Goal: Information Seeking & Learning: Learn about a topic

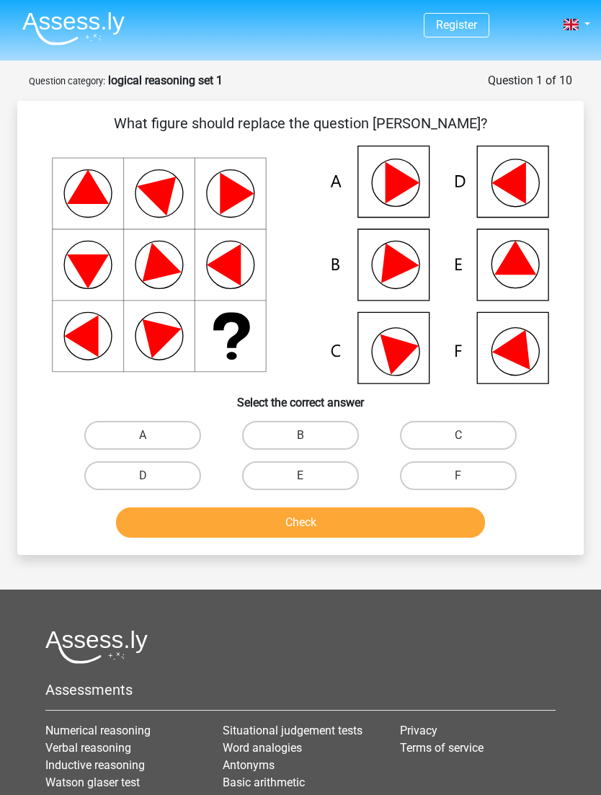
click at [415, 340] on icon at bounding box center [301, 265] width 498 height 239
click at [467, 431] on label "C" at bounding box center [458, 435] width 117 height 29
click at [467, 436] on input "C" at bounding box center [463, 440] width 9 height 9
radio input "true"
click at [433, 524] on button "Check" at bounding box center [300, 523] width 369 height 30
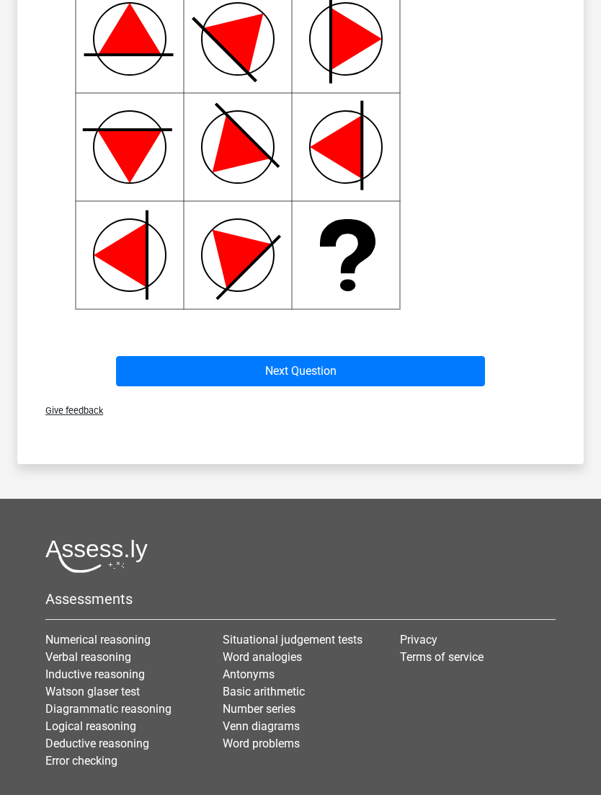
scroll to position [719, 0]
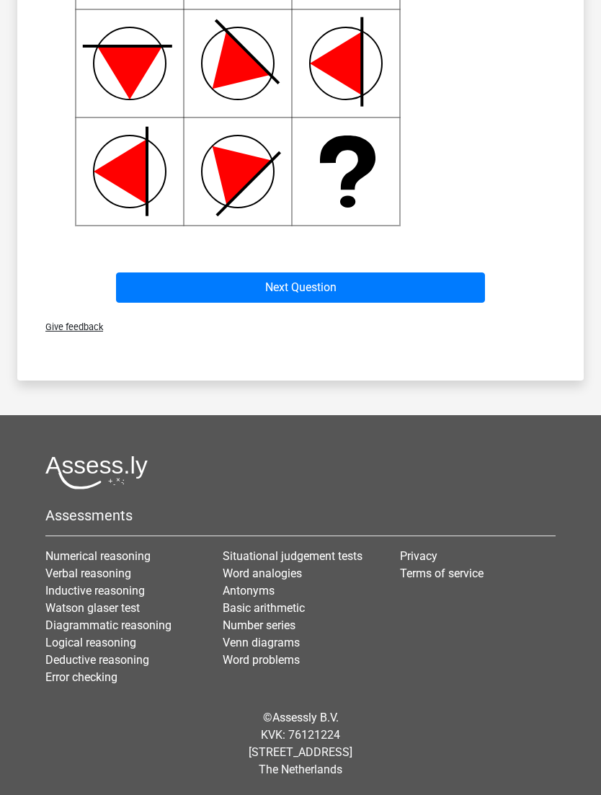
click at [426, 288] on button "Next Question" at bounding box center [300, 288] width 369 height 30
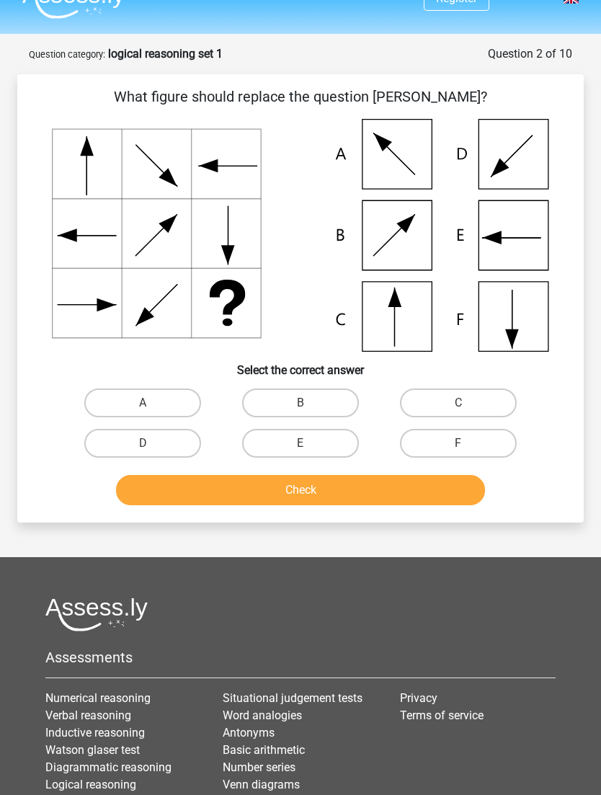
scroll to position [26, 0]
click at [410, 312] on icon at bounding box center [301, 236] width 498 height 233
click at [467, 409] on input "C" at bounding box center [463, 408] width 9 height 9
radio input "true"
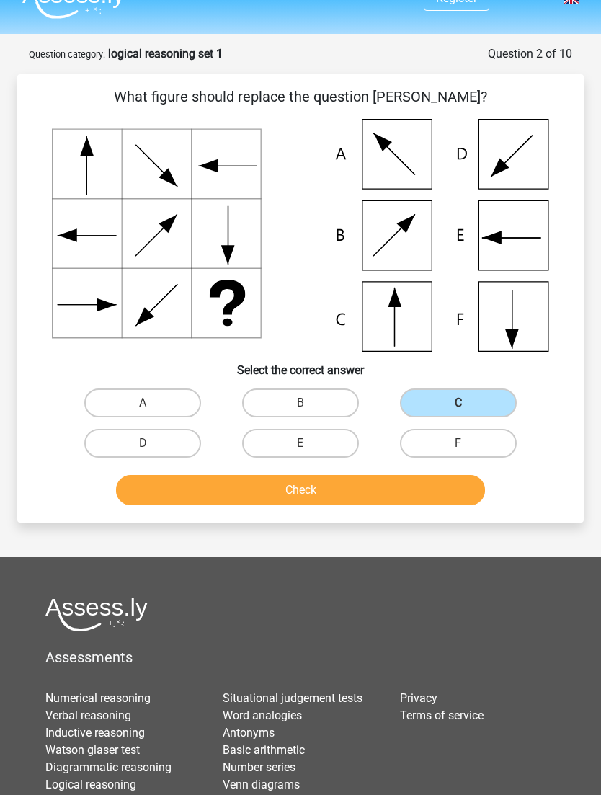
click at [215, 493] on button "Check" at bounding box center [300, 490] width 369 height 30
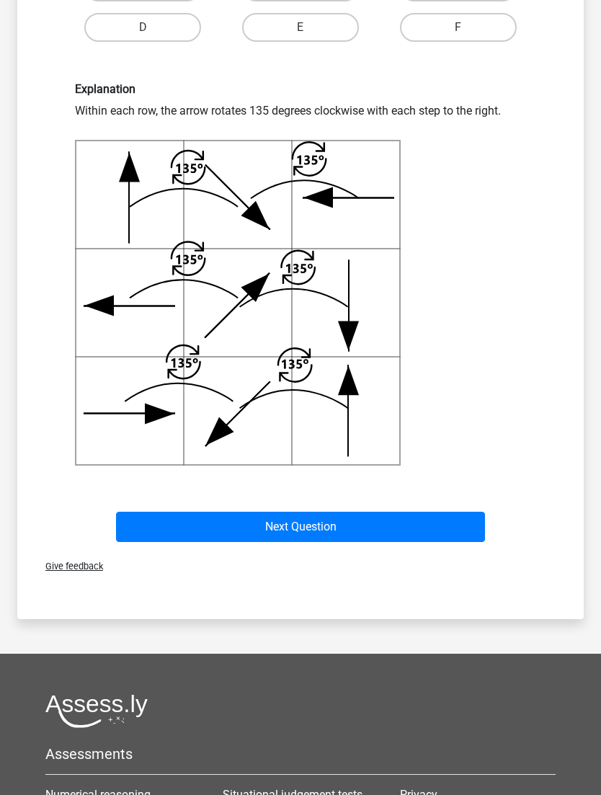
scroll to position [437, 0]
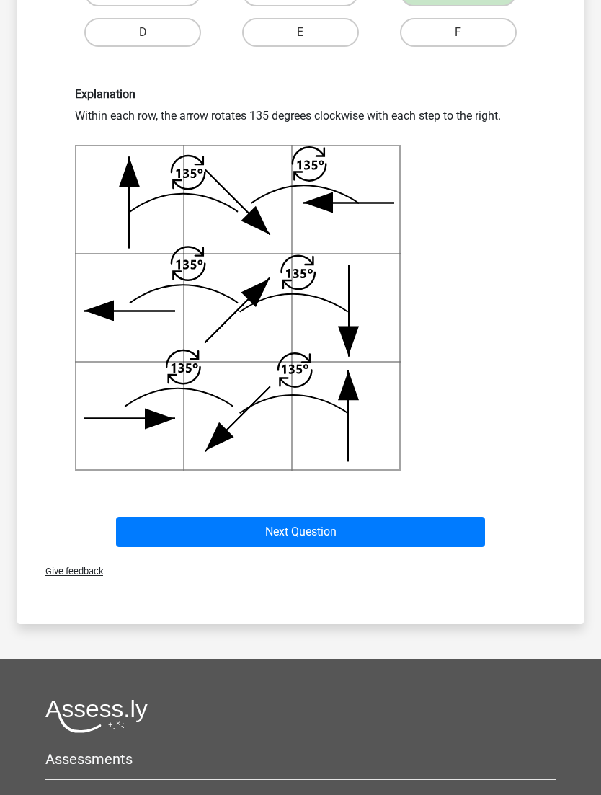
click at [200, 521] on button "Next Question" at bounding box center [300, 533] width 369 height 30
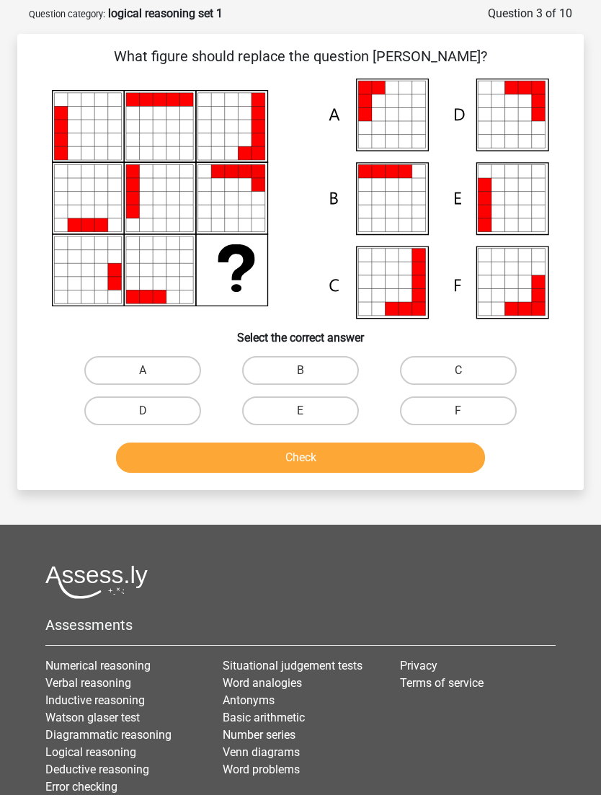
scroll to position [59, 0]
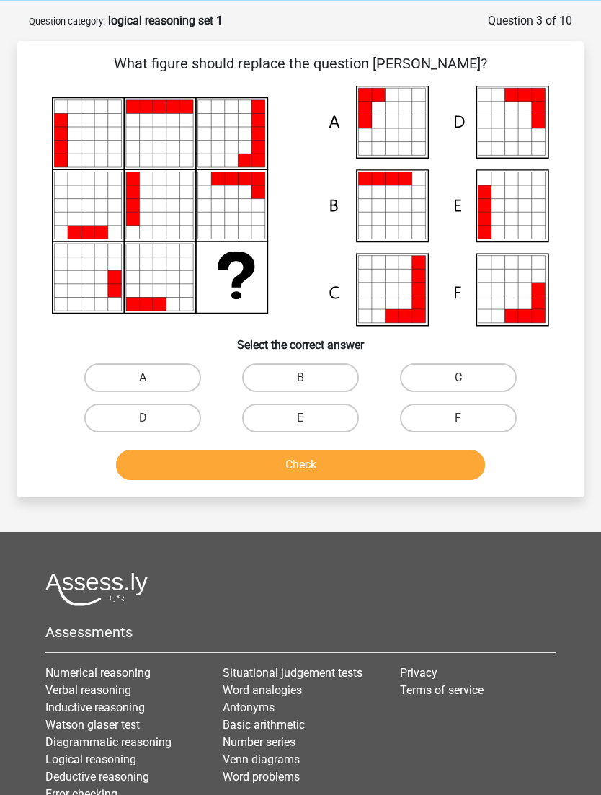
click at [111, 381] on label "A" at bounding box center [142, 378] width 117 height 29
click at [143, 381] on input "A" at bounding box center [147, 383] width 9 height 9
radio input "true"
click at [426, 470] on button "Check" at bounding box center [300, 465] width 369 height 30
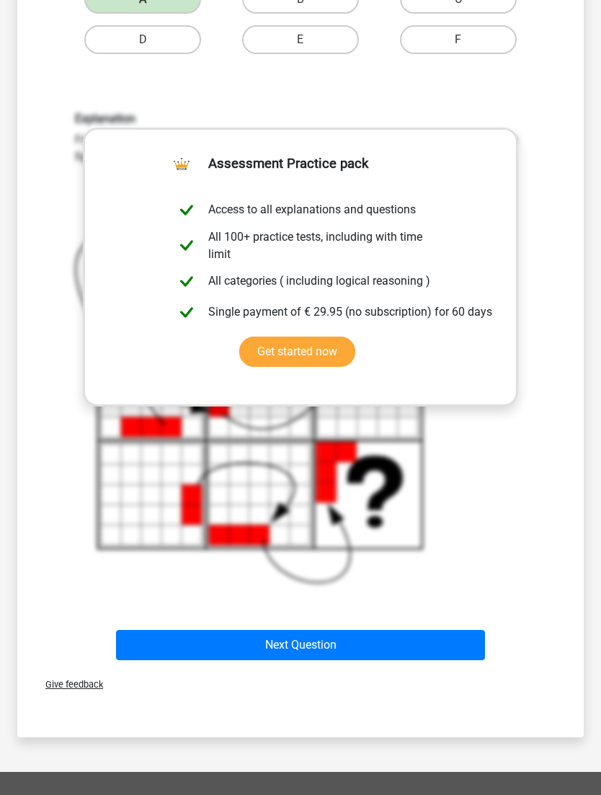
scroll to position [437, 0]
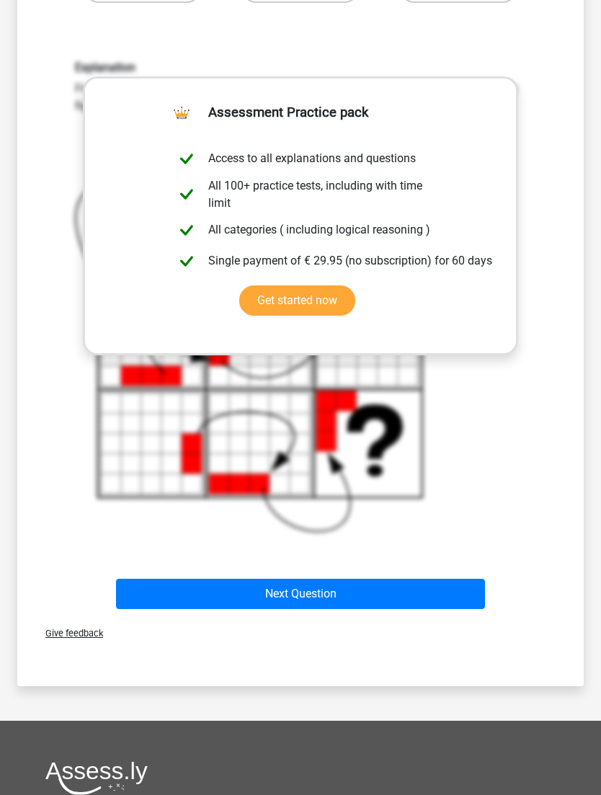
click at [439, 524] on button "Next Question" at bounding box center [300, 594] width 369 height 30
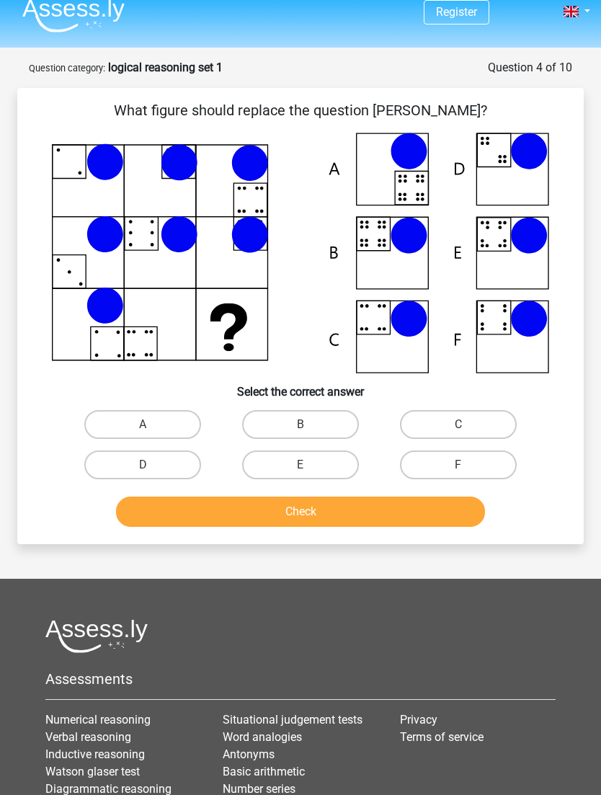
scroll to position [0, 0]
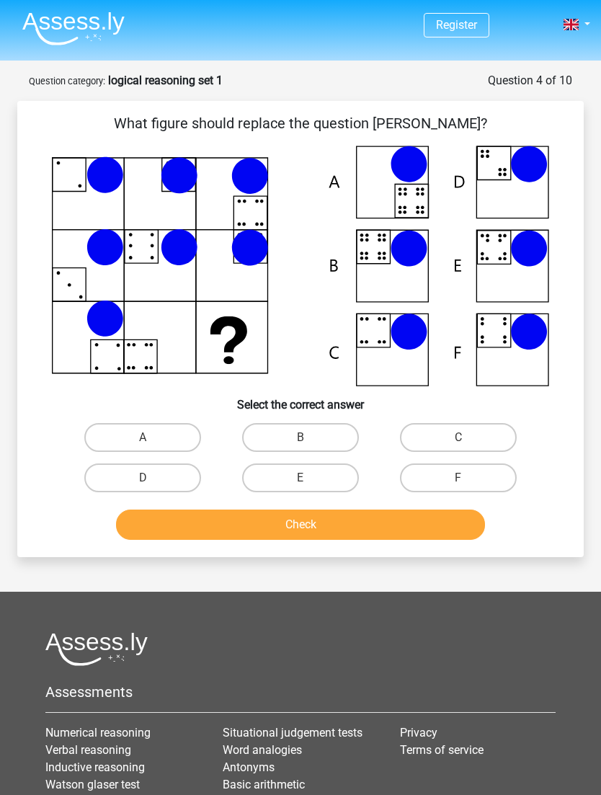
click at [521, 350] on icon at bounding box center [301, 266] width 498 height 241
click at [476, 476] on label "F" at bounding box center [458, 478] width 117 height 29
click at [468, 478] on input "F" at bounding box center [463, 482] width 9 height 9
radio input "true"
click at [449, 524] on button "Check" at bounding box center [300, 525] width 369 height 30
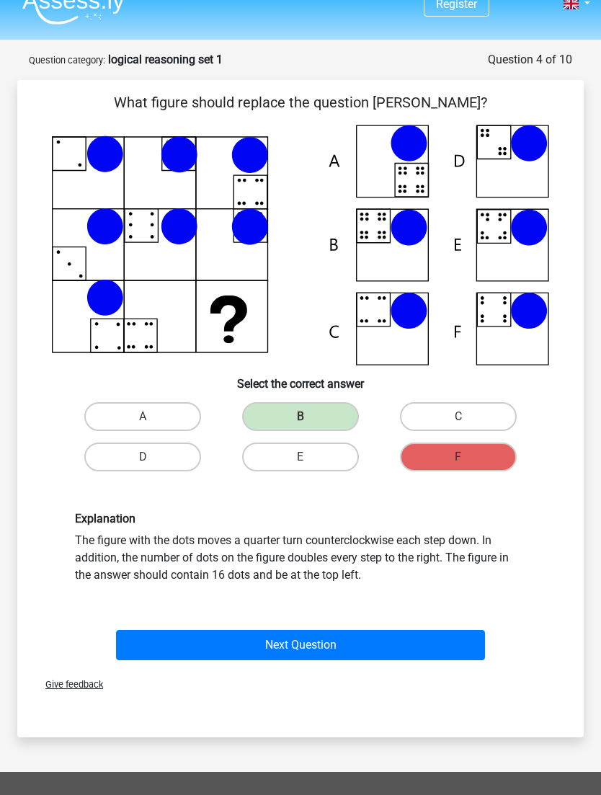
scroll to position [22, 0]
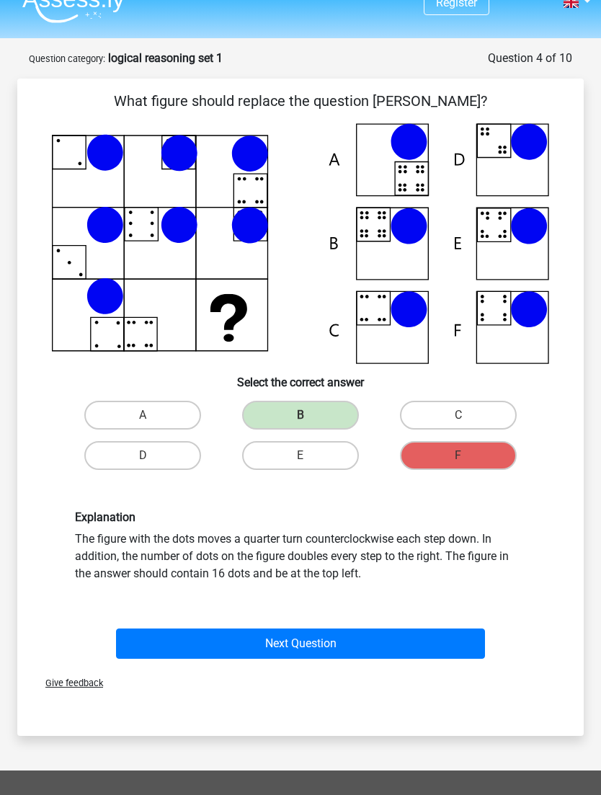
click at [430, 524] on button "Next Question" at bounding box center [300, 644] width 369 height 30
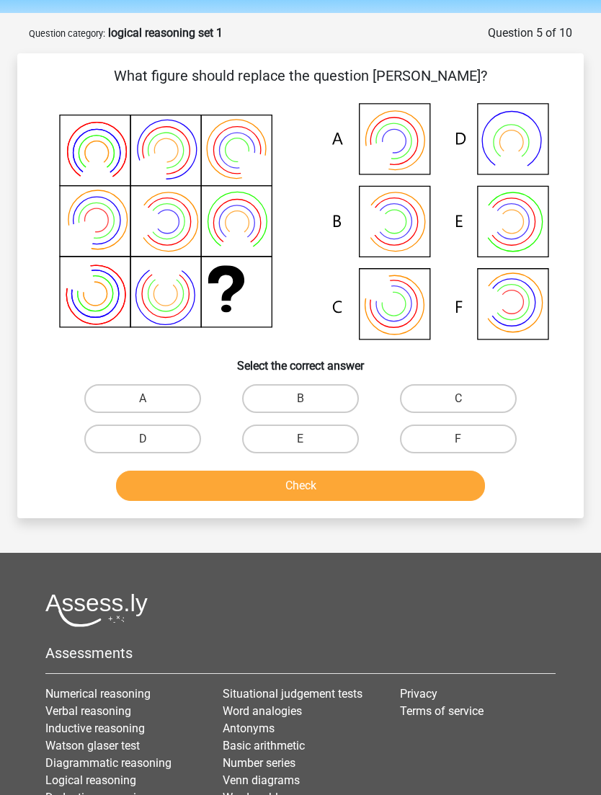
scroll to position [25, 0]
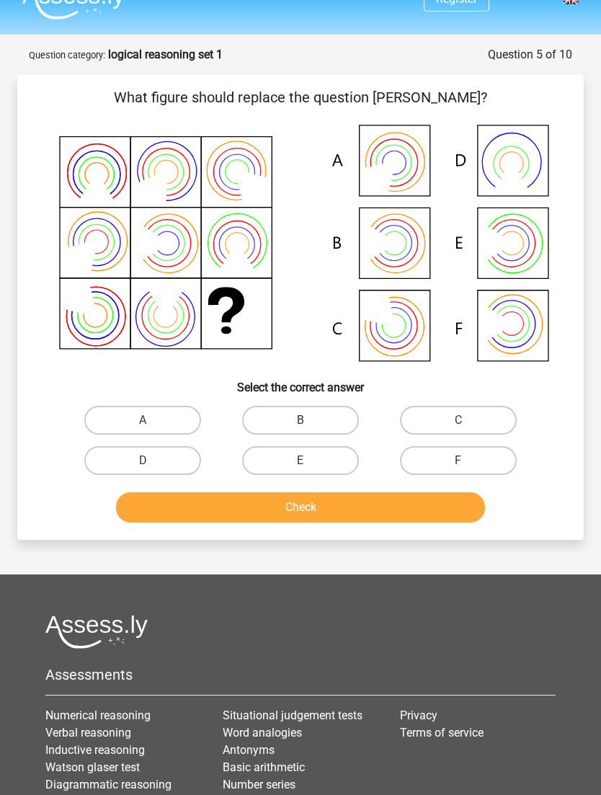
click at [113, 423] on label "A" at bounding box center [142, 421] width 117 height 29
click at [143, 423] on input "A" at bounding box center [147, 425] width 9 height 9
radio input "true"
click at [464, 518] on button "Check" at bounding box center [300, 508] width 369 height 30
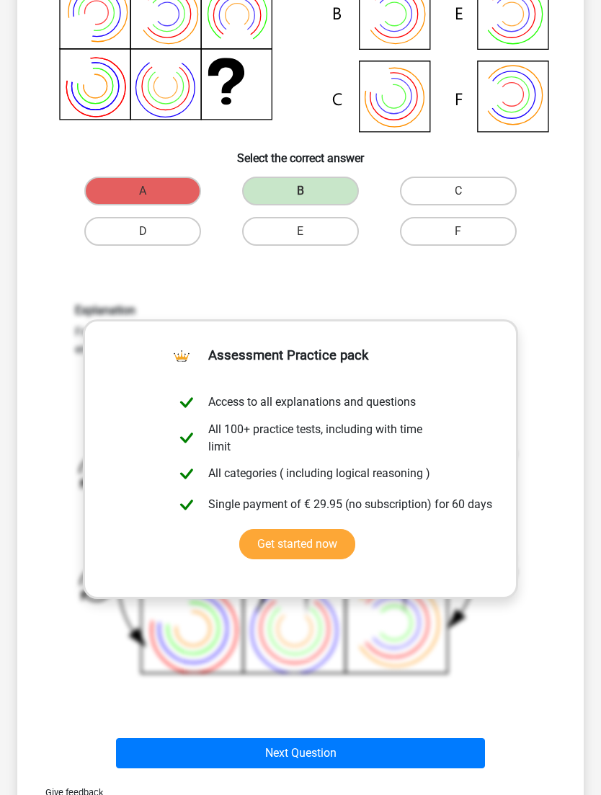
click at [259, 524] on button "Next Question" at bounding box center [300, 754] width 369 height 30
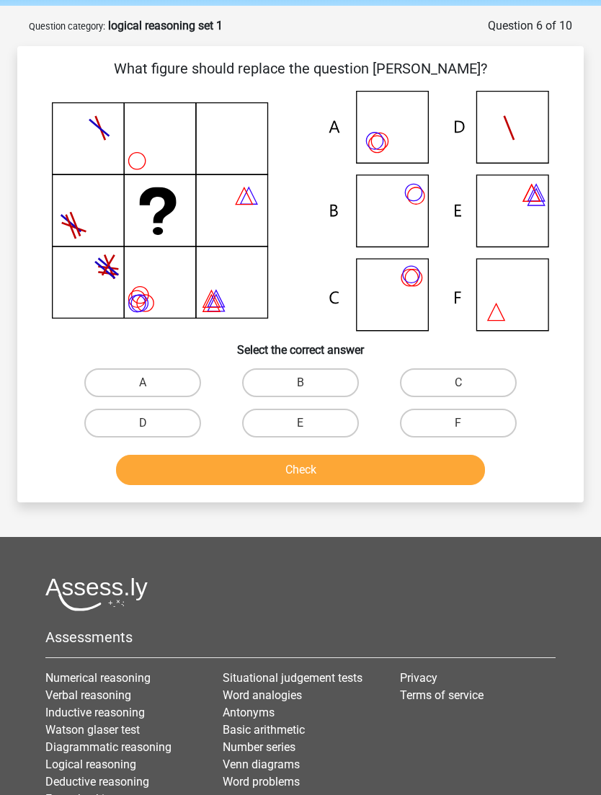
scroll to position [43, 0]
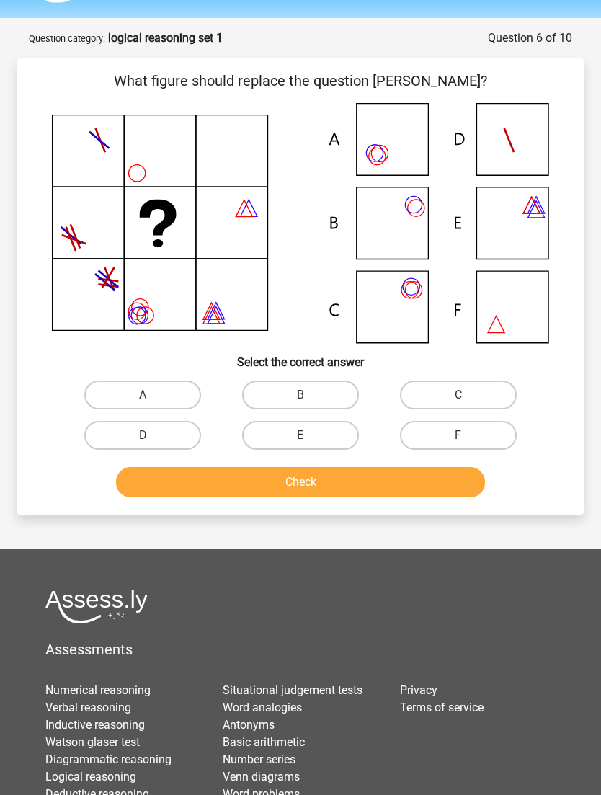
click at [414, 219] on icon at bounding box center [301, 223] width 498 height 240
click at [340, 390] on label "B" at bounding box center [300, 395] width 117 height 29
click at [310, 395] on input "B" at bounding box center [305, 399] width 9 height 9
radio input "true"
click at [398, 483] on button "Check" at bounding box center [300, 482] width 369 height 30
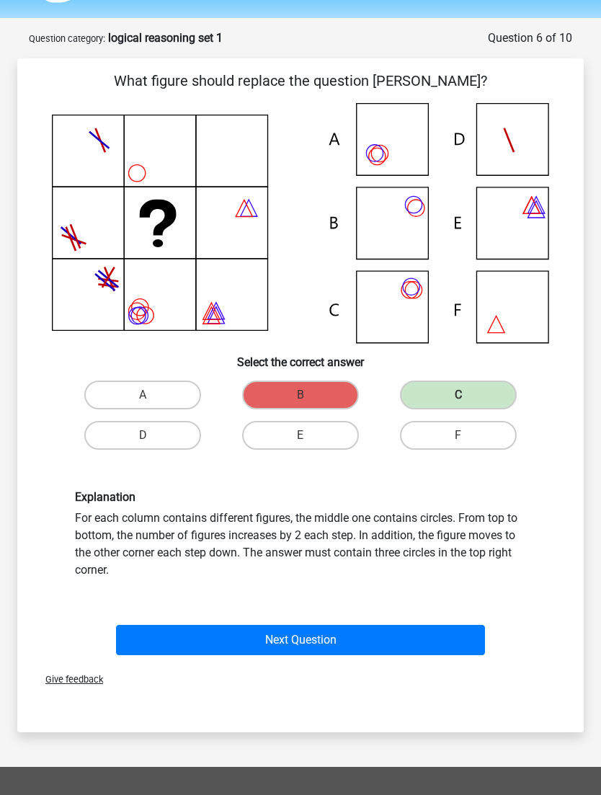
click at [443, 524] on button "Next Question" at bounding box center [300, 640] width 369 height 30
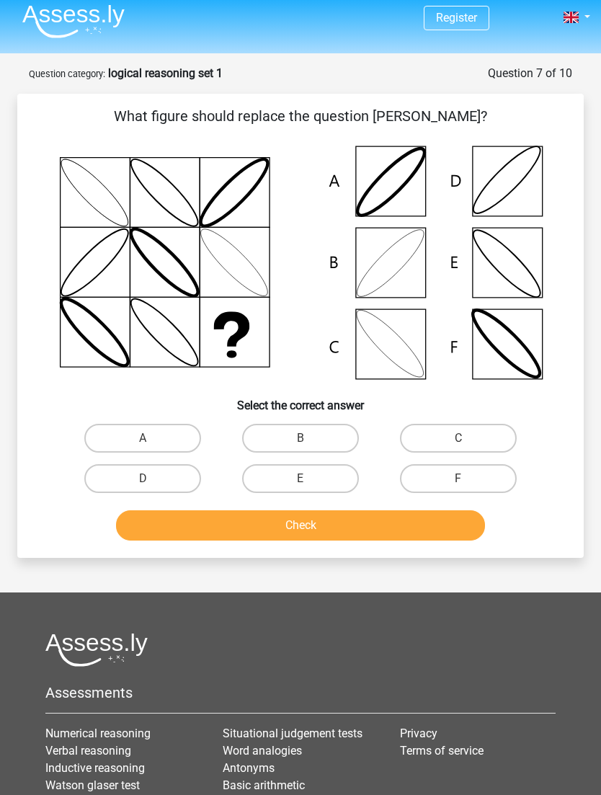
scroll to position [9, 0]
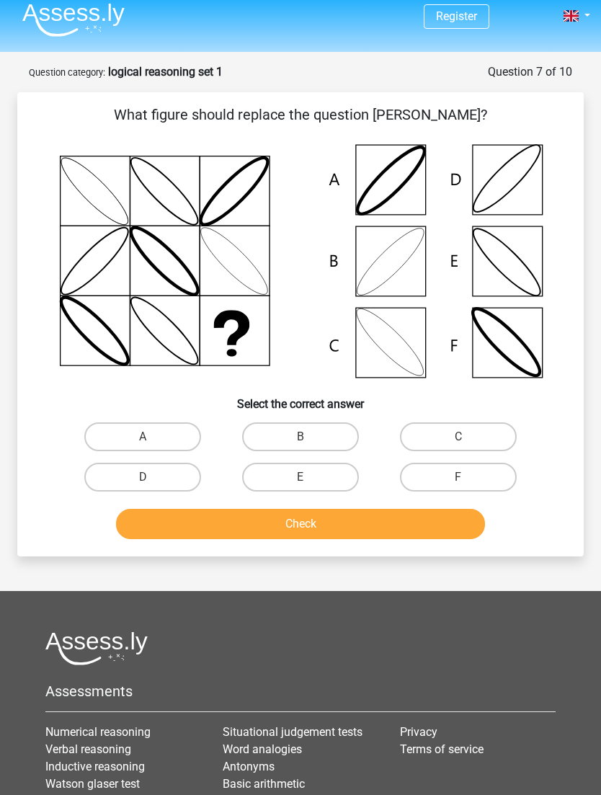
click at [336, 430] on label "B" at bounding box center [300, 437] width 117 height 29
click at [310, 437] on input "B" at bounding box center [305, 441] width 9 height 9
radio input "true"
click at [390, 524] on button "Check" at bounding box center [300, 524] width 369 height 30
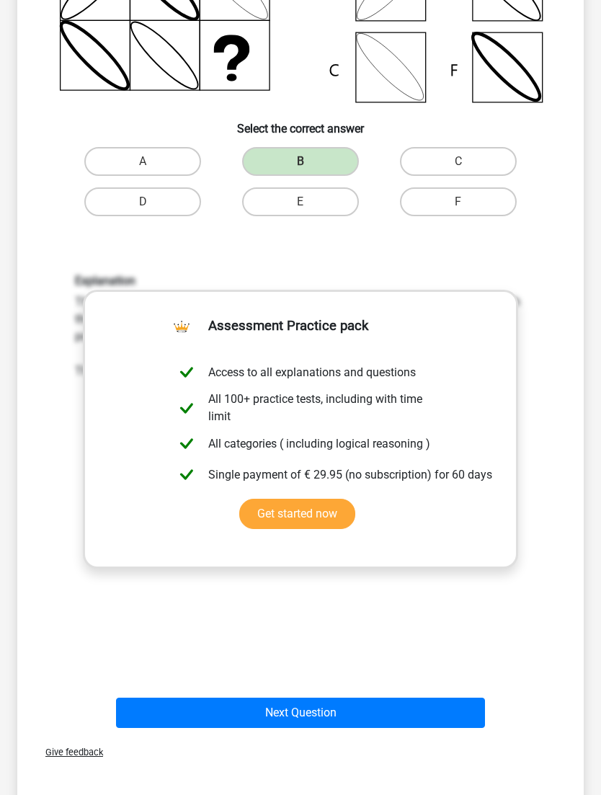
scroll to position [309, 0]
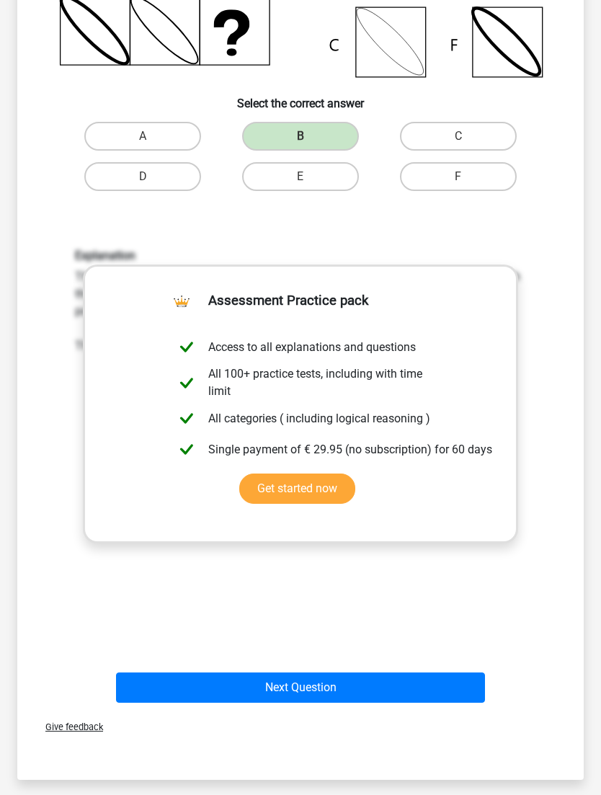
click at [252, 524] on button "Next Question" at bounding box center [300, 688] width 369 height 30
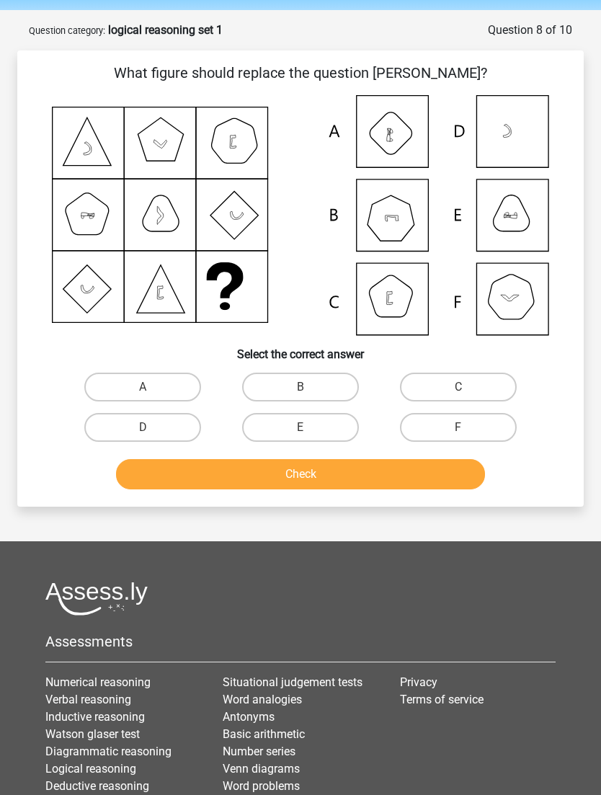
scroll to position [26, 0]
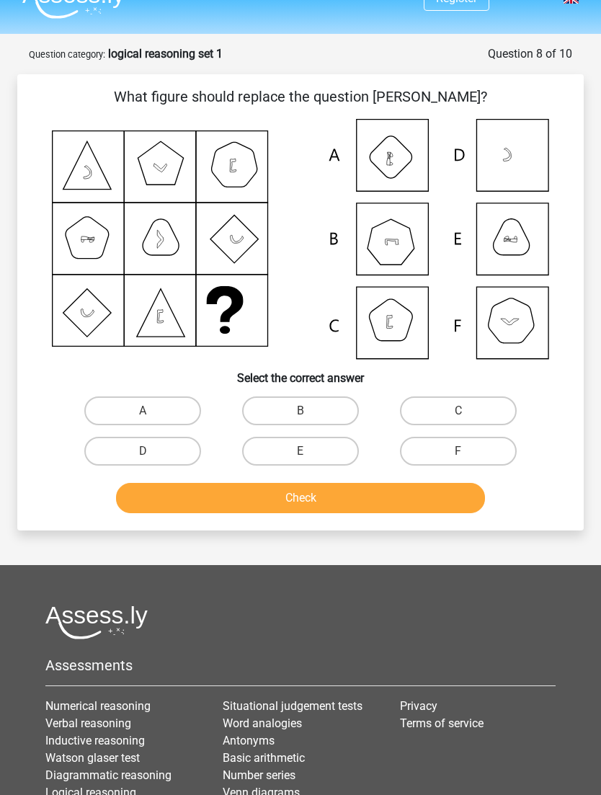
click at [518, 332] on icon at bounding box center [301, 240] width 498 height 240
click at [478, 444] on label "F" at bounding box center [458, 452] width 117 height 29
click at [468, 452] on input "F" at bounding box center [463, 456] width 9 height 9
radio input "true"
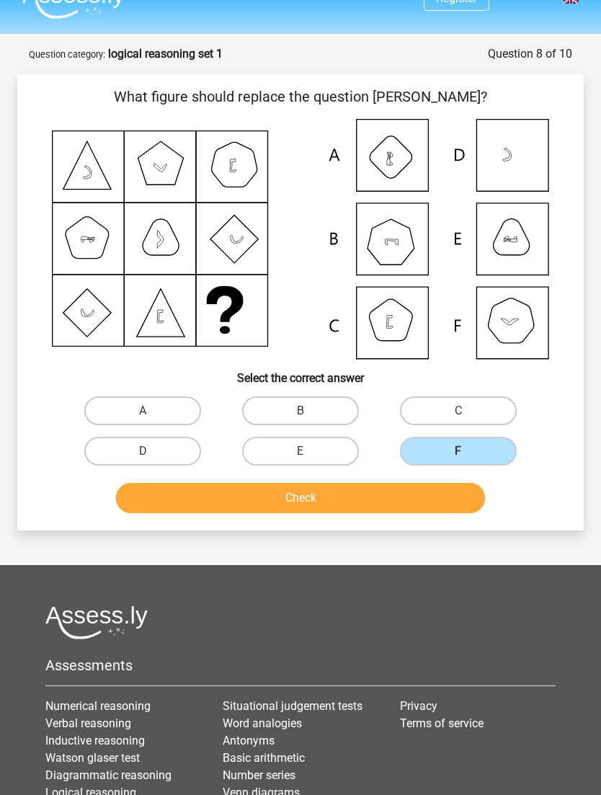
click at [450, 500] on button "Check" at bounding box center [300, 498] width 369 height 30
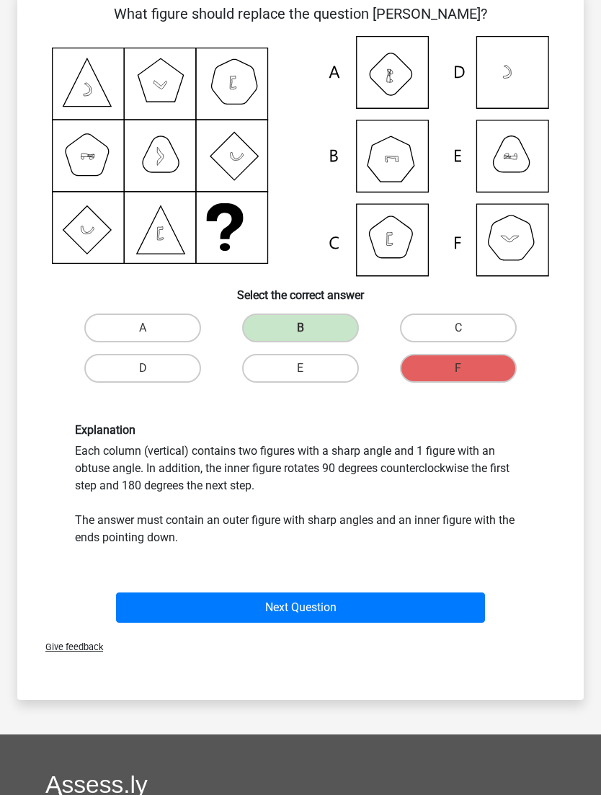
scroll to position [109, 0]
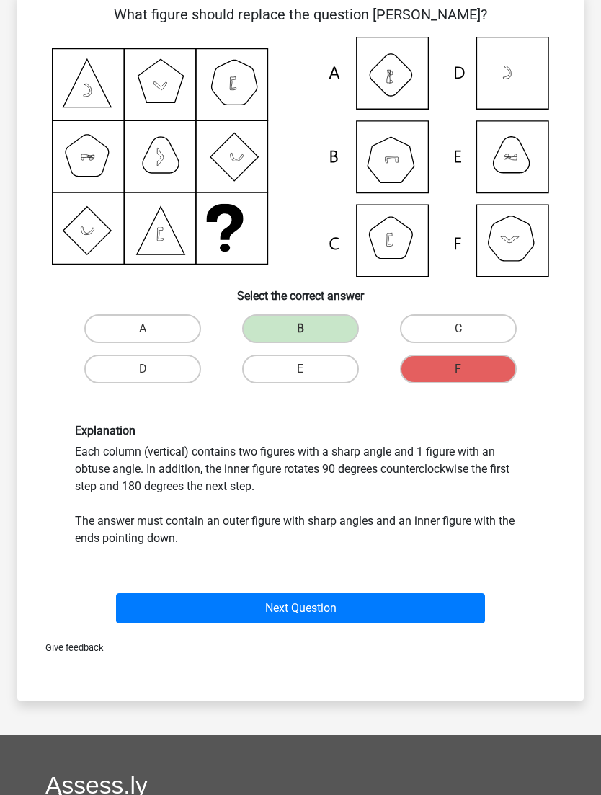
click at [446, 524] on button "Next Question" at bounding box center [300, 608] width 369 height 30
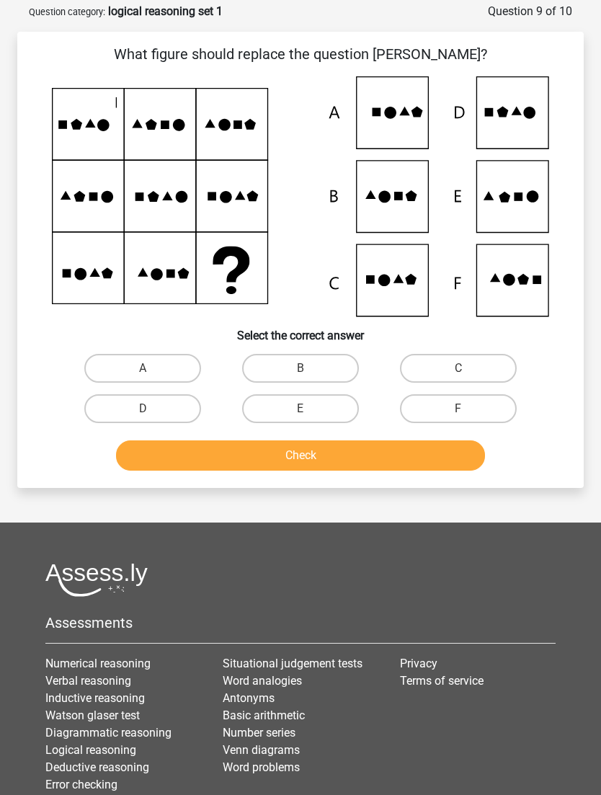
scroll to position [69, 0]
click at [326, 400] on label "E" at bounding box center [300, 409] width 117 height 29
click at [310, 410] on input "E" at bounding box center [305, 414] width 9 height 9
radio input "true"
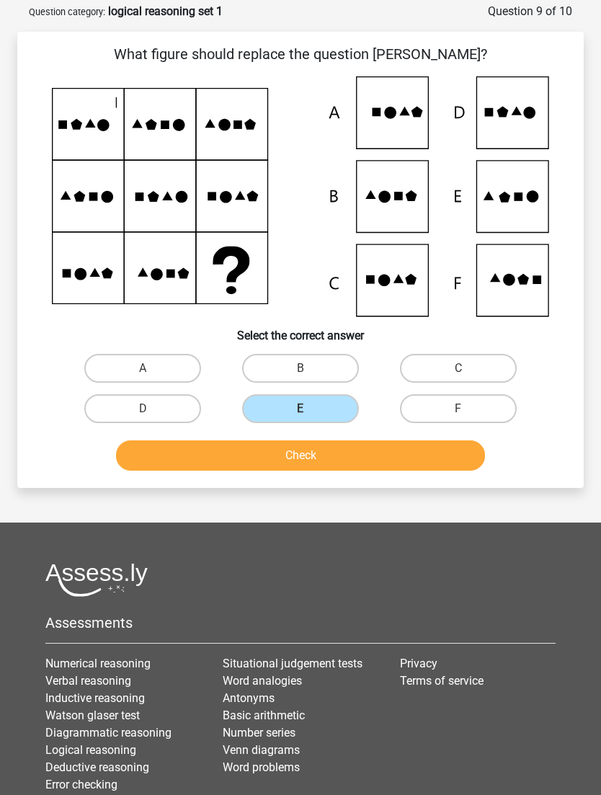
click at [371, 451] on button "Check" at bounding box center [300, 456] width 369 height 30
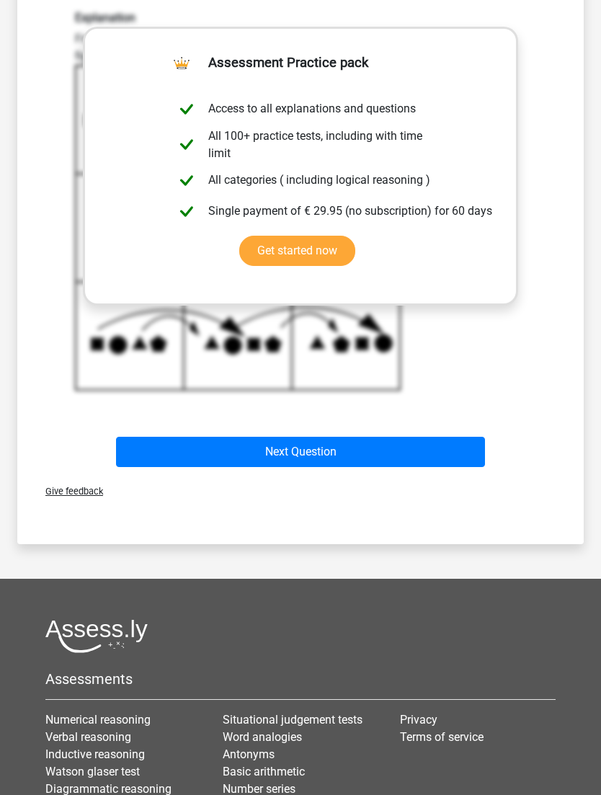
click at [412, 453] on button "Next Question" at bounding box center [300, 452] width 369 height 30
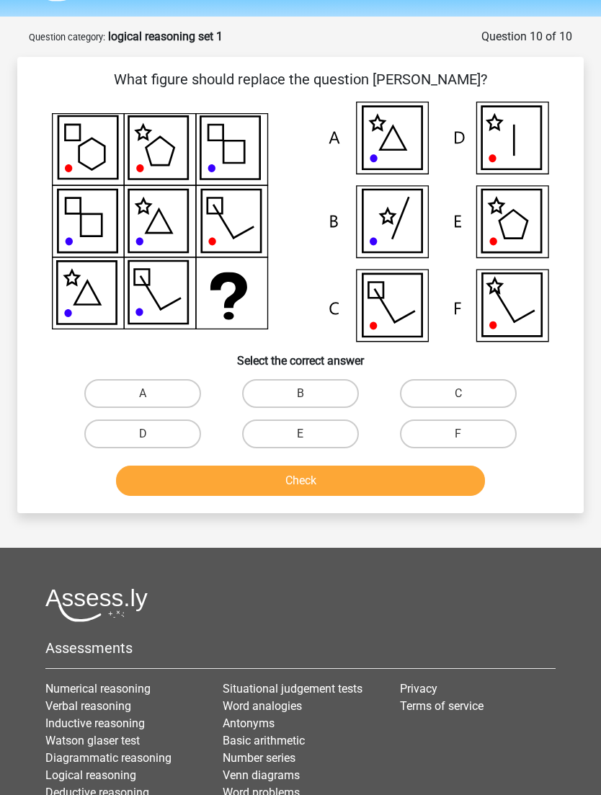
scroll to position [40, 0]
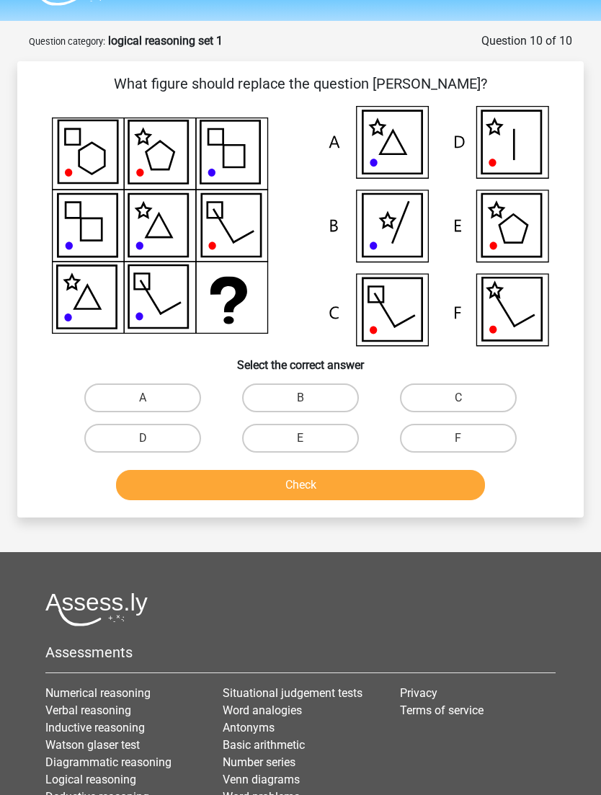
click at [123, 394] on label "A" at bounding box center [142, 398] width 117 height 29
click at [143, 398] on input "A" at bounding box center [147, 402] width 9 height 9
radio input "true"
click at [413, 481] on button "Check" at bounding box center [300, 485] width 369 height 30
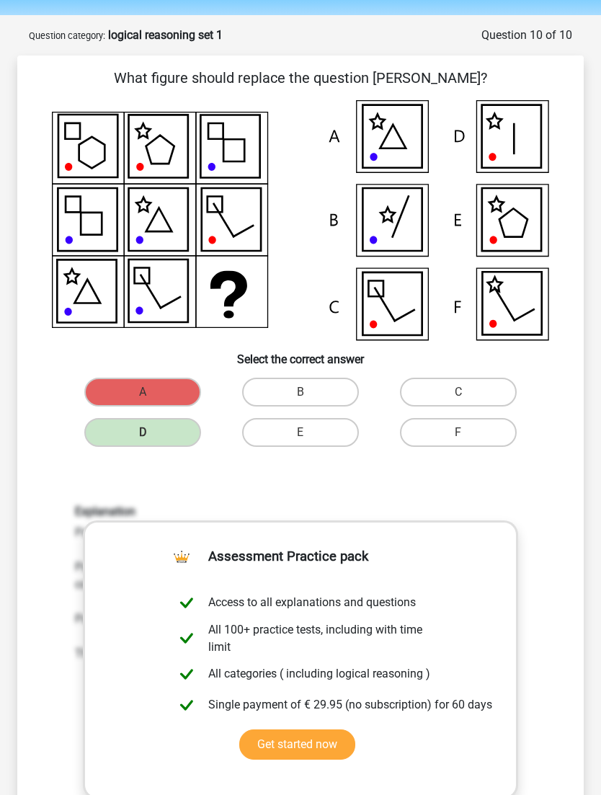
scroll to position [45, 0]
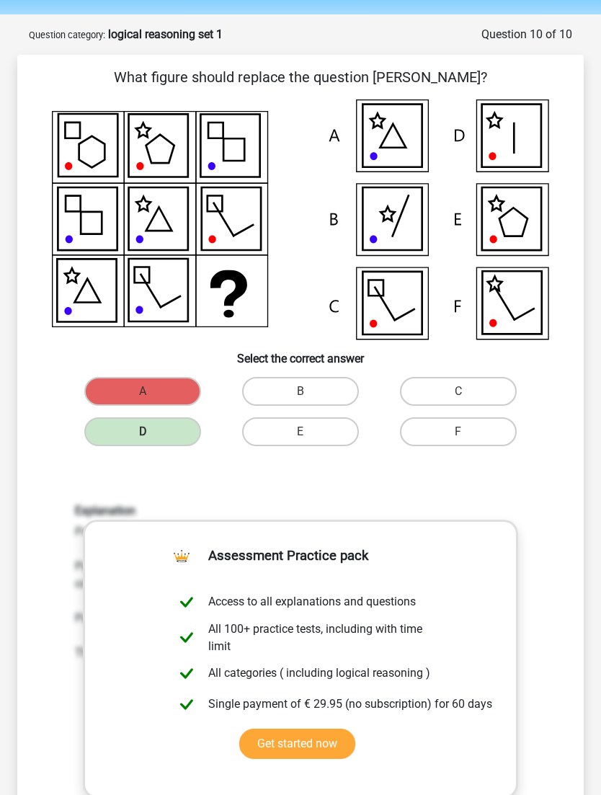
click at [546, 524] on div "Explanation Pattern 1: The middle figure loses one side every step from left to…" at bounding box center [300, 693] width 521 height 447
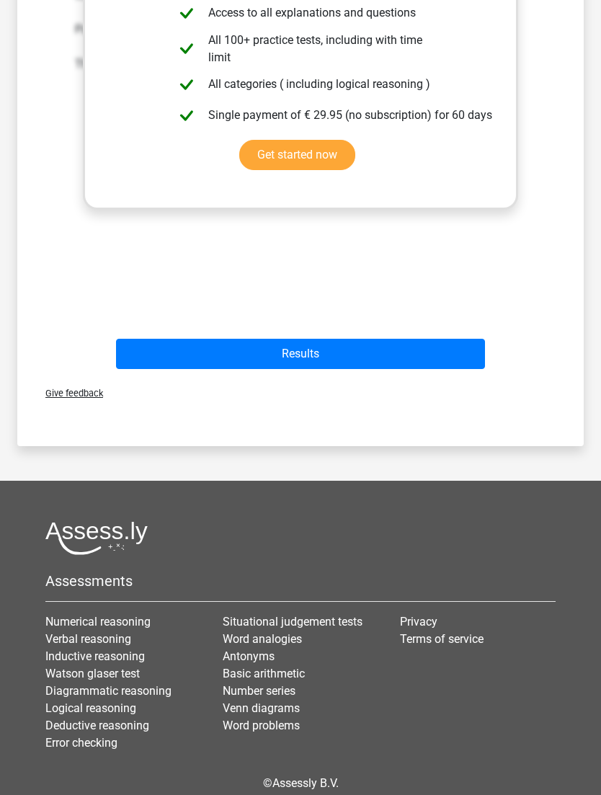
scroll to position [655, 0]
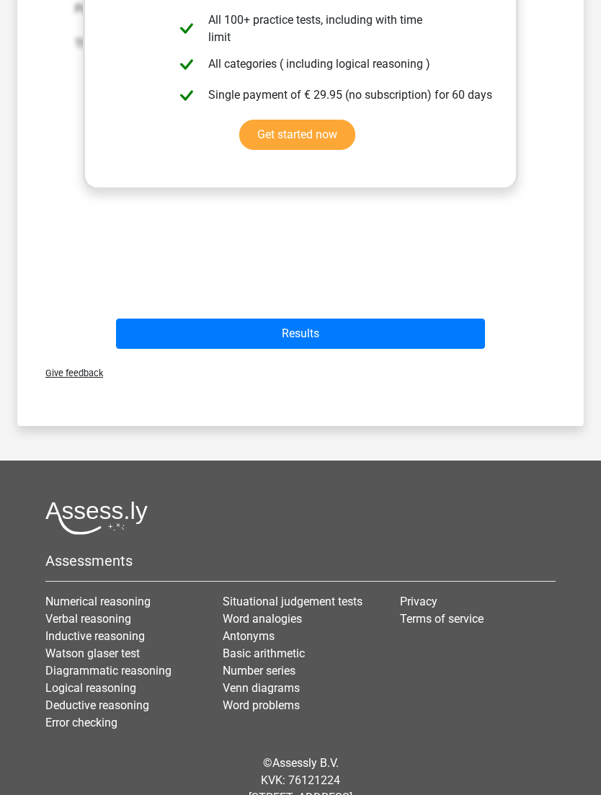
click at [440, 332] on button "Results" at bounding box center [300, 334] width 369 height 30
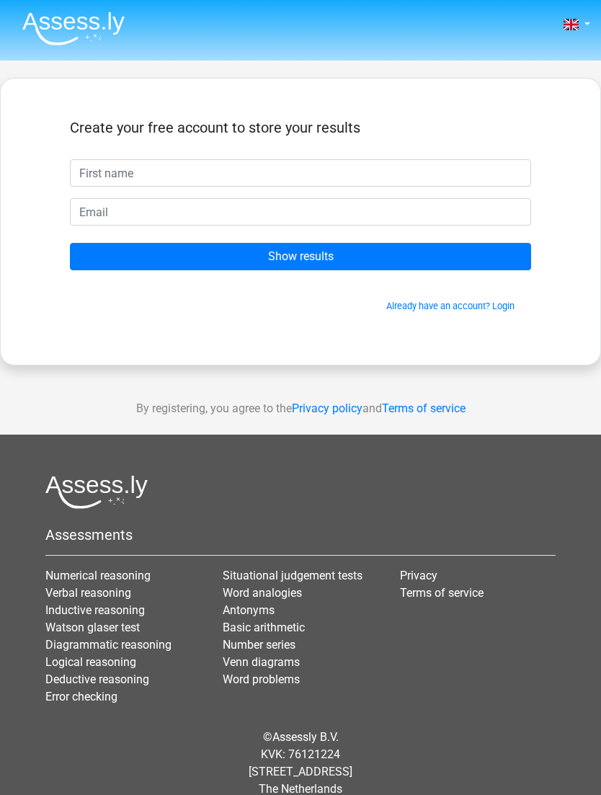
click at [461, 176] on input "text" at bounding box center [301, 172] width 462 height 27
type input "Bas"
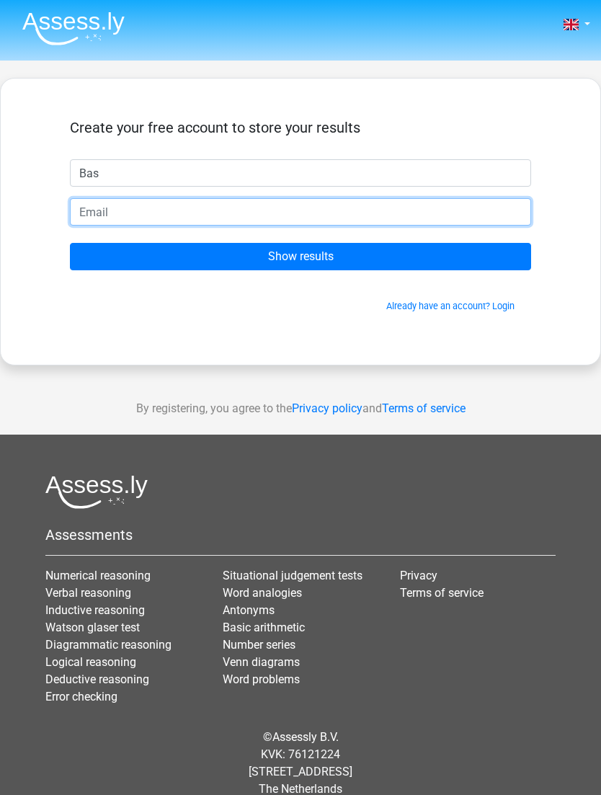
click at [445, 209] on input "email" at bounding box center [301, 211] width 462 height 27
type input "[EMAIL_ADDRESS][DOMAIN_NAME]"
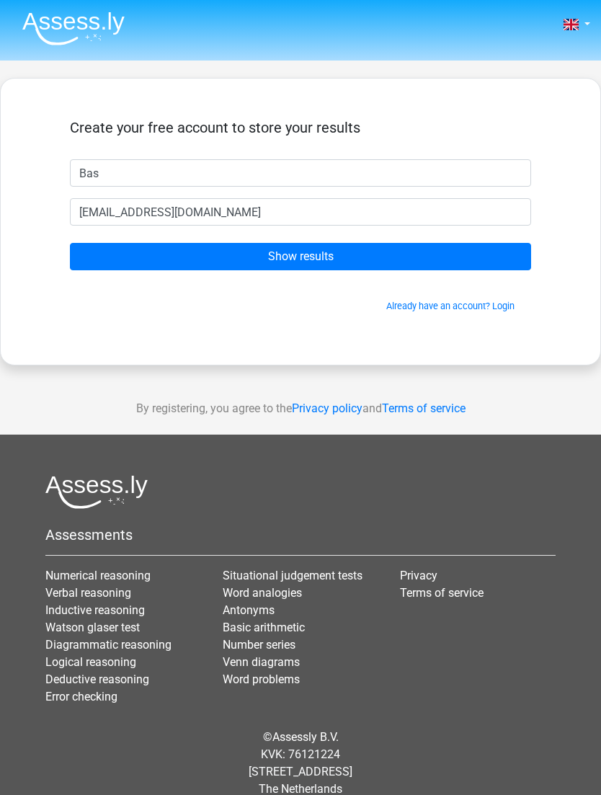
click at [456, 263] on input "Show results" at bounding box center [301, 256] width 462 height 27
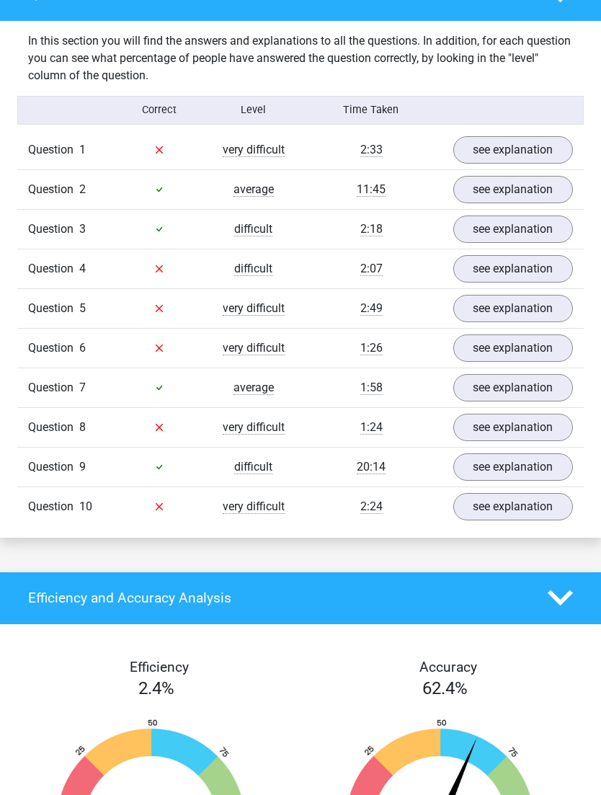
scroll to position [1121, 0]
click at [547, 151] on link "see explanation" at bounding box center [514, 149] width 120 height 27
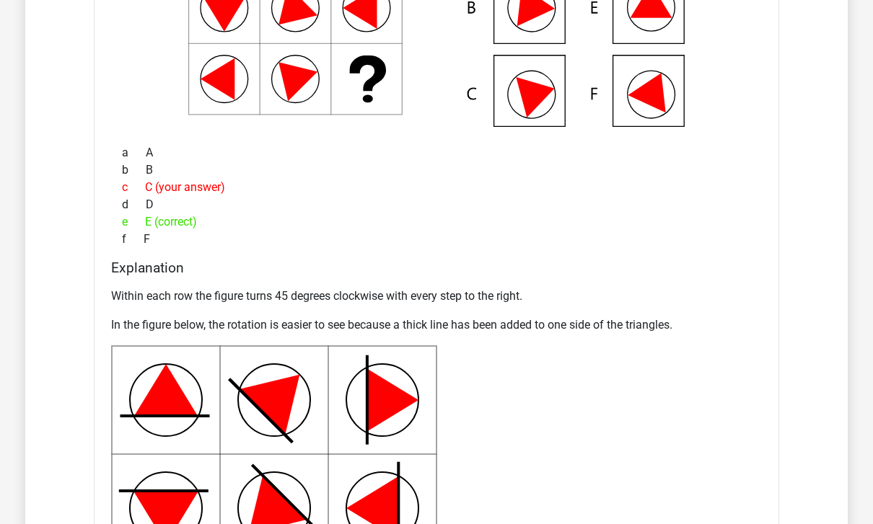
scroll to position [1410, 0]
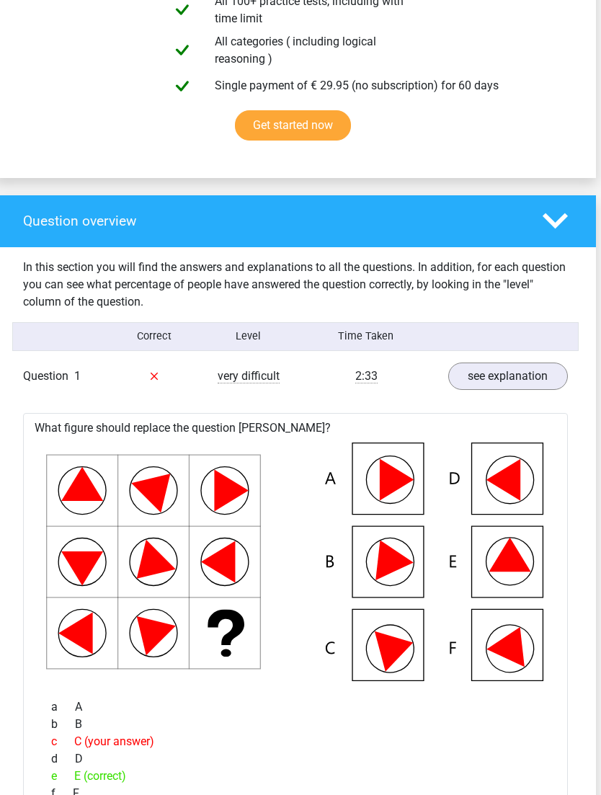
click at [559, 226] on icon at bounding box center [555, 221] width 25 height 25
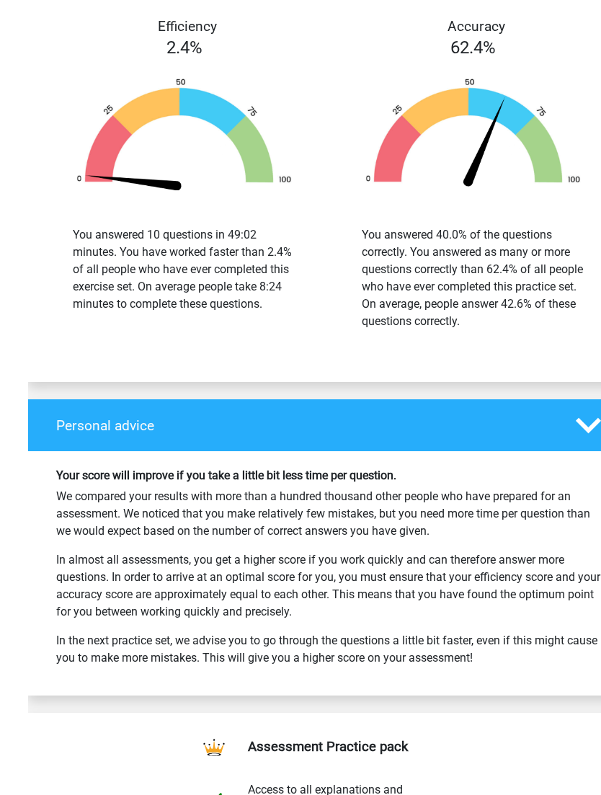
scroll to position [1262, 0]
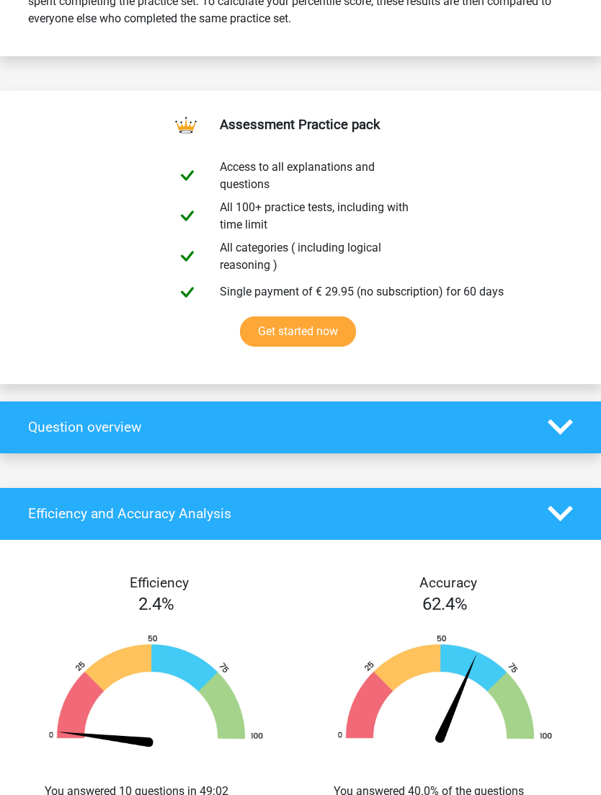
click at [565, 424] on icon at bounding box center [560, 427] width 25 height 25
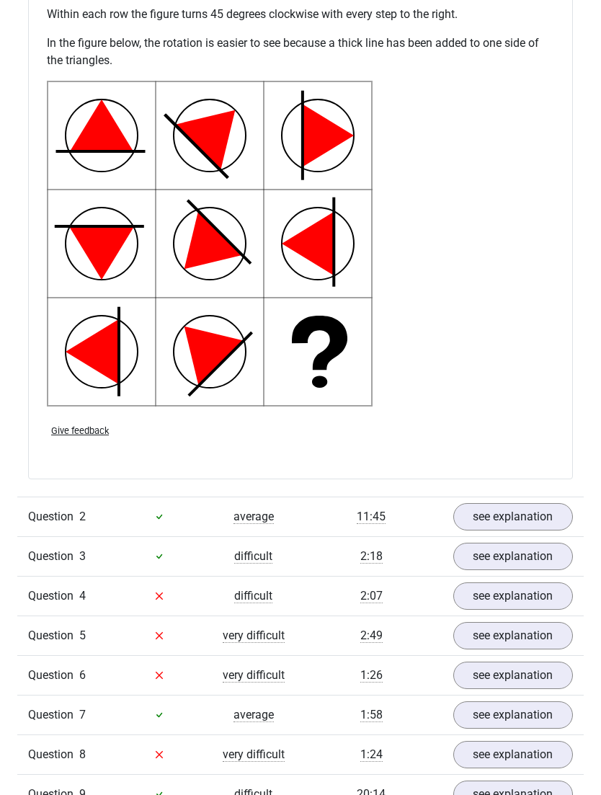
scroll to position [1731, 0]
click at [537, 516] on link "see explanation" at bounding box center [514, 516] width 120 height 27
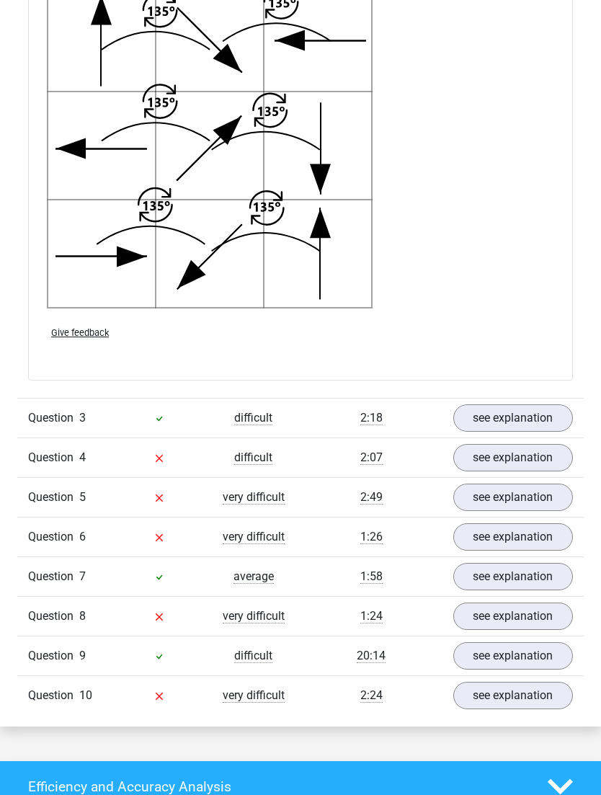
scroll to position [2794, 0]
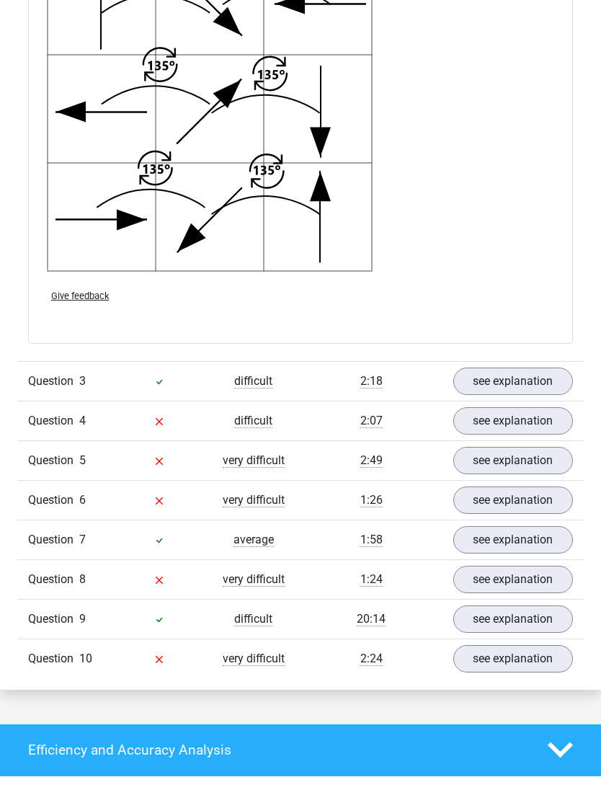
click at [545, 388] on link "see explanation" at bounding box center [514, 381] width 120 height 27
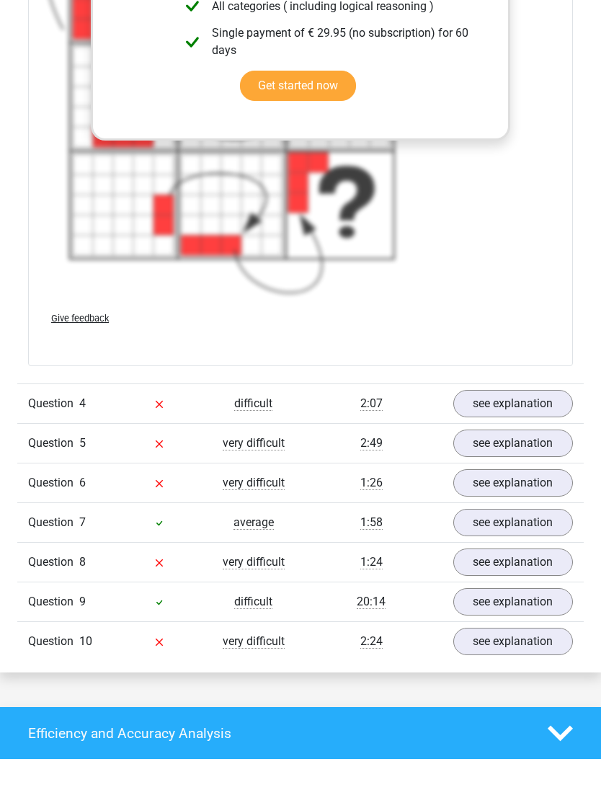
click at [535, 446] on link "see explanation" at bounding box center [514, 443] width 120 height 27
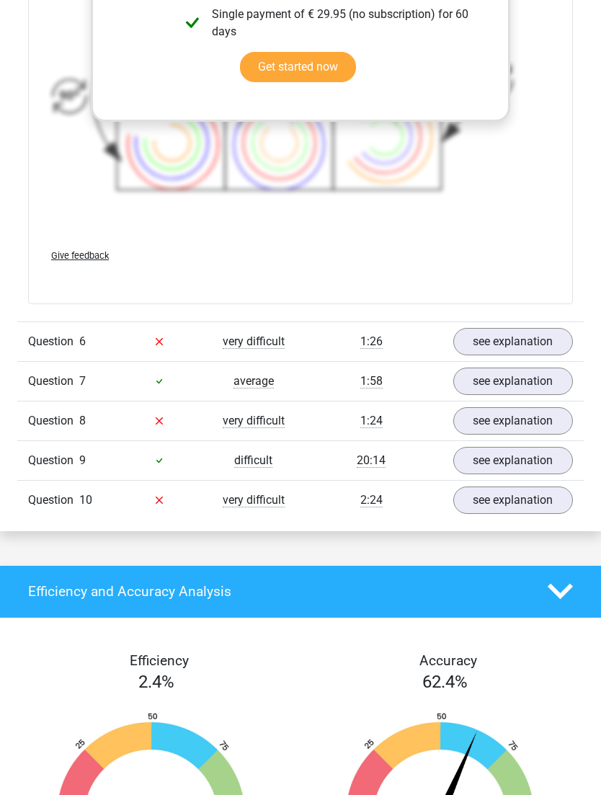
scroll to position [4958, 0]
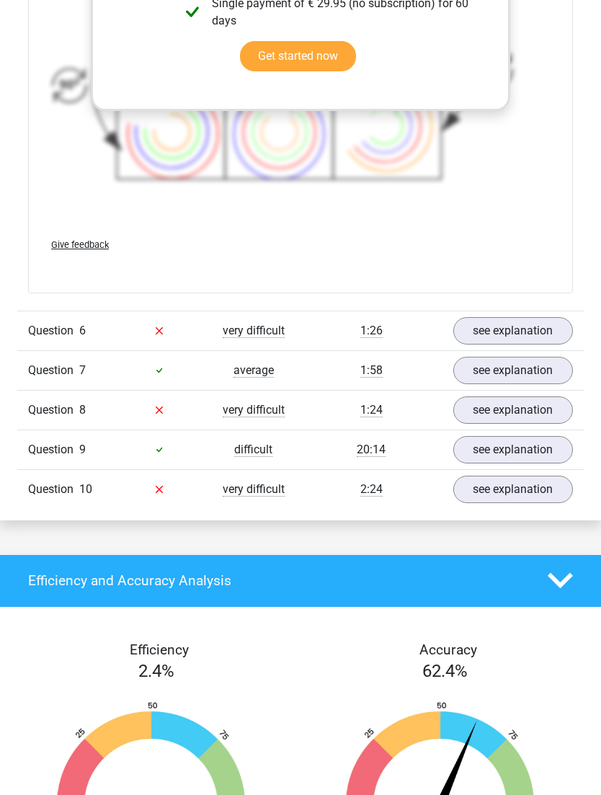
click at [543, 341] on link "see explanation" at bounding box center [514, 331] width 120 height 27
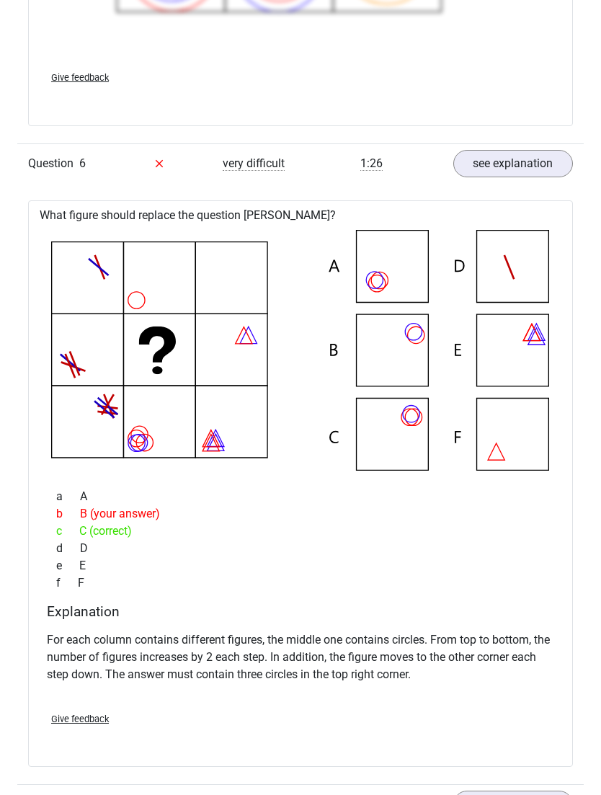
scroll to position [5126, 0]
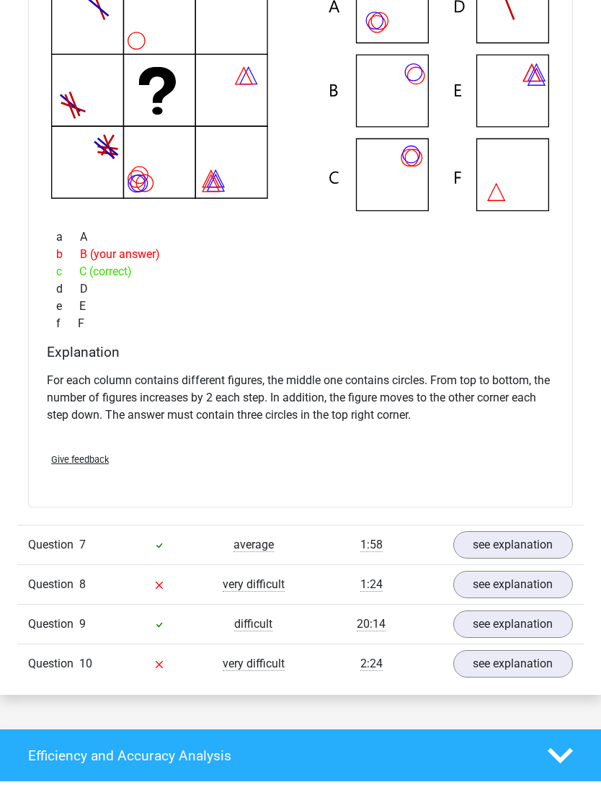
click at [522, 591] on link "see explanation" at bounding box center [514, 585] width 120 height 27
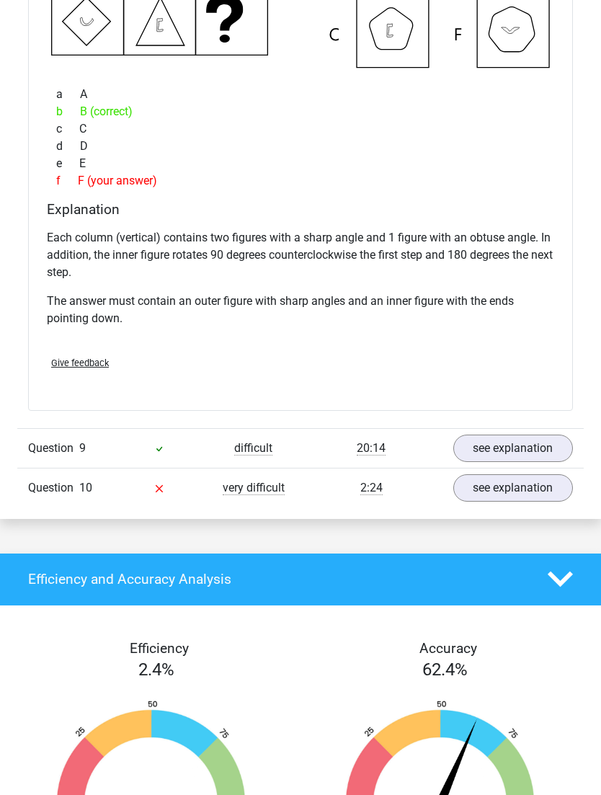
scroll to position [6212, 0]
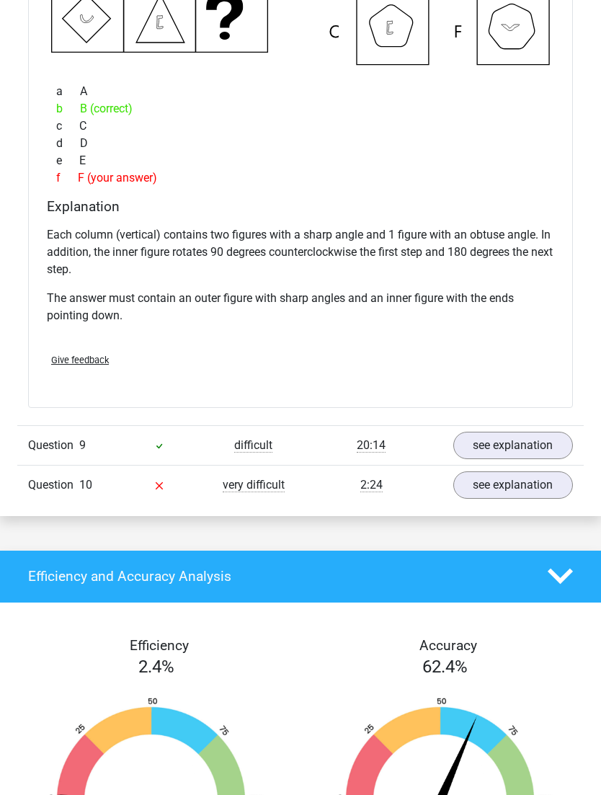
click at [545, 494] on link "see explanation" at bounding box center [514, 485] width 120 height 27
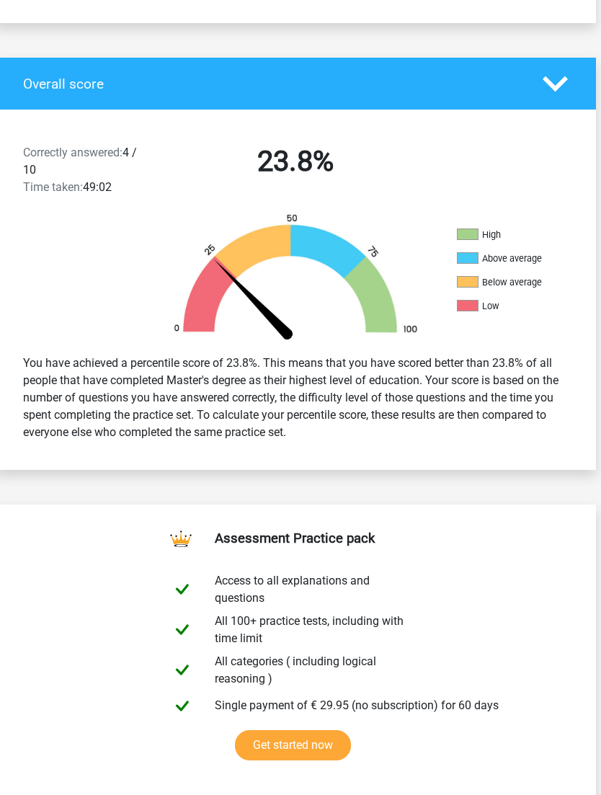
scroll to position [0, 5]
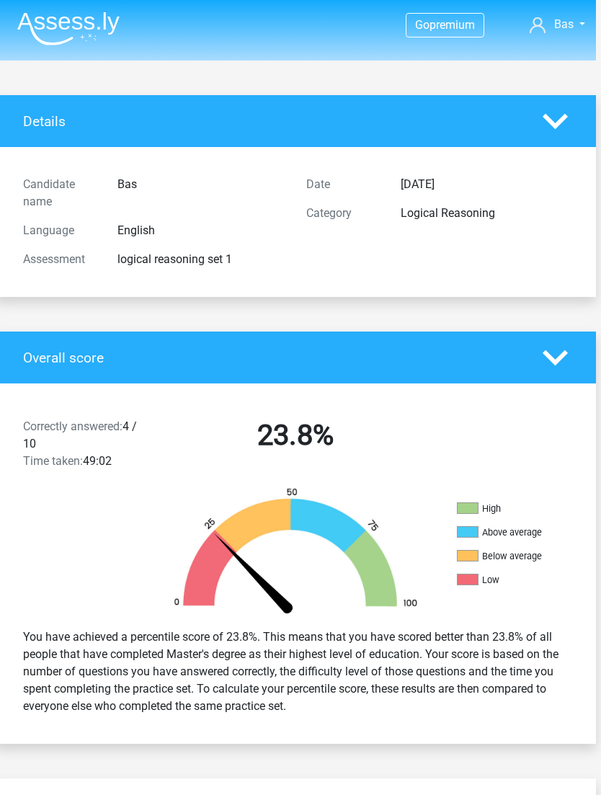
click at [559, 117] on icon at bounding box center [555, 121] width 25 height 25
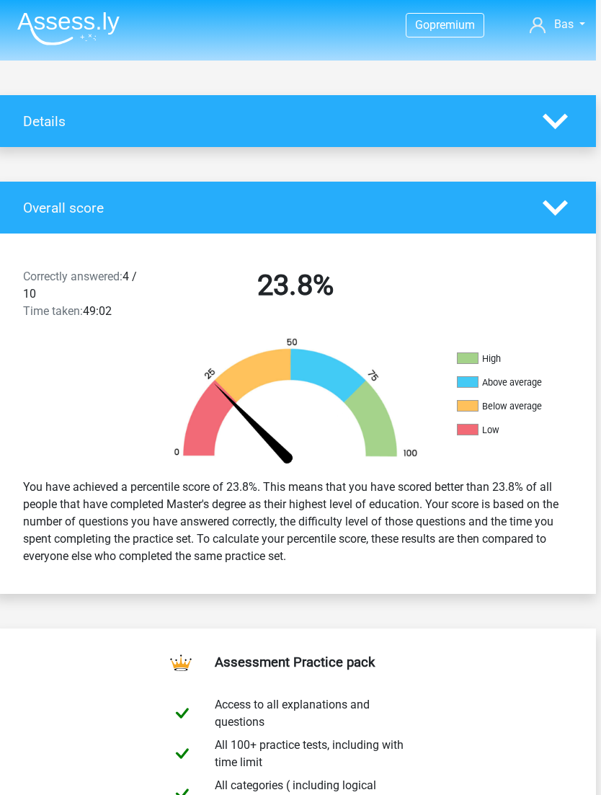
click at [550, 210] on polygon at bounding box center [555, 208] width 25 height 16
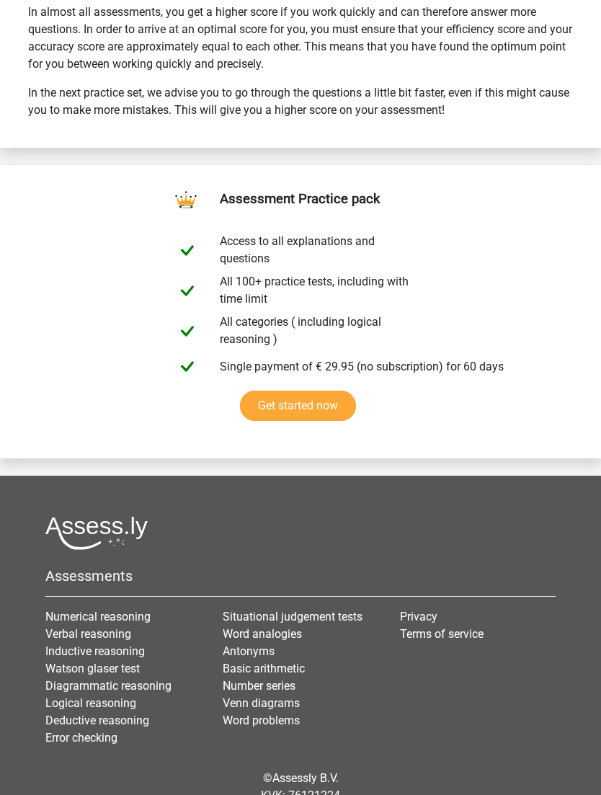
scroll to position [7854, 0]
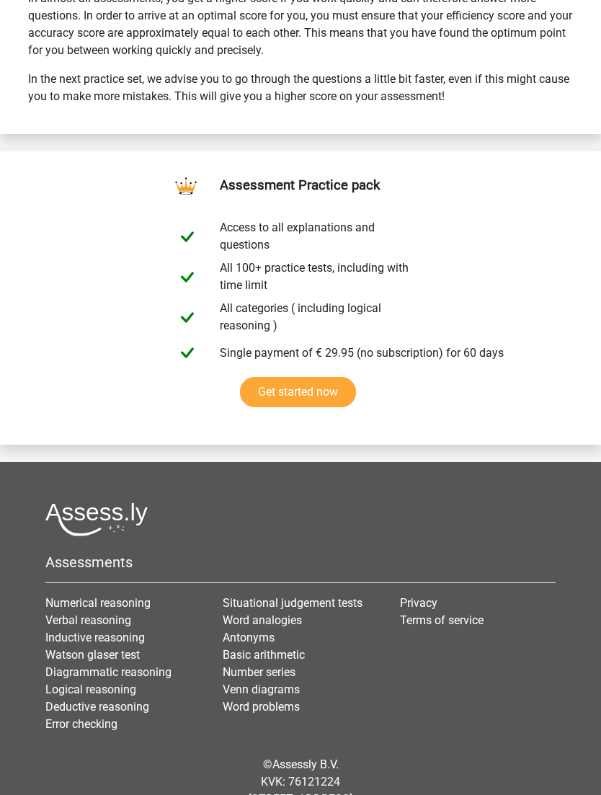
click at [126, 614] on link "Verbal reasoning" at bounding box center [88, 621] width 86 height 14
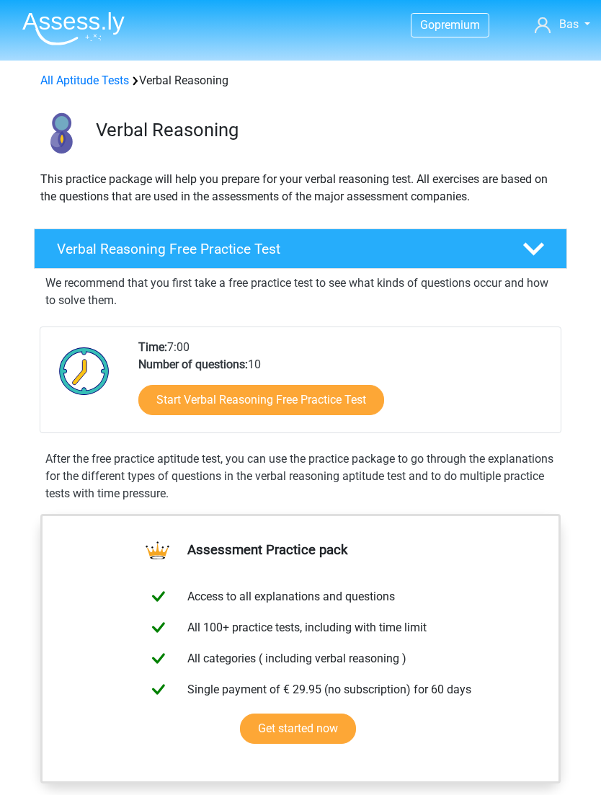
click at [531, 247] on icon at bounding box center [534, 249] width 21 height 21
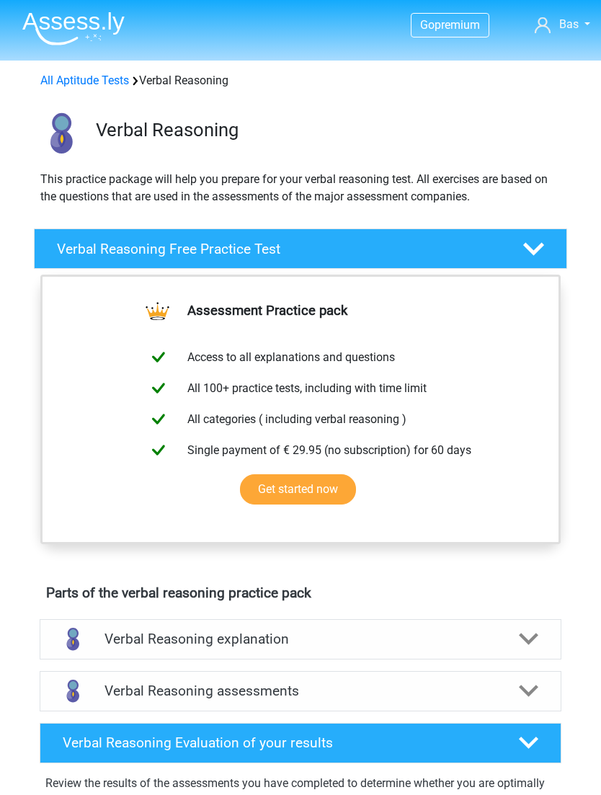
click at [538, 246] on icon at bounding box center [534, 249] width 21 height 21
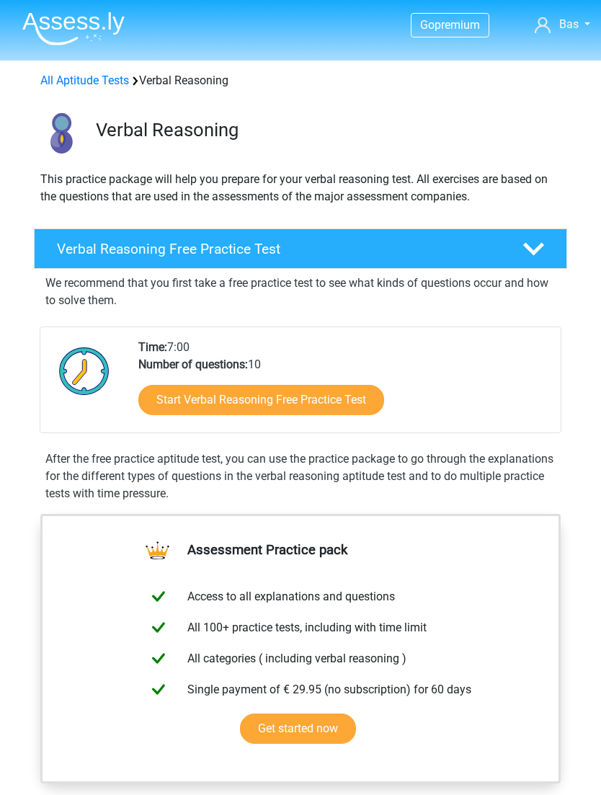
click at [365, 395] on link "Start Verbal Reasoning Free Practice Test" at bounding box center [261, 400] width 246 height 30
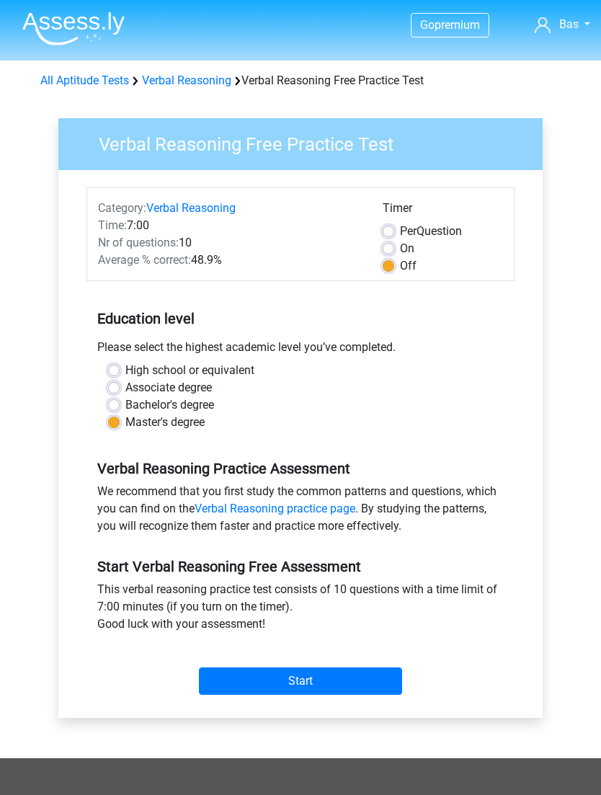
click at [397, 229] on div "Per Question" at bounding box center [443, 231] width 120 height 17
click at [400, 246] on label "On" at bounding box center [407, 248] width 14 height 17
click at [387, 246] on input "On" at bounding box center [389, 247] width 12 height 14
radio input "true"
click at [366, 678] on input "Start" at bounding box center [300, 681] width 203 height 27
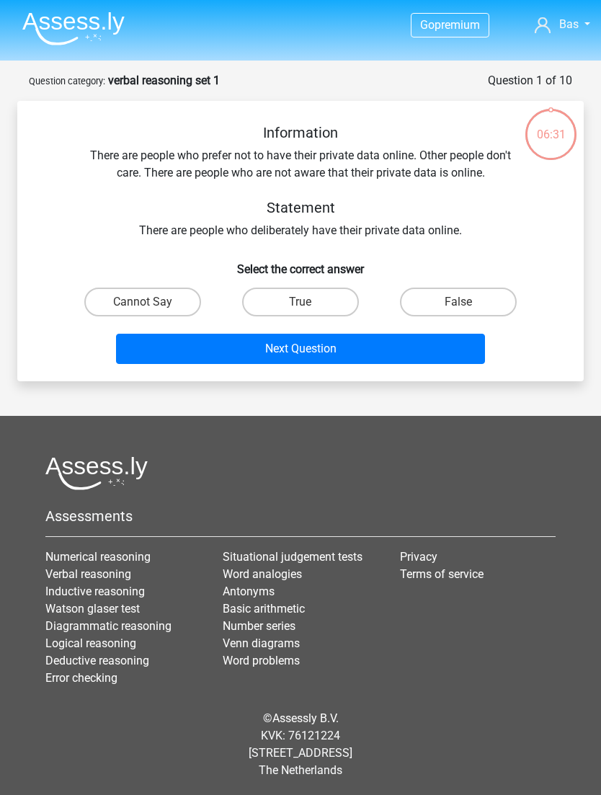
click at [113, 296] on label "Cannot Say" at bounding box center [142, 302] width 117 height 29
click at [143, 302] on input "Cannot Say" at bounding box center [147, 306] width 9 height 9
radio input "true"
click at [421, 342] on button "Next Question" at bounding box center [300, 349] width 369 height 30
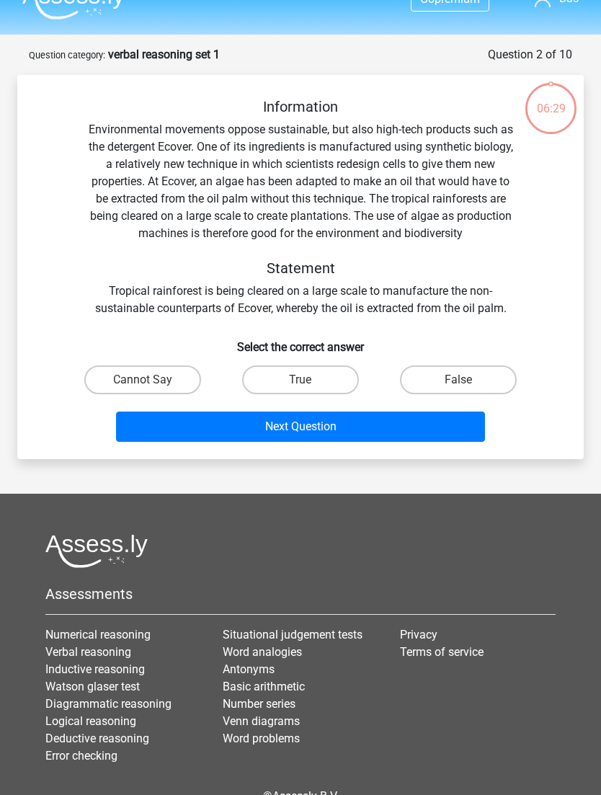
scroll to position [72, 0]
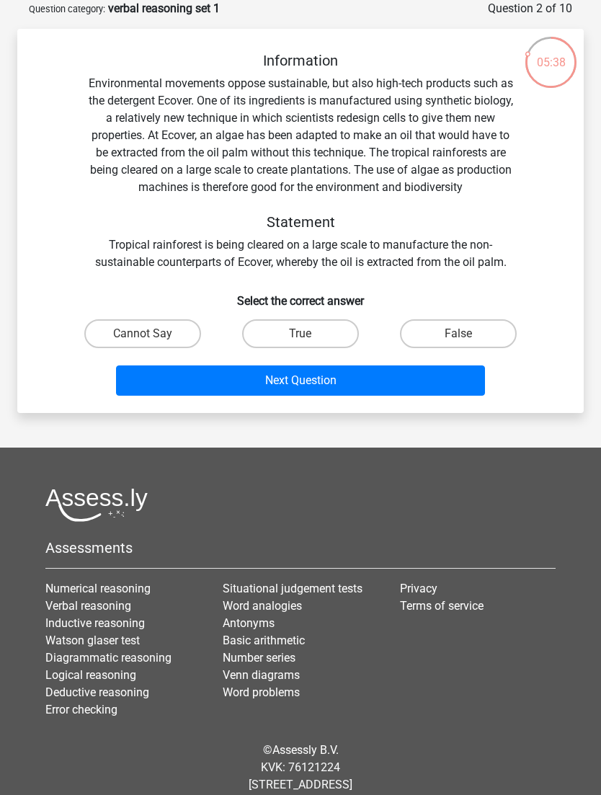
click at [474, 348] on label "False" at bounding box center [458, 333] width 117 height 29
click at [468, 343] on input "False" at bounding box center [463, 338] width 9 height 9
radio input "true"
click at [452, 396] on button "Next Question" at bounding box center [300, 381] width 369 height 30
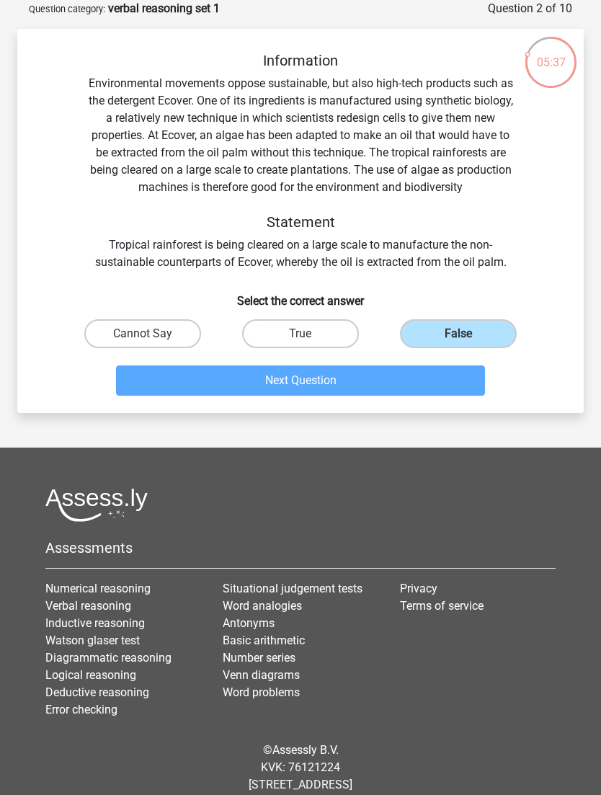
scroll to position [46, 0]
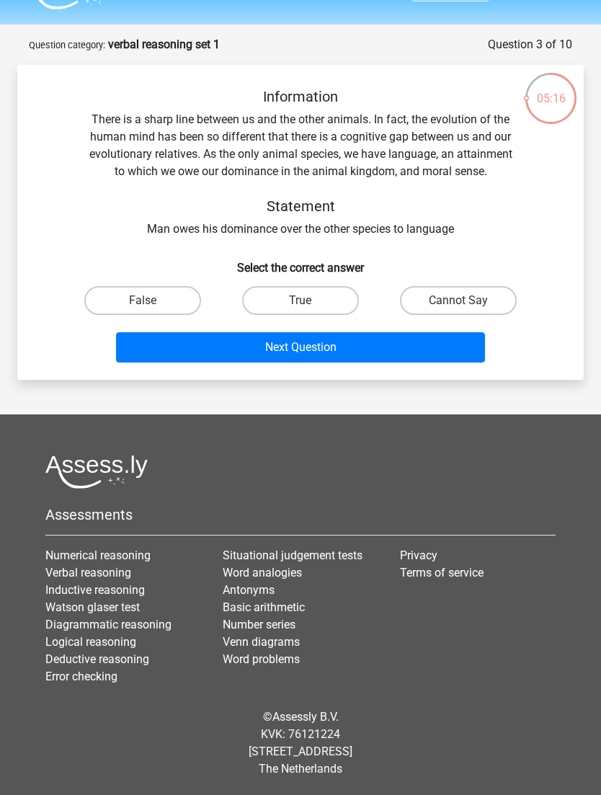
click at [473, 292] on label "Cannot Say" at bounding box center [458, 300] width 117 height 29
click at [468, 301] on input "Cannot Say" at bounding box center [463, 305] width 9 height 9
radio input "true"
click at [447, 337] on button "Next Question" at bounding box center [300, 347] width 369 height 30
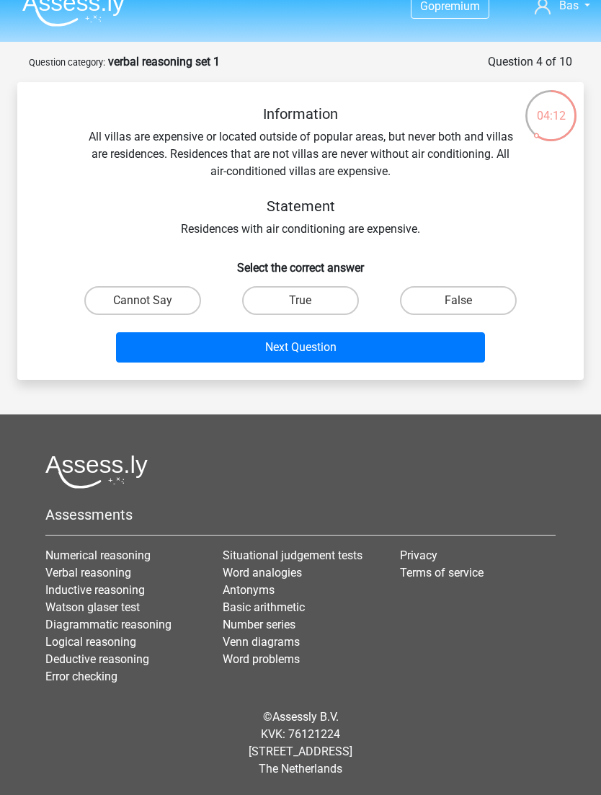
click at [339, 286] on label "True" at bounding box center [300, 300] width 117 height 29
click at [310, 301] on input "True" at bounding box center [305, 305] width 9 height 9
radio input "true"
click at [389, 332] on button "Next Question" at bounding box center [300, 347] width 369 height 30
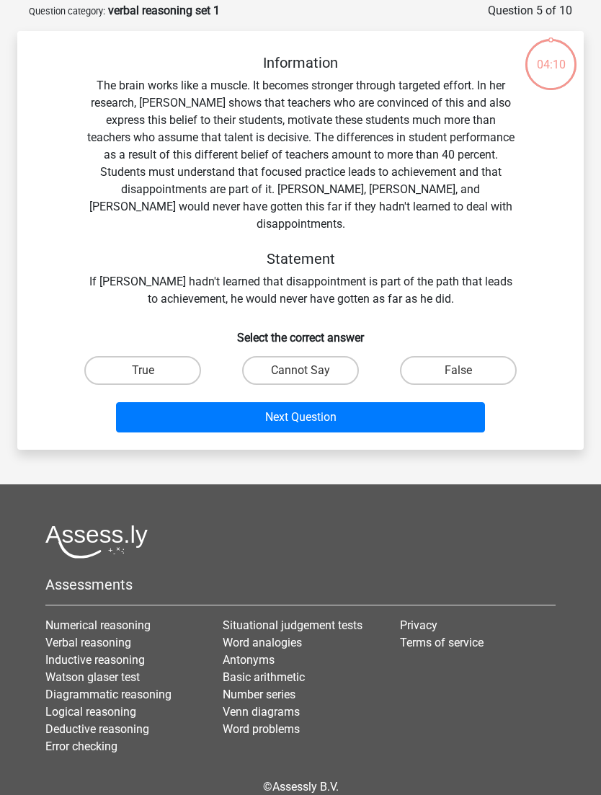
scroll to position [72, 0]
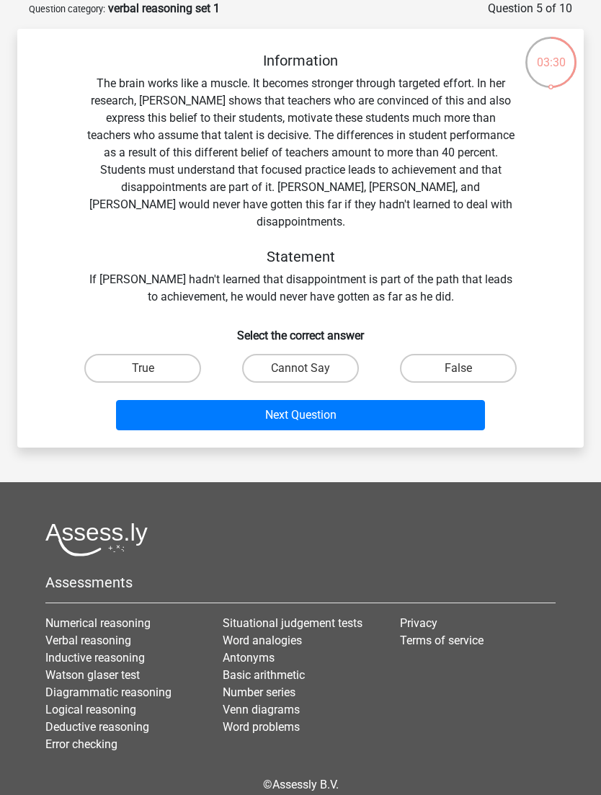
click at [175, 354] on label "True" at bounding box center [142, 368] width 117 height 29
click at [152, 368] on input "True" at bounding box center [147, 372] width 9 height 9
radio input "true"
click at [347, 400] on button "Next Question" at bounding box center [300, 415] width 369 height 30
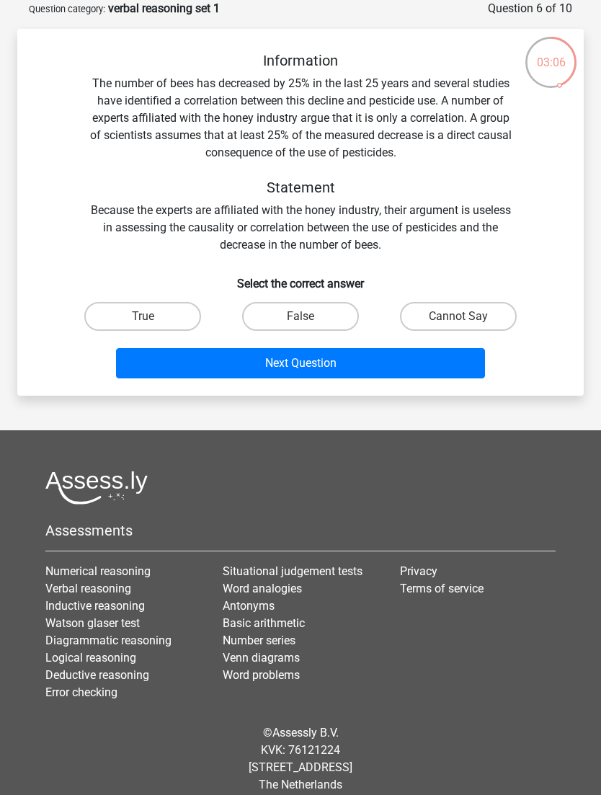
click at [480, 315] on label "Cannot Say" at bounding box center [458, 316] width 117 height 29
click at [468, 317] on input "Cannot Say" at bounding box center [463, 321] width 9 height 9
radio input "true"
click at [429, 368] on button "Next Question" at bounding box center [300, 363] width 369 height 30
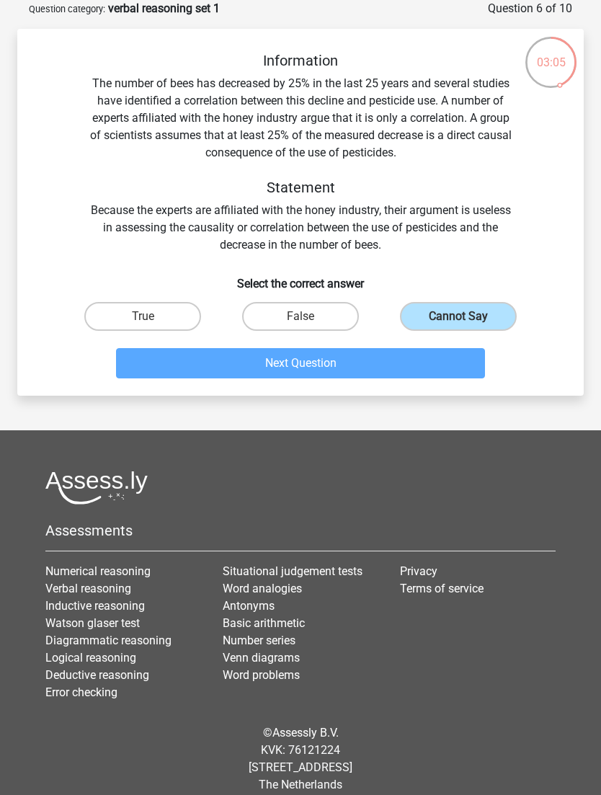
scroll to position [46, 0]
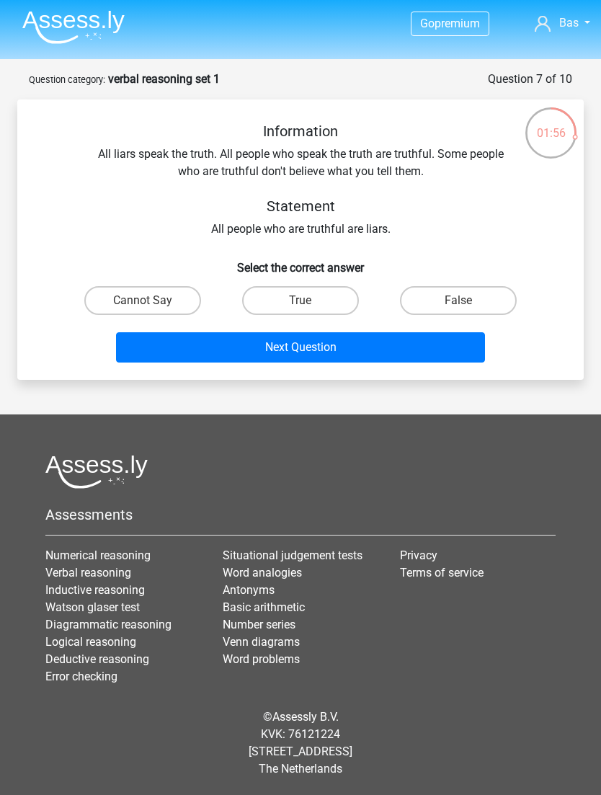
click at [328, 286] on label "True" at bounding box center [300, 300] width 117 height 29
click at [310, 301] on input "True" at bounding box center [305, 305] width 9 height 9
radio input "true"
click at [363, 332] on button "Next Question" at bounding box center [300, 347] width 369 height 30
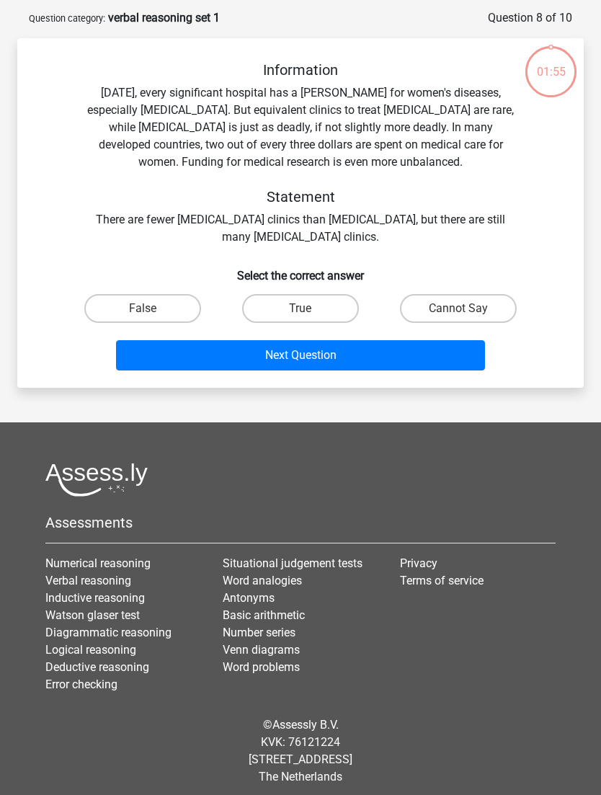
scroll to position [71, 0]
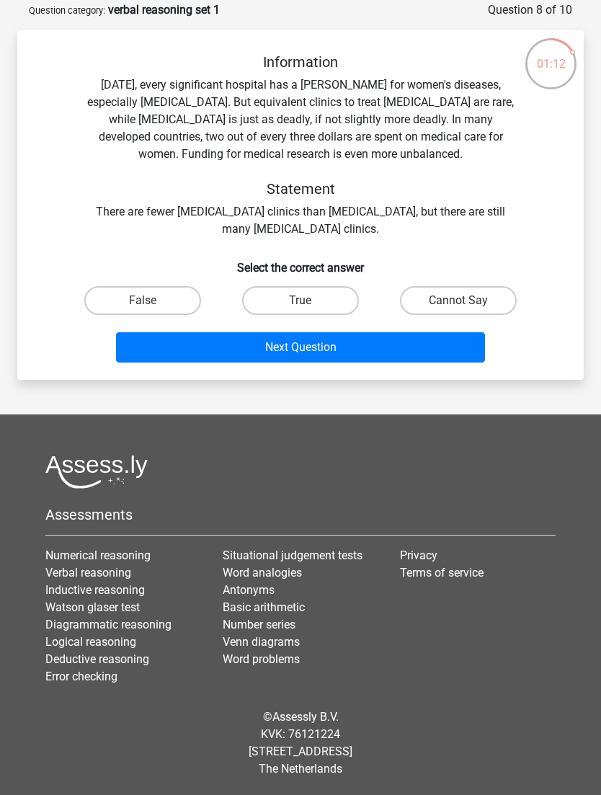
click at [118, 296] on label "False" at bounding box center [142, 300] width 117 height 29
click at [143, 301] on input "False" at bounding box center [147, 305] width 9 height 9
radio input "true"
click at [410, 345] on button "Next Question" at bounding box center [300, 347] width 369 height 30
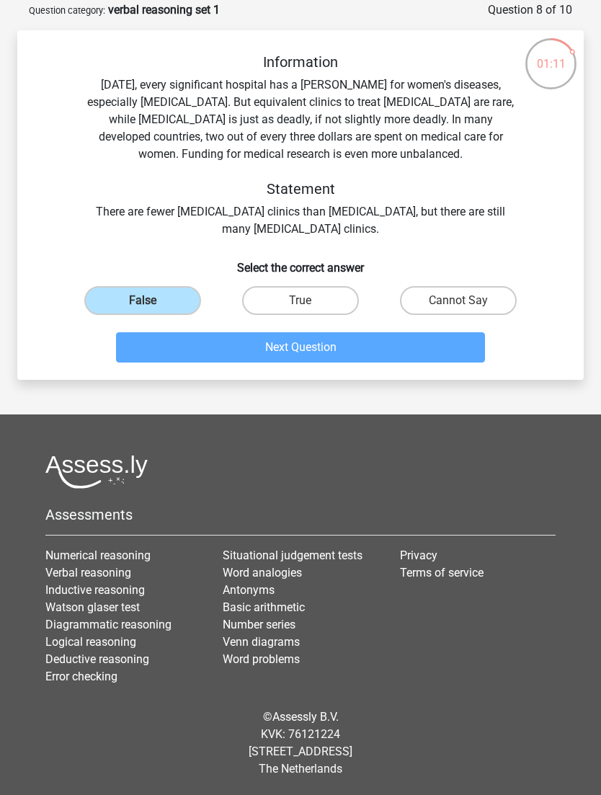
scroll to position [53, 0]
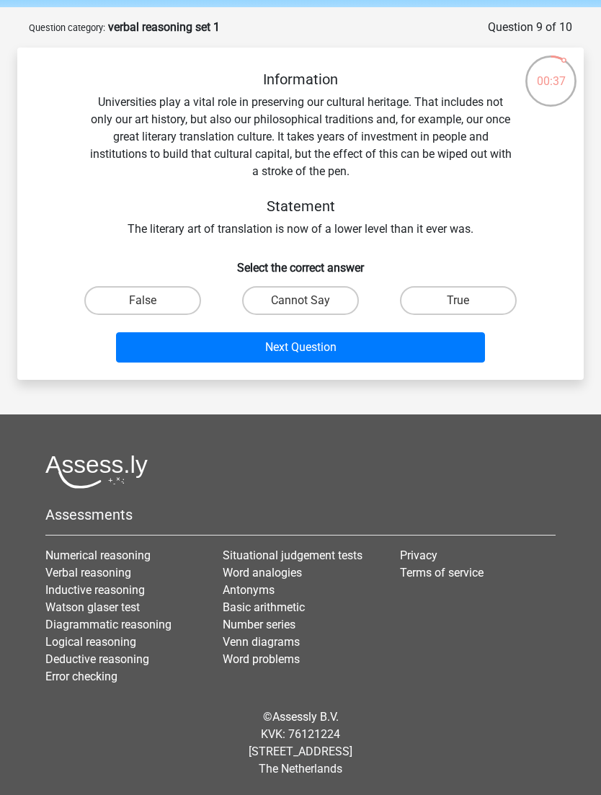
click at [340, 296] on label "Cannot Say" at bounding box center [300, 300] width 117 height 29
click at [310, 301] on input "Cannot Say" at bounding box center [305, 305] width 9 height 9
radio input "true"
click at [389, 348] on button "Next Question" at bounding box center [300, 347] width 369 height 30
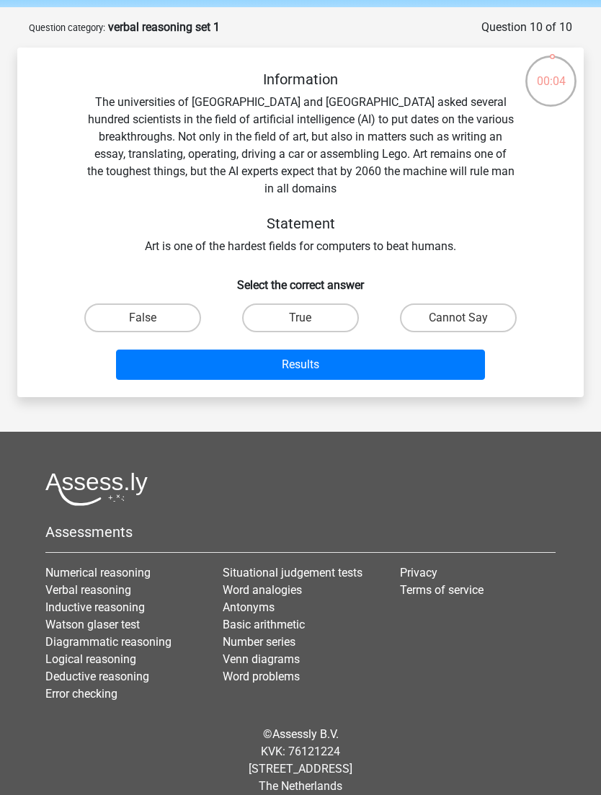
click at [321, 304] on label "True" at bounding box center [300, 318] width 117 height 29
click at [310, 318] on input "True" at bounding box center [305, 322] width 9 height 9
radio input "true"
click at [369, 350] on button "Results" at bounding box center [300, 365] width 369 height 30
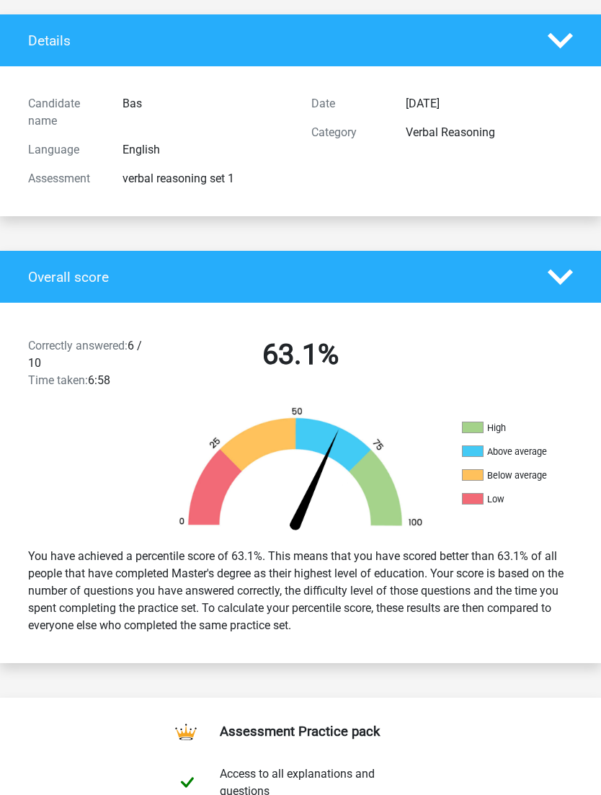
scroll to position [81, 0]
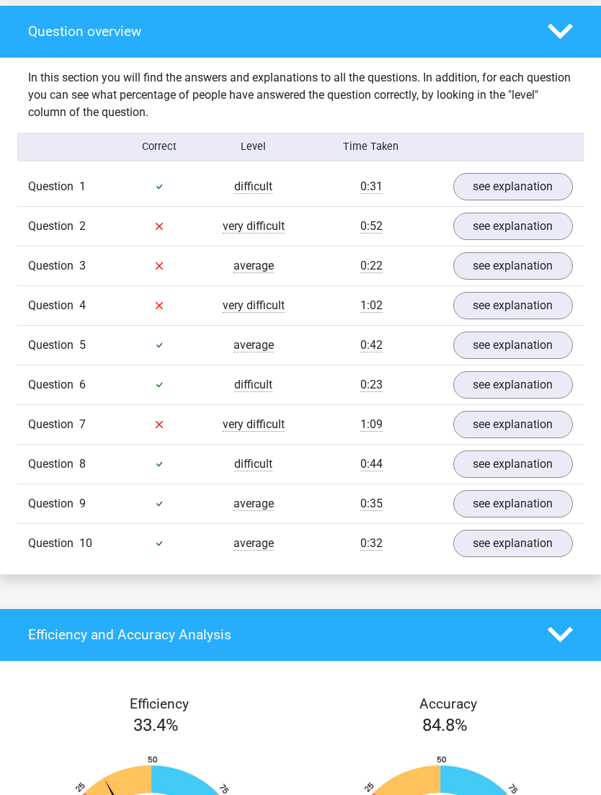
click at [498, 546] on link "see explanation" at bounding box center [514, 544] width 120 height 27
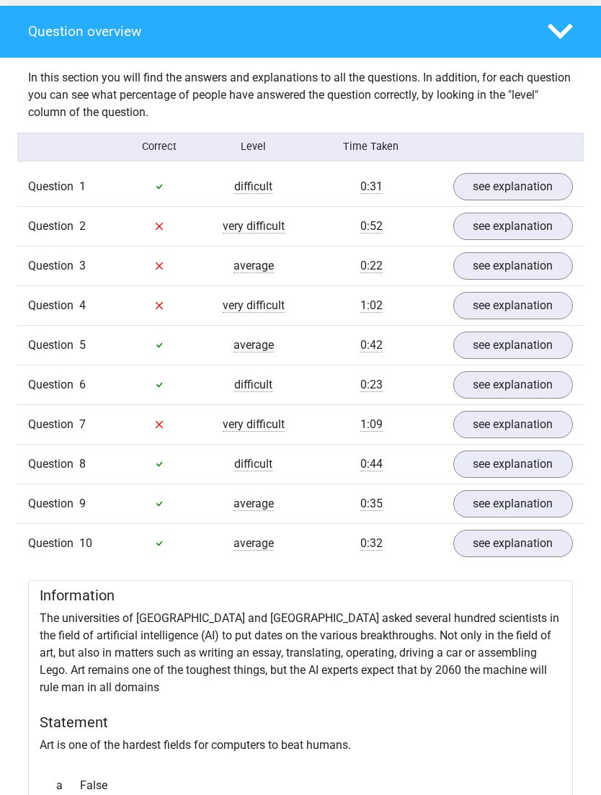
click at [521, 544] on link "see explanation" at bounding box center [514, 543] width 120 height 27
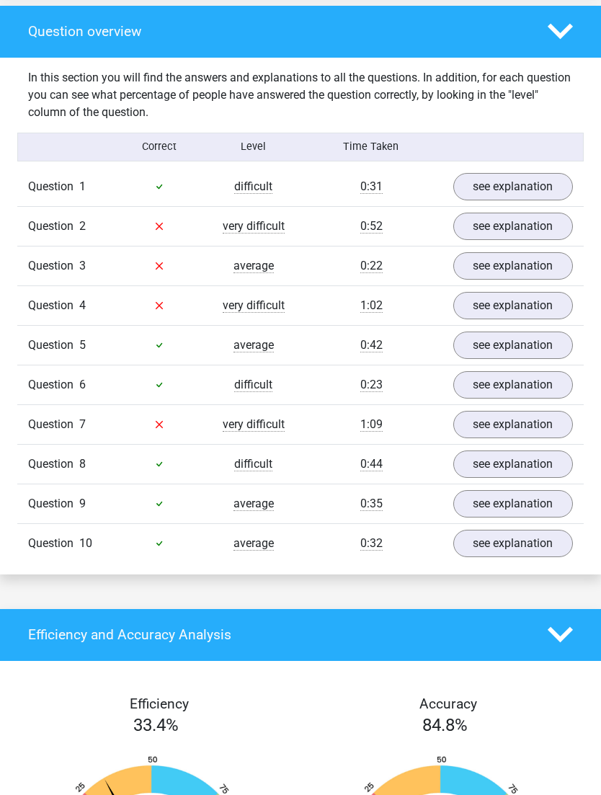
click at [509, 430] on link "see explanation" at bounding box center [514, 424] width 120 height 27
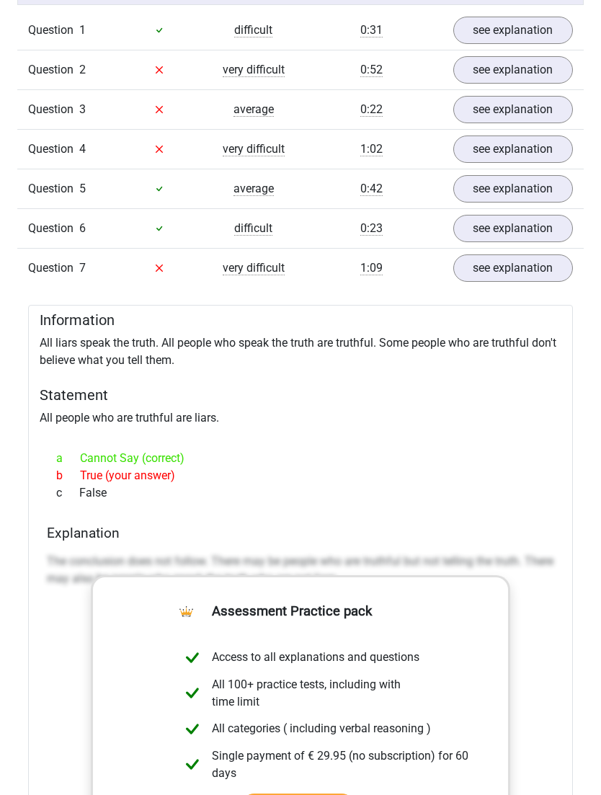
scroll to position [1240, 0]
click at [524, 267] on link "see explanation" at bounding box center [514, 268] width 120 height 27
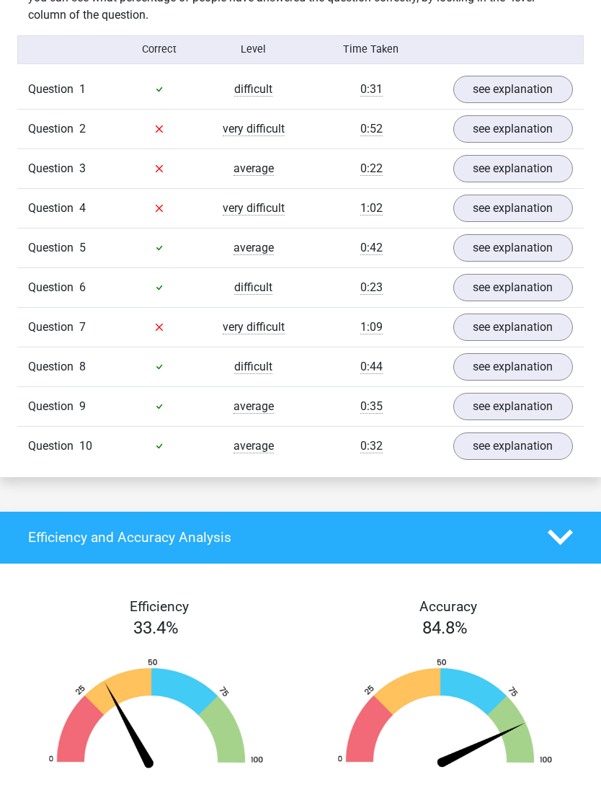
scroll to position [1180, 0]
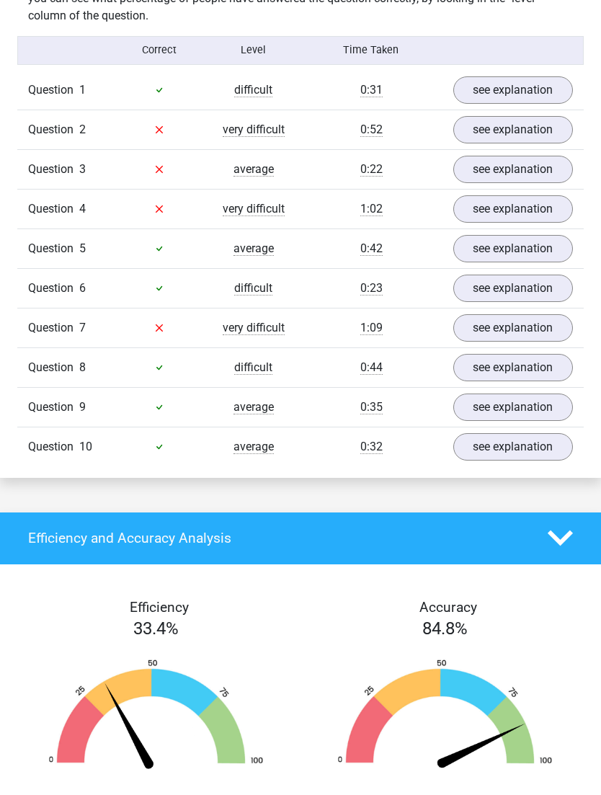
click at [525, 249] on link "see explanation" at bounding box center [514, 249] width 120 height 27
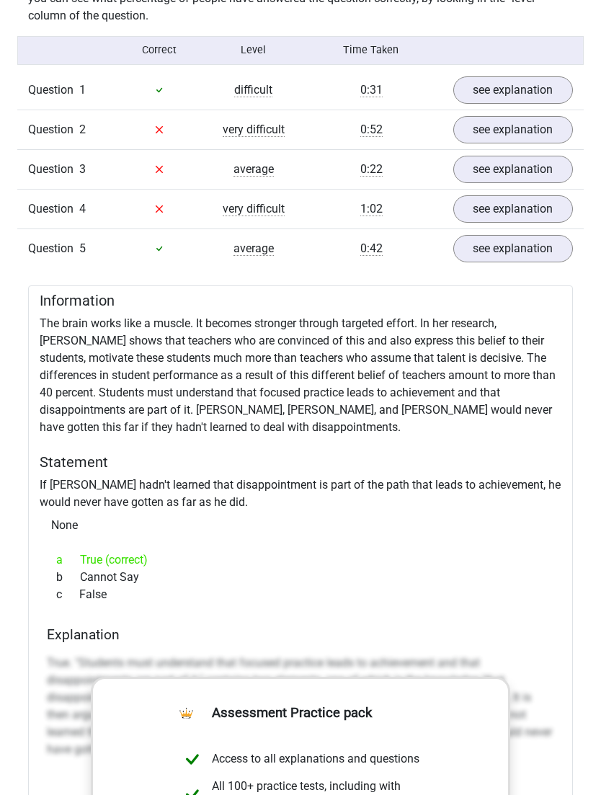
click at [529, 239] on link "see explanation" at bounding box center [514, 248] width 120 height 27
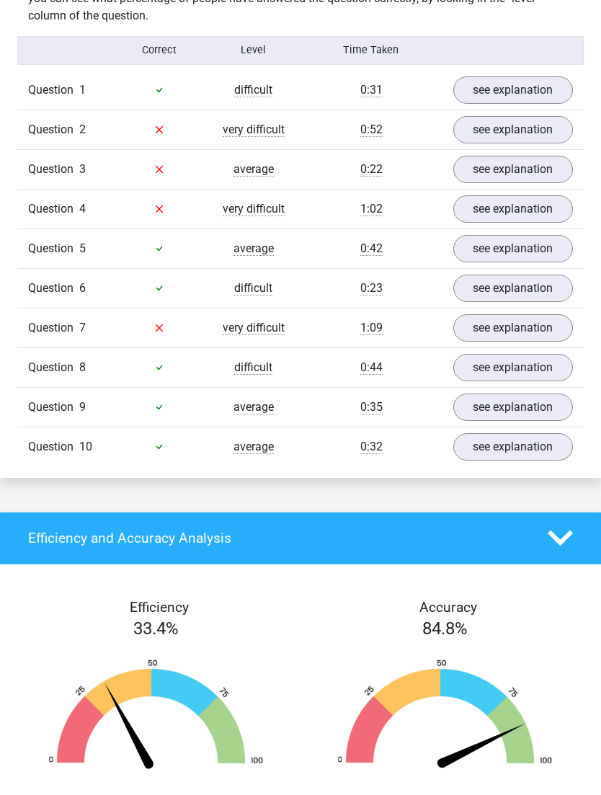
click at [528, 276] on link "see explanation" at bounding box center [514, 288] width 120 height 27
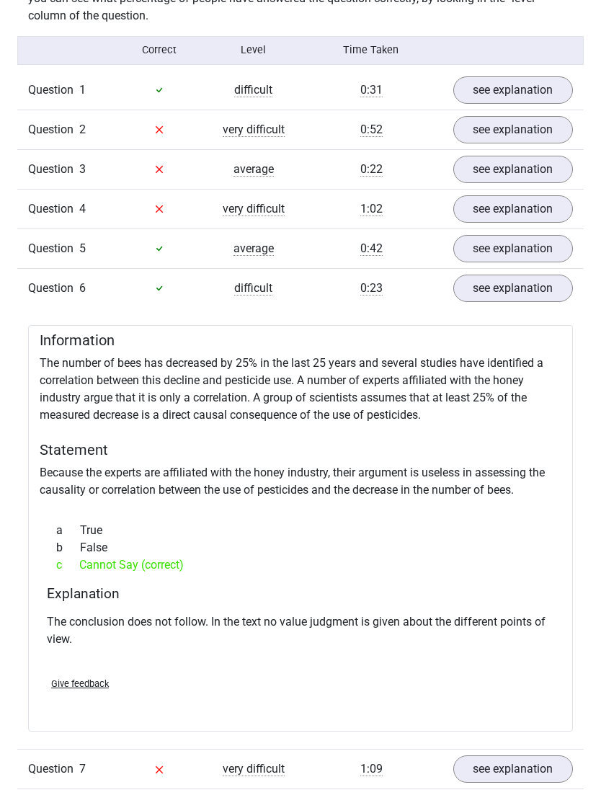
click at [521, 286] on link "see explanation" at bounding box center [514, 288] width 120 height 27
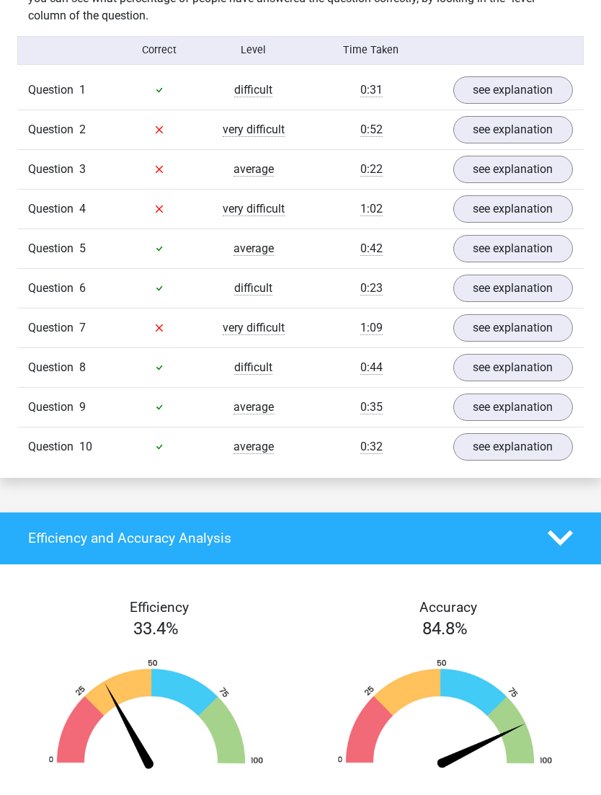
click at [499, 281] on link "see explanation" at bounding box center [514, 288] width 120 height 27
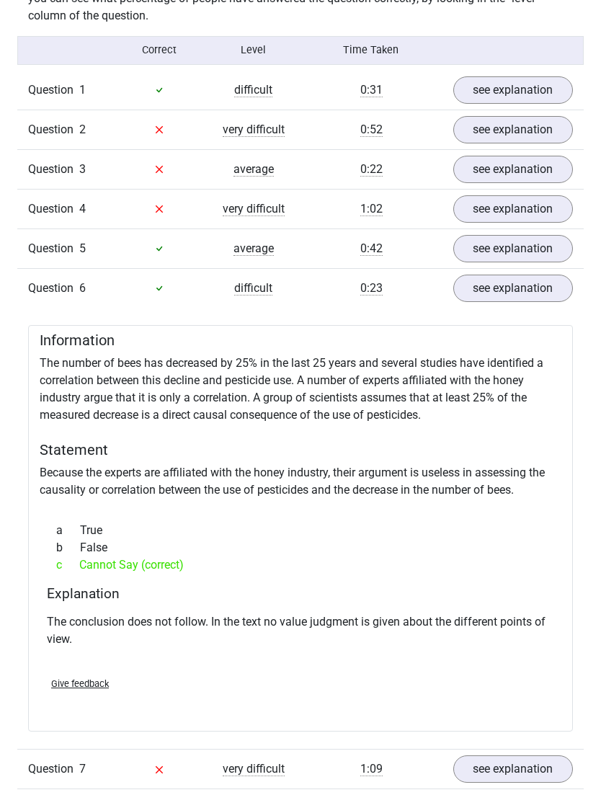
click at [497, 286] on link "see explanation" at bounding box center [514, 288] width 120 height 27
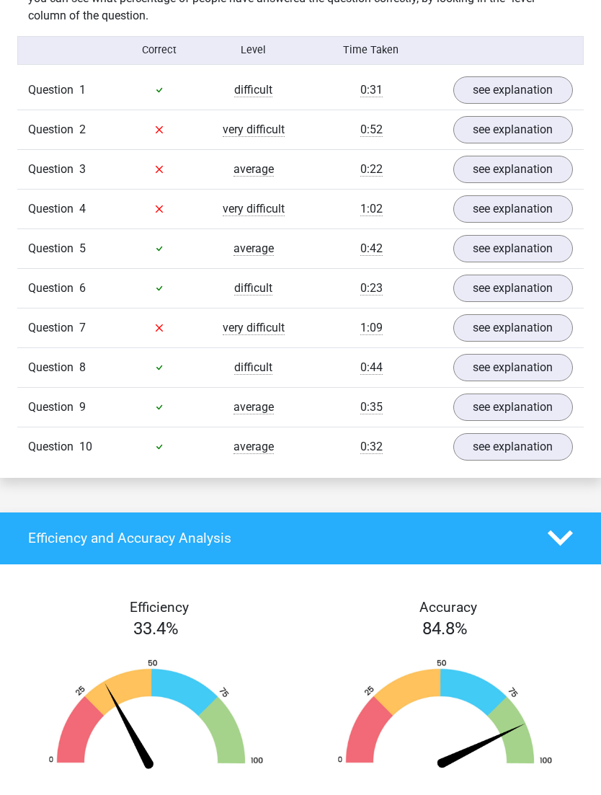
click at [535, 209] on link "see explanation" at bounding box center [514, 208] width 120 height 27
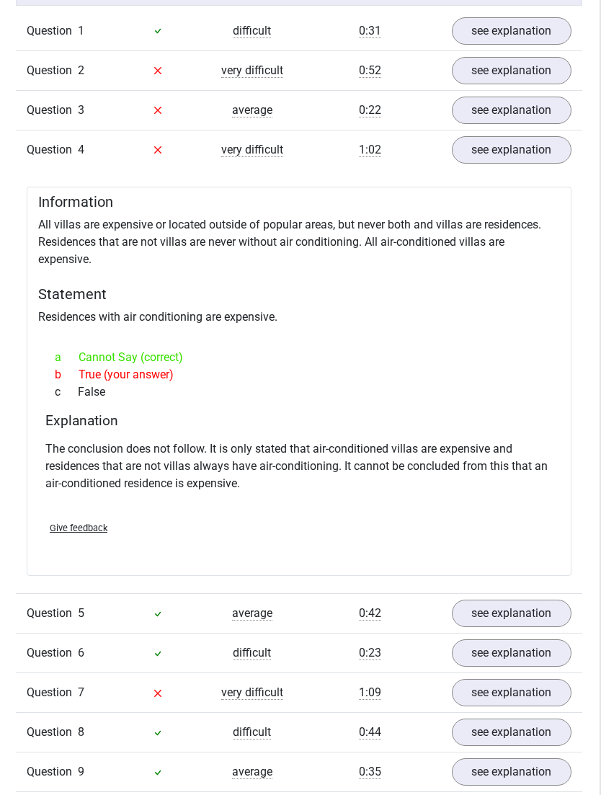
scroll to position [1240, 1]
click at [551, 140] on link "see explanation" at bounding box center [512, 149] width 120 height 27
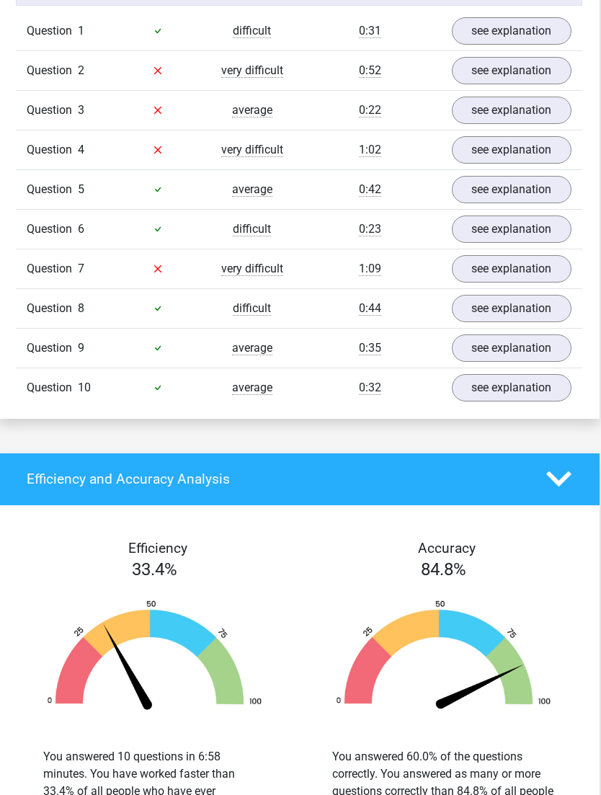
click at [542, 141] on link "see explanation" at bounding box center [512, 149] width 120 height 27
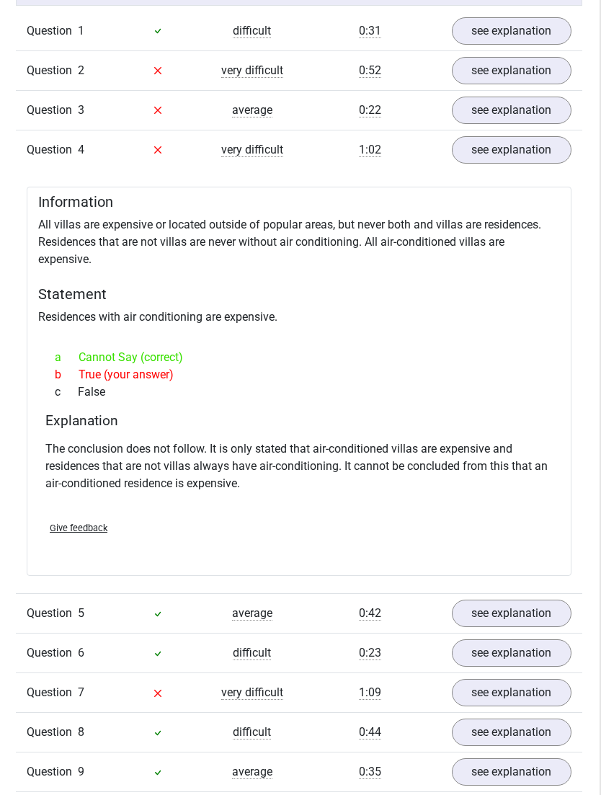
click at [535, 146] on link "see explanation" at bounding box center [512, 149] width 120 height 27
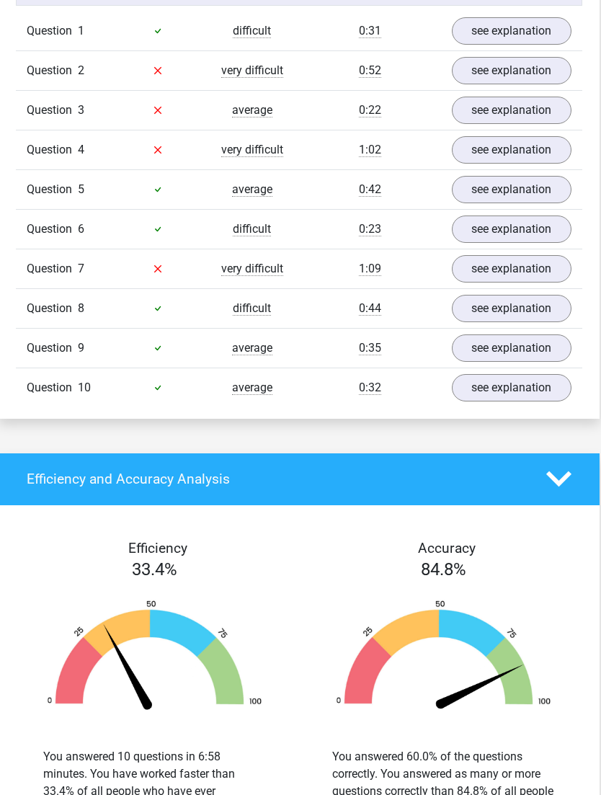
click at [539, 114] on link "see explanation" at bounding box center [512, 110] width 120 height 27
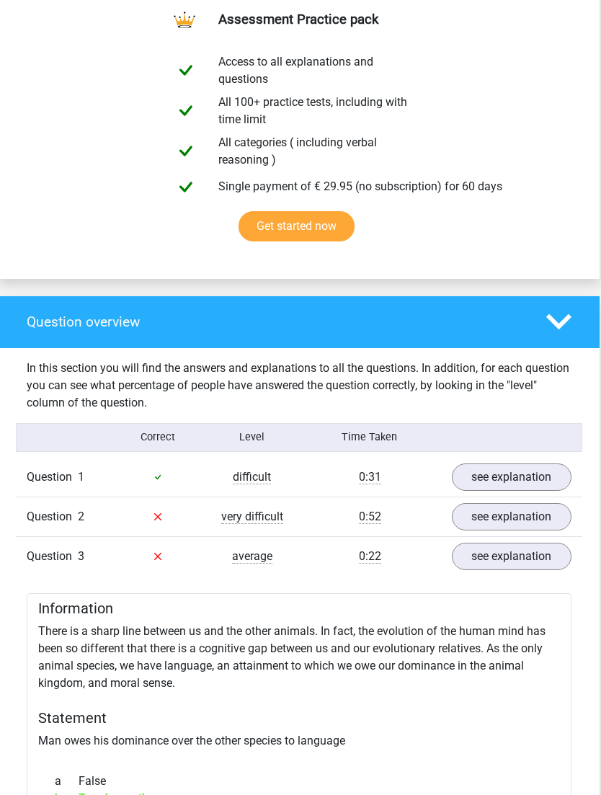
scroll to position [772, 1]
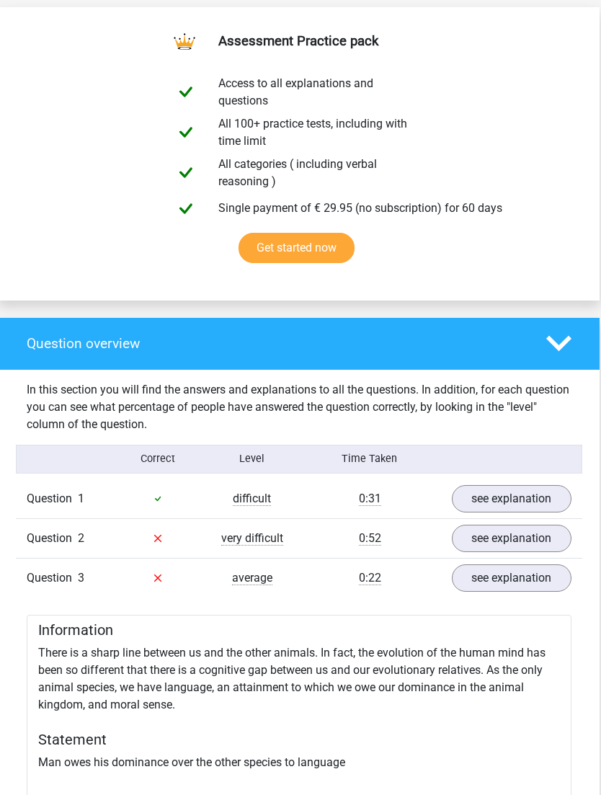
click at [564, 349] on icon at bounding box center [559, 343] width 25 height 25
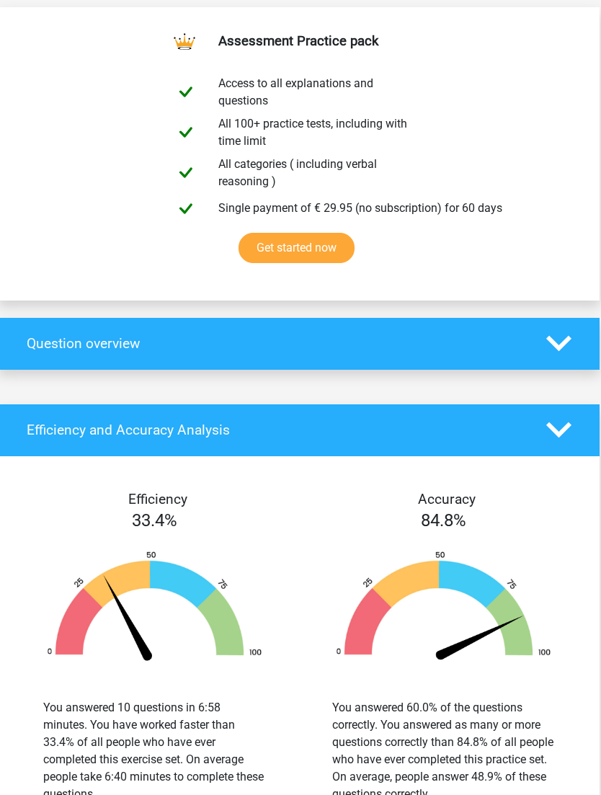
click at [564, 350] on icon at bounding box center [559, 343] width 25 height 25
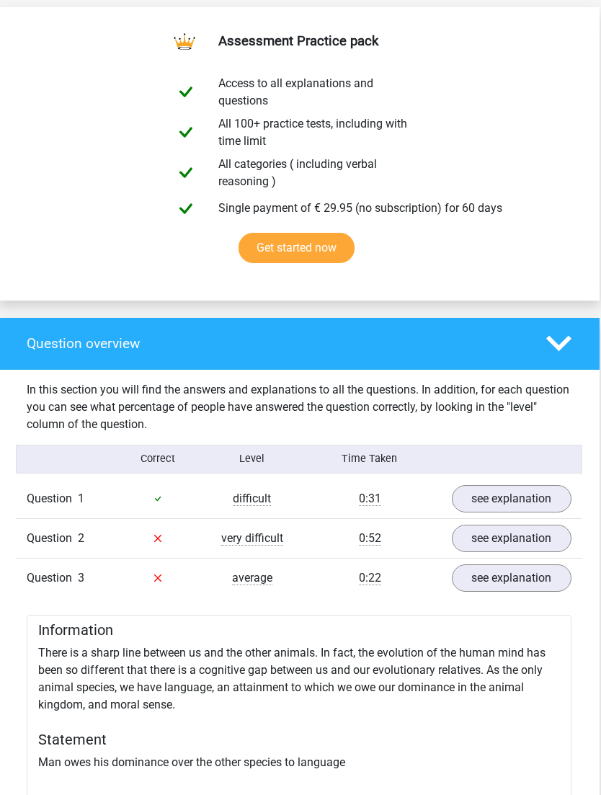
click at [562, 347] on polygon at bounding box center [559, 344] width 25 height 16
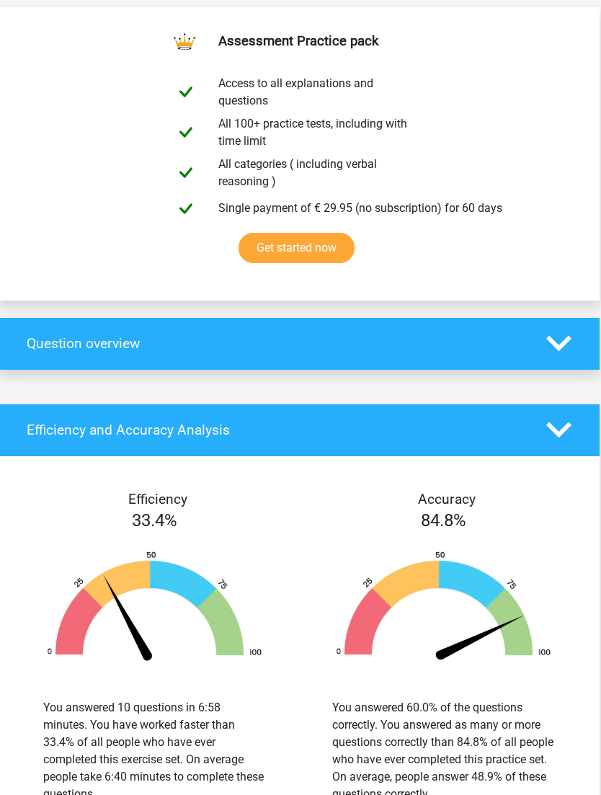
click at [559, 344] on icon at bounding box center [559, 343] width 25 height 25
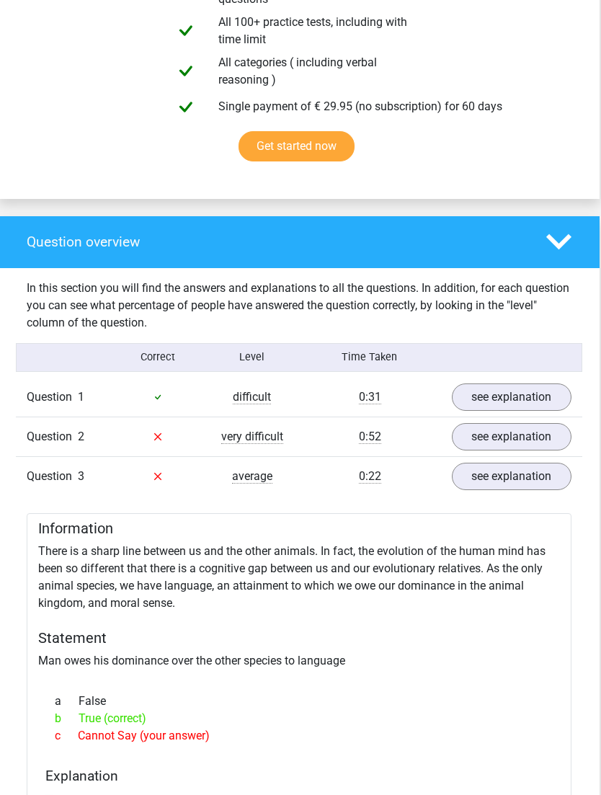
scroll to position [873, 1]
click at [542, 442] on link "see explanation" at bounding box center [512, 436] width 120 height 27
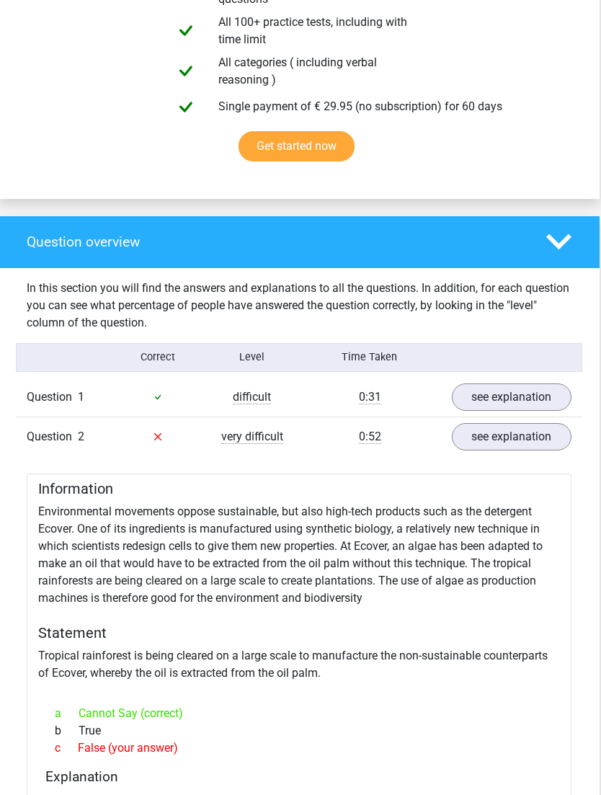
click at [549, 398] on link "see explanation" at bounding box center [512, 397] width 120 height 27
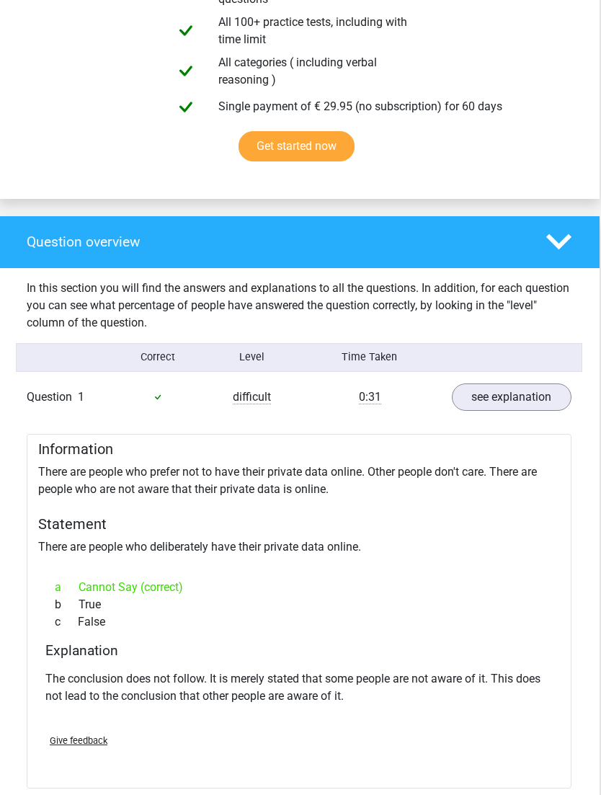
click at [542, 399] on link "see explanation" at bounding box center [512, 397] width 120 height 27
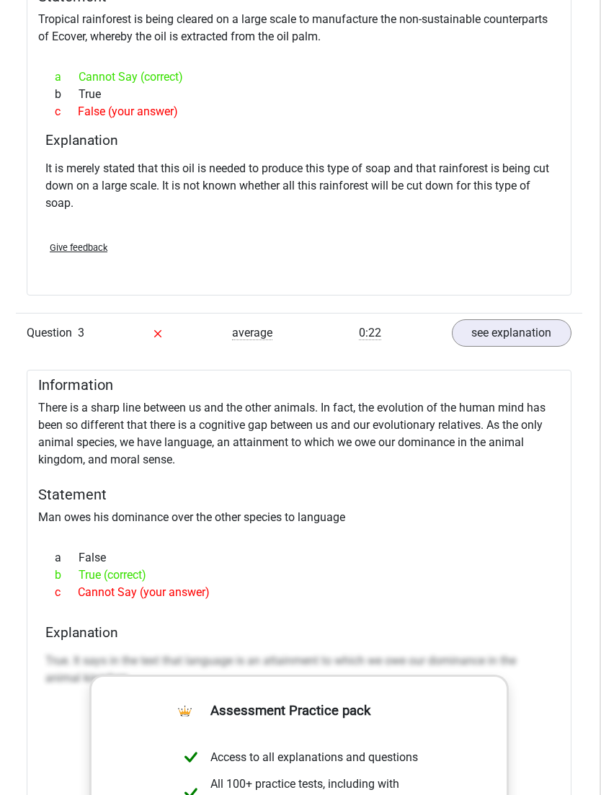
scroll to position [1516, 1]
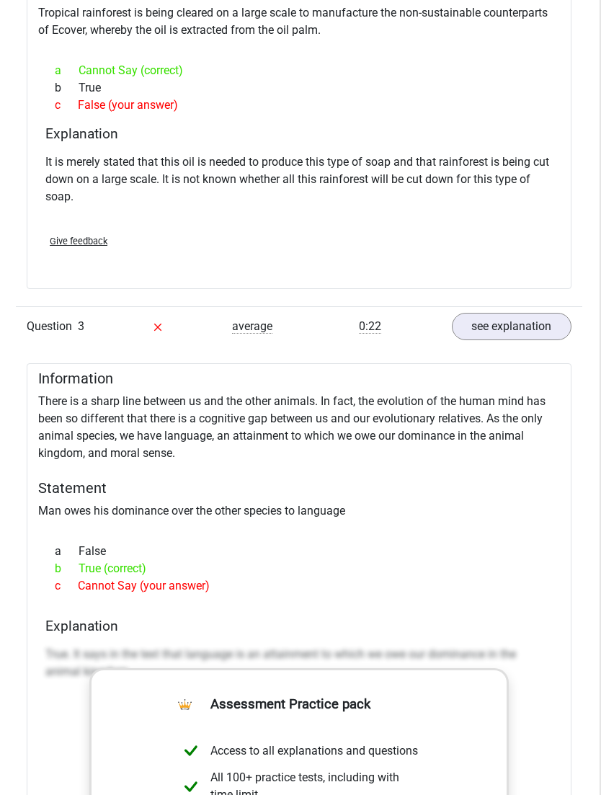
click at [518, 319] on link "see explanation" at bounding box center [512, 326] width 120 height 27
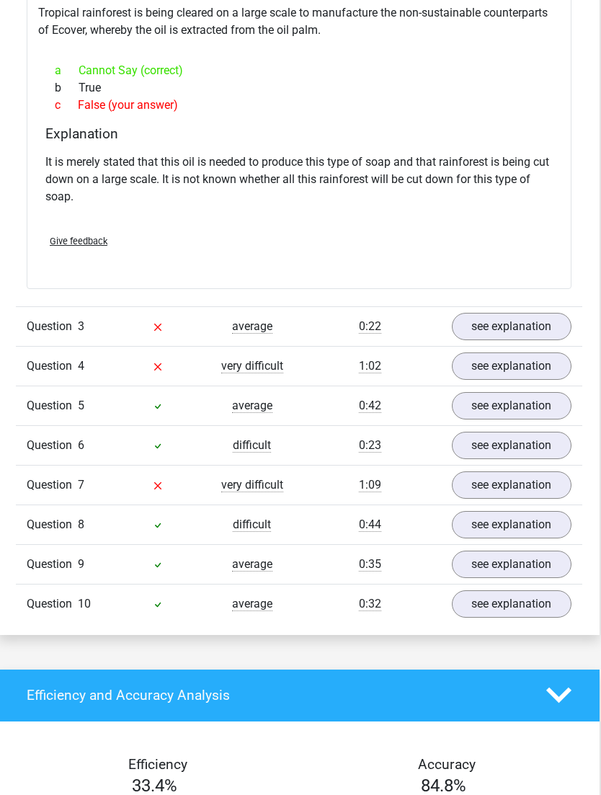
click at [518, 313] on link "see explanation" at bounding box center [512, 326] width 120 height 27
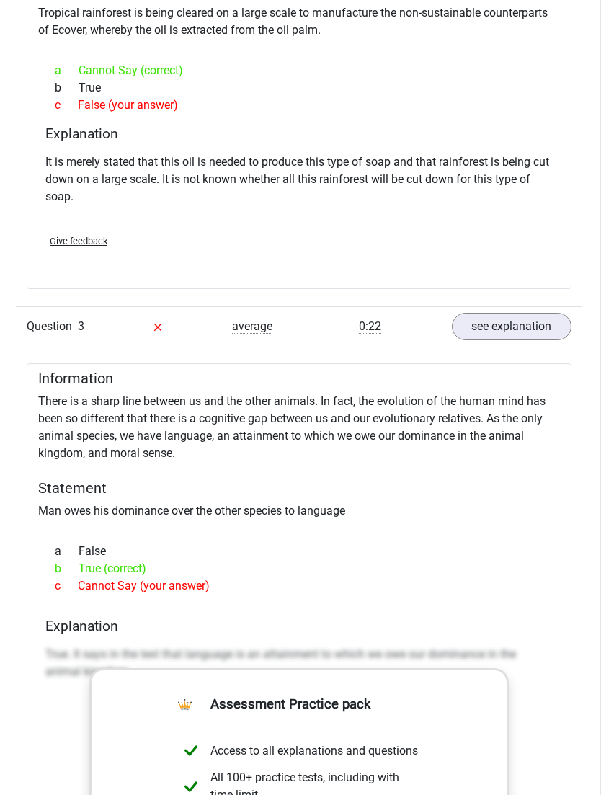
click at [520, 317] on link "see explanation" at bounding box center [512, 326] width 120 height 27
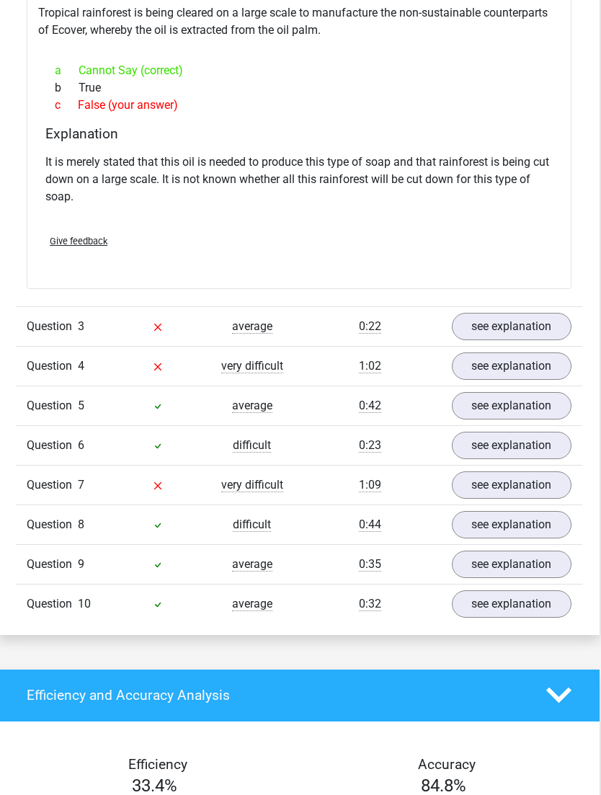
click at [527, 358] on link "see explanation" at bounding box center [512, 366] width 120 height 27
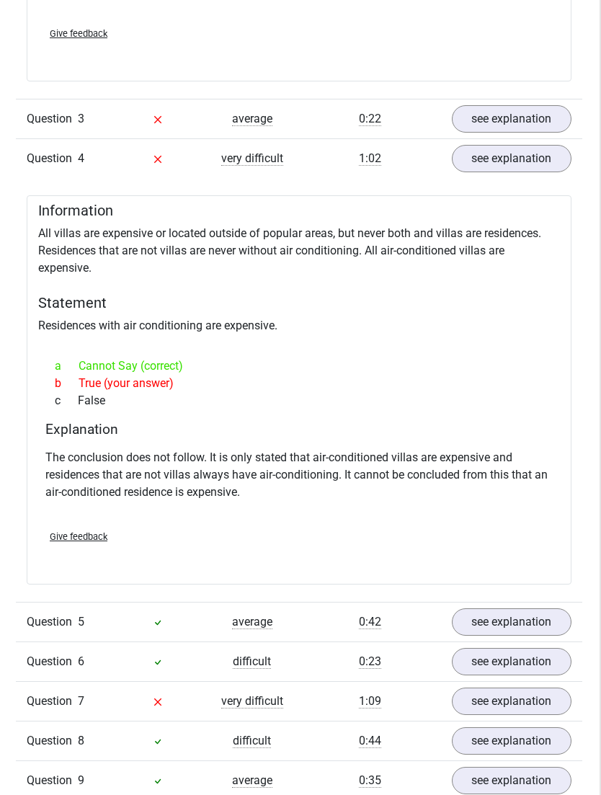
scroll to position [1708, 1]
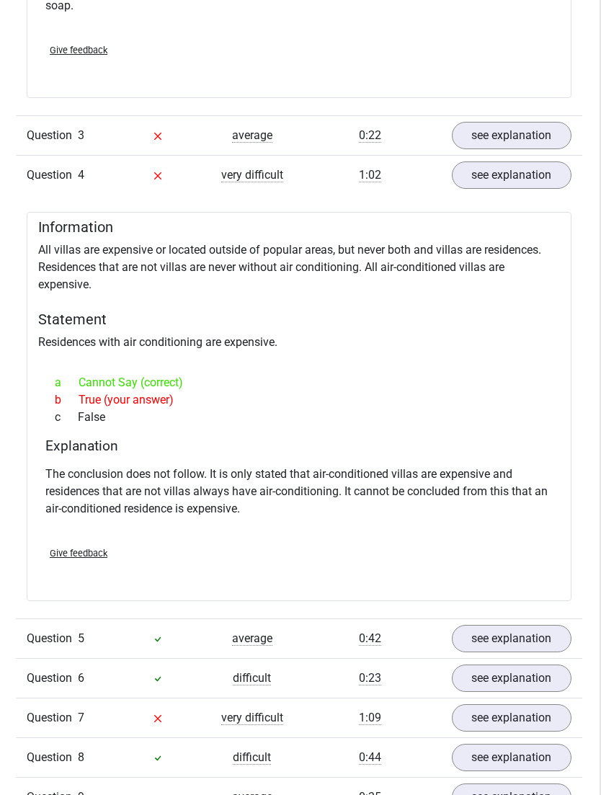
click at [530, 176] on link "see explanation" at bounding box center [512, 175] width 120 height 27
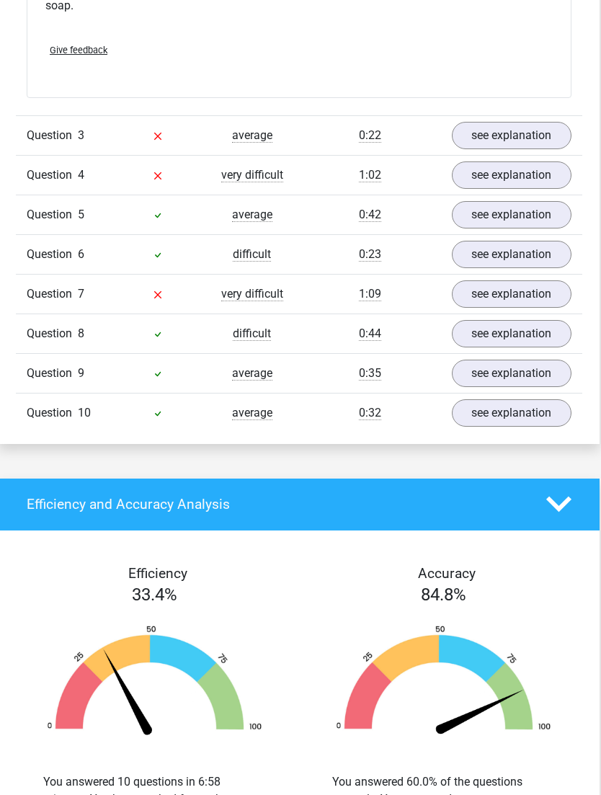
click at [549, 138] on link "see explanation" at bounding box center [512, 135] width 120 height 27
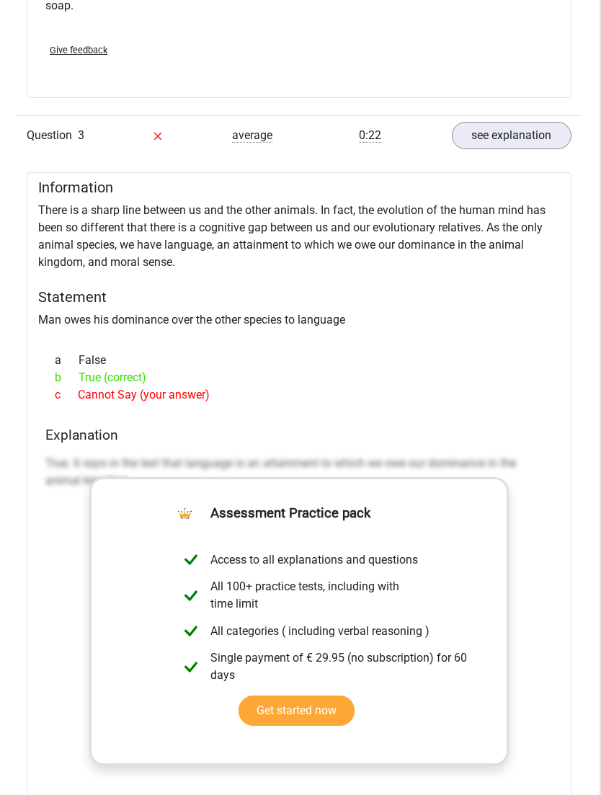
click at [534, 141] on link "see explanation" at bounding box center [512, 135] width 120 height 27
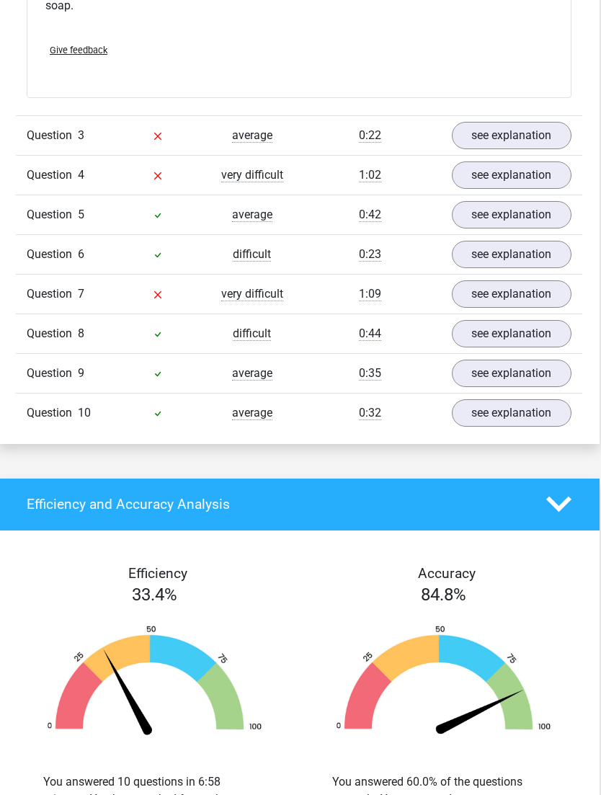
click at [523, 254] on link "see explanation" at bounding box center [512, 254] width 120 height 27
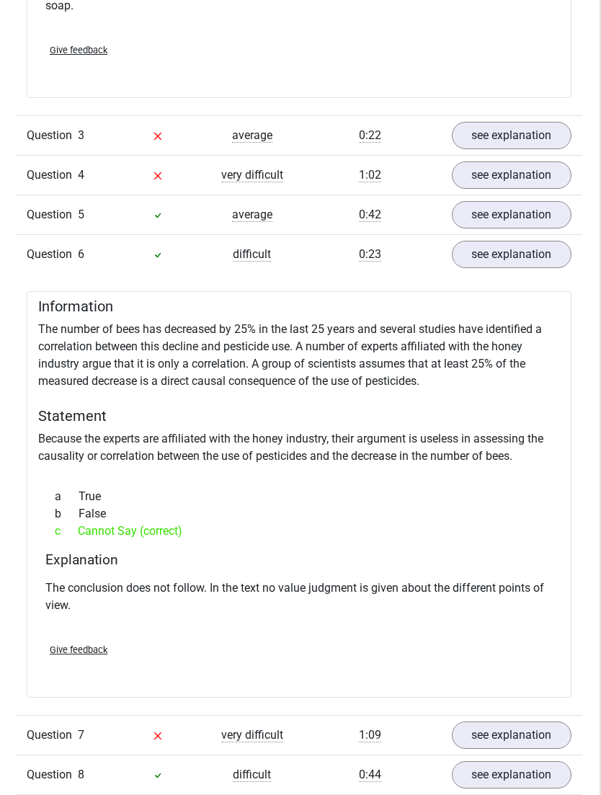
click at [518, 235] on div "Question 6 difficult 0:23 see explanation" at bounding box center [299, 254] width 567 height 40
click at [519, 242] on link "see explanation" at bounding box center [512, 254] width 120 height 27
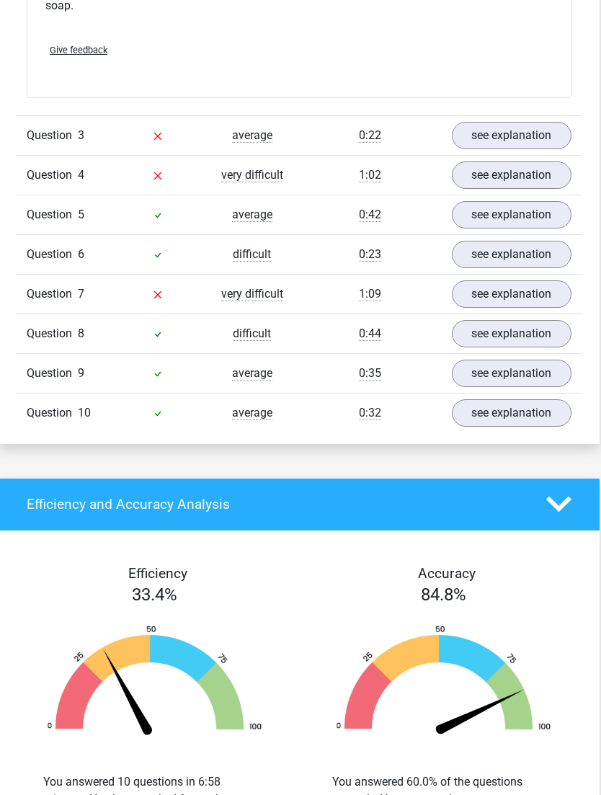
click at [531, 297] on link "see explanation" at bounding box center [512, 294] width 120 height 27
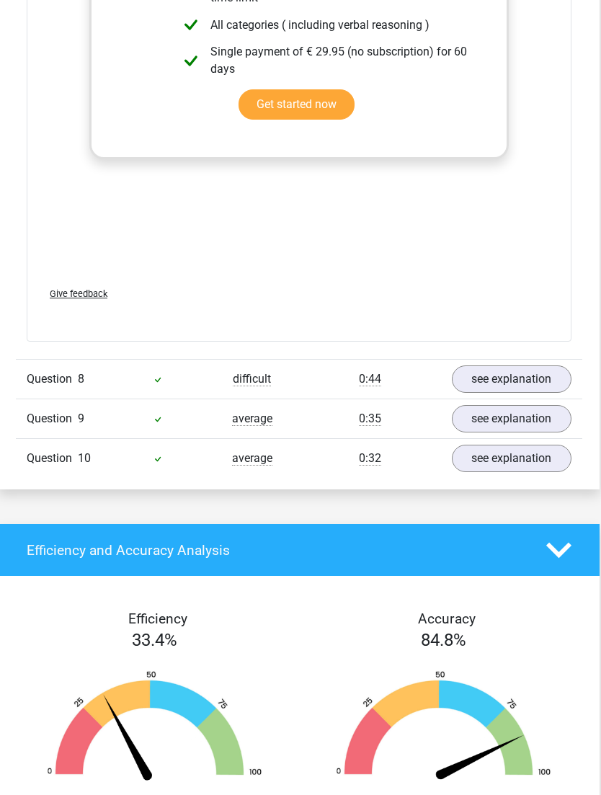
scroll to position [2463, 1]
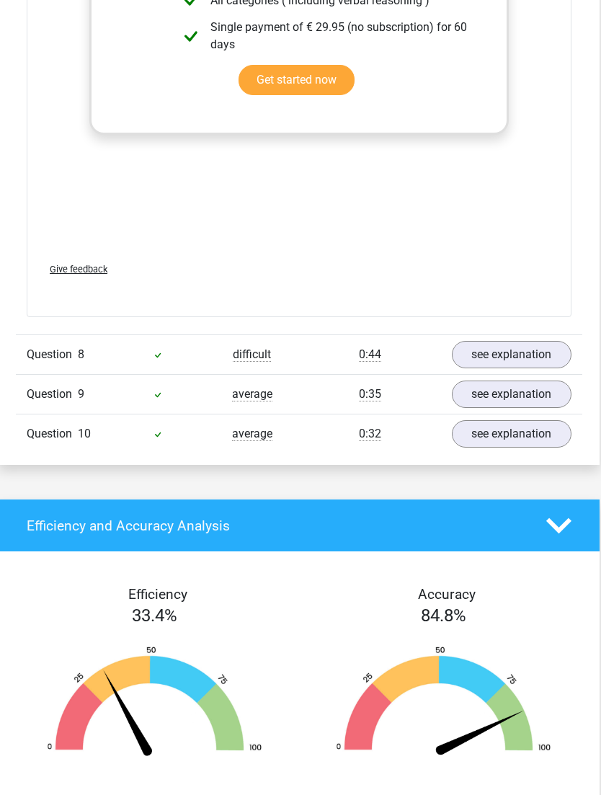
click at [516, 342] on link "see explanation" at bounding box center [512, 354] width 120 height 27
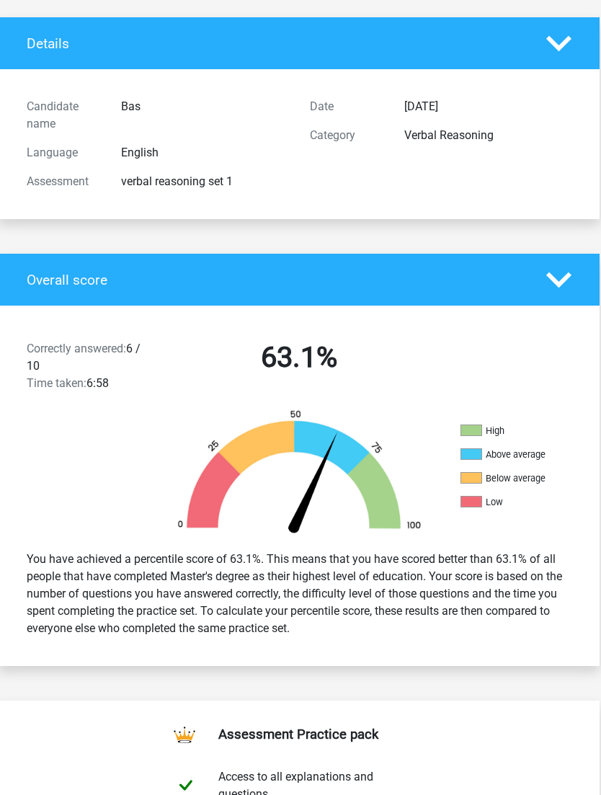
scroll to position [0, 1]
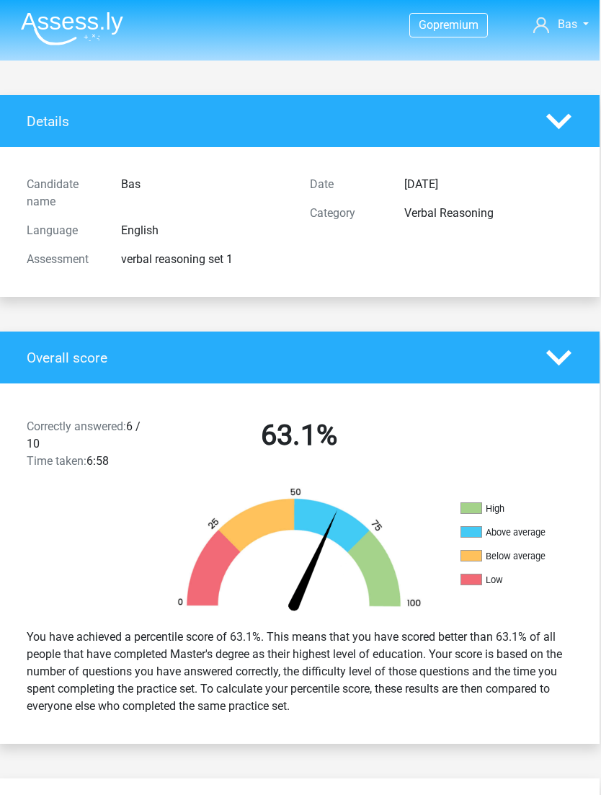
click at [562, 122] on polygon at bounding box center [559, 121] width 25 height 16
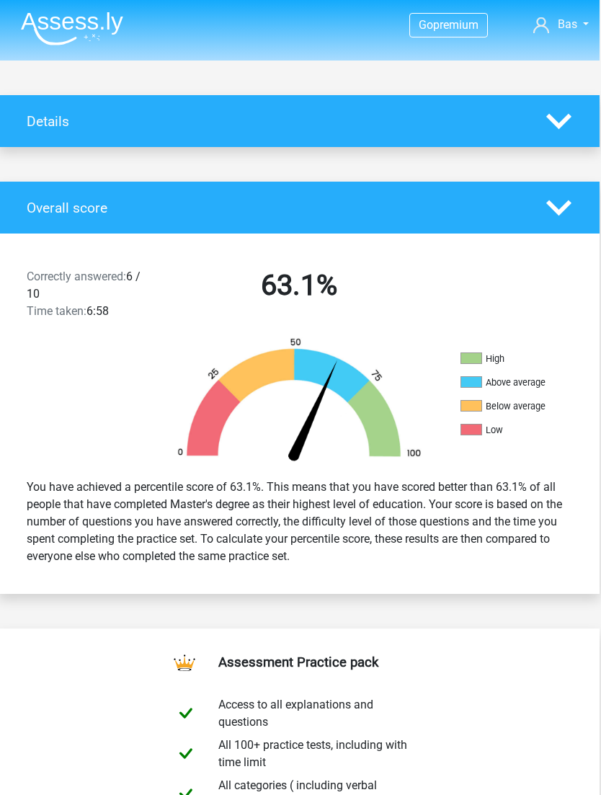
click at [54, 34] on img at bounding box center [72, 29] width 102 height 34
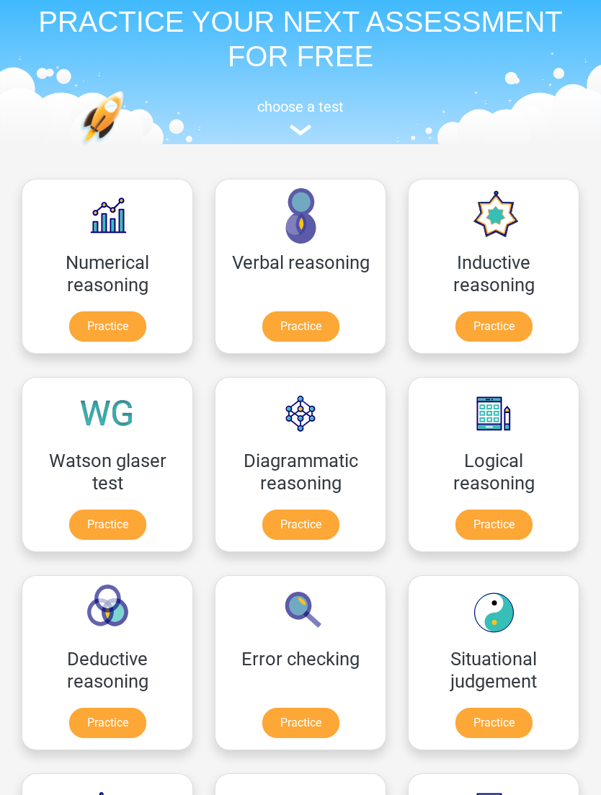
scroll to position [62, 0]
click at [332, 324] on link "Practice" at bounding box center [300, 327] width 77 height 30
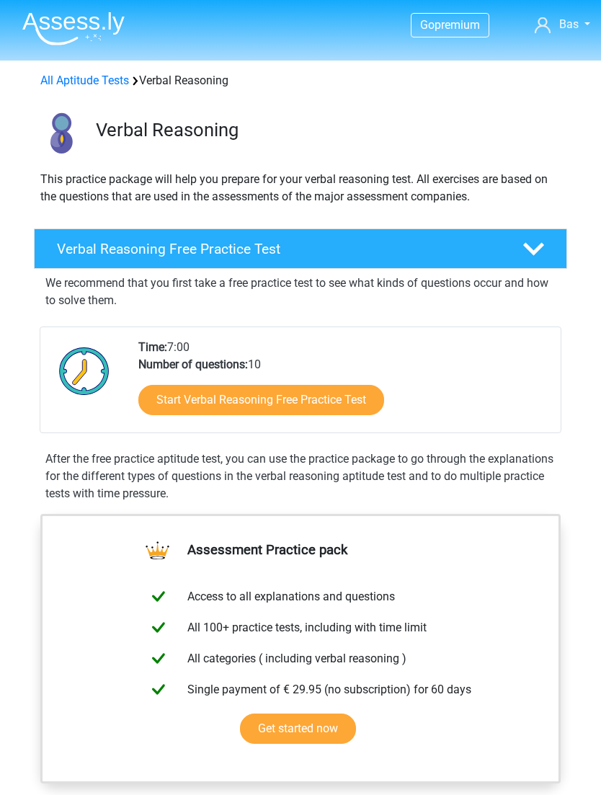
click at [546, 246] on div at bounding box center [534, 249] width 43 height 21
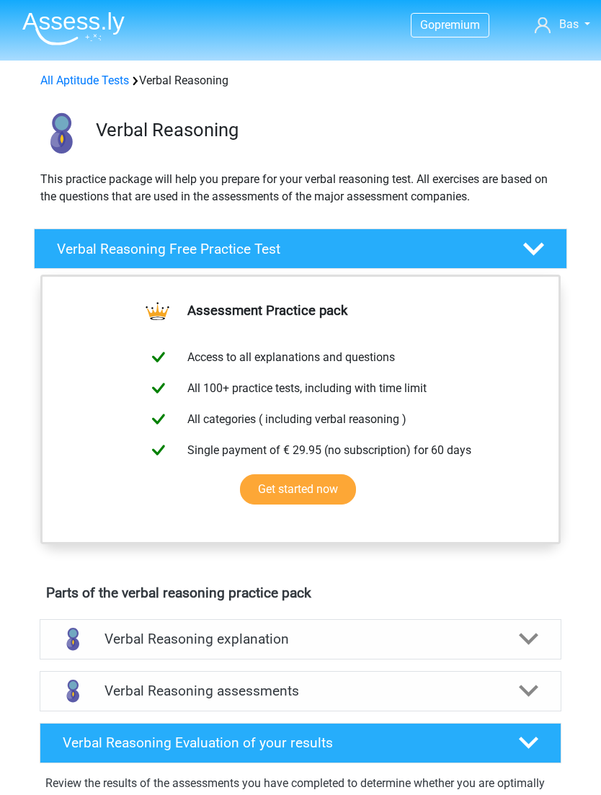
click at [549, 250] on div at bounding box center [534, 249] width 43 height 21
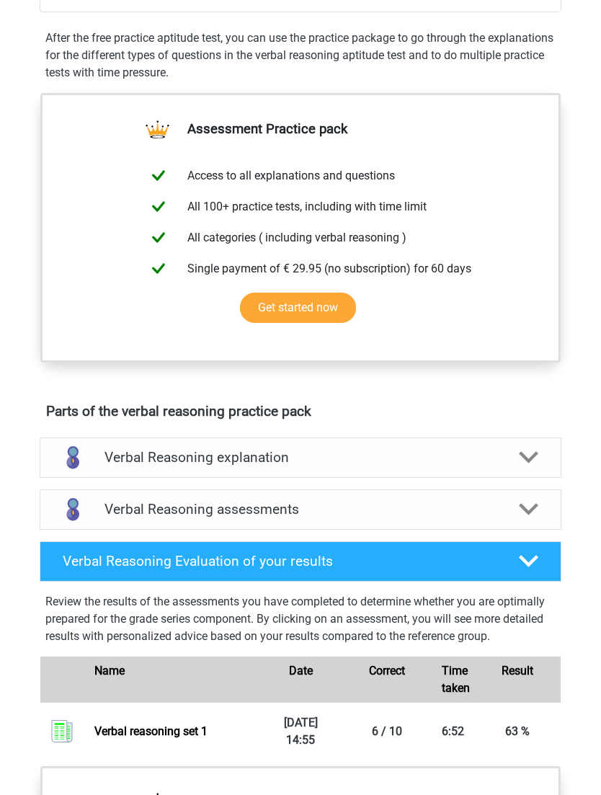
scroll to position [421, 0]
click at [511, 469] on div "Verbal Reasoning explanation" at bounding box center [301, 458] width 522 height 40
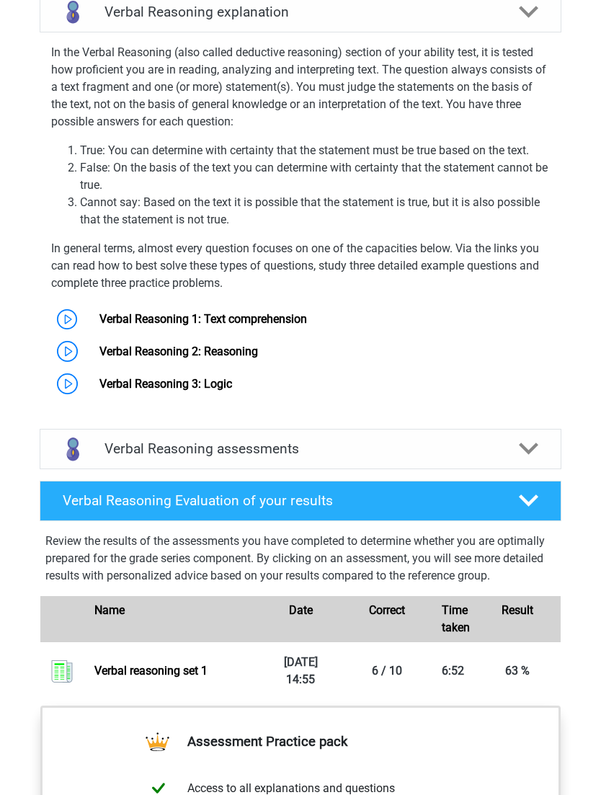
scroll to position [906, 0]
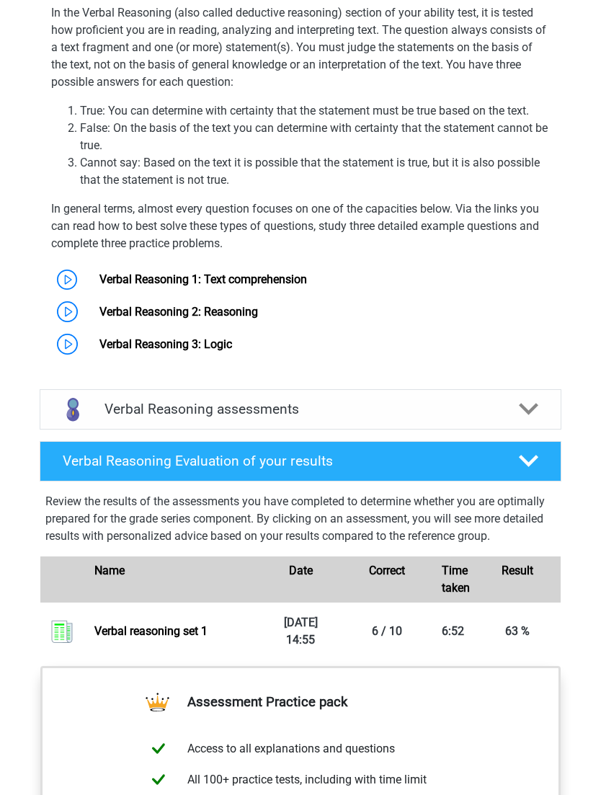
click at [526, 466] on icon at bounding box center [529, 462] width 20 height 20
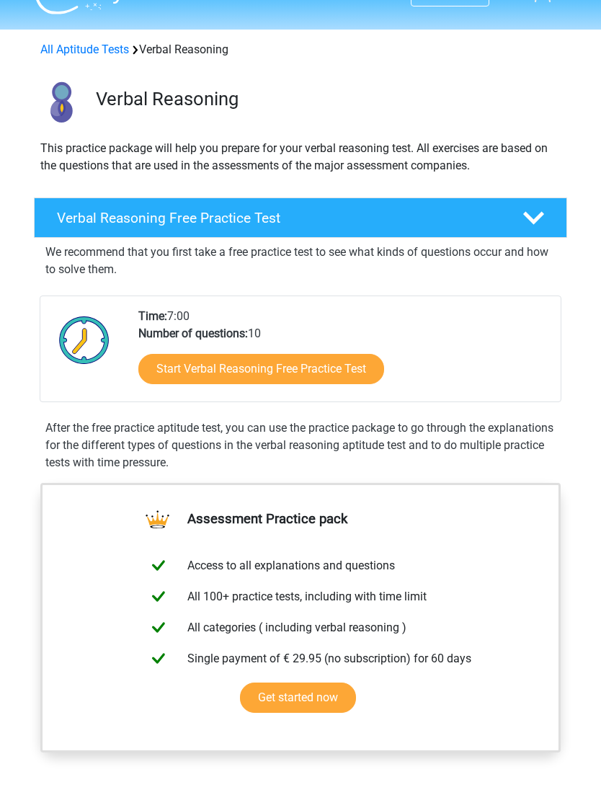
scroll to position [0, 0]
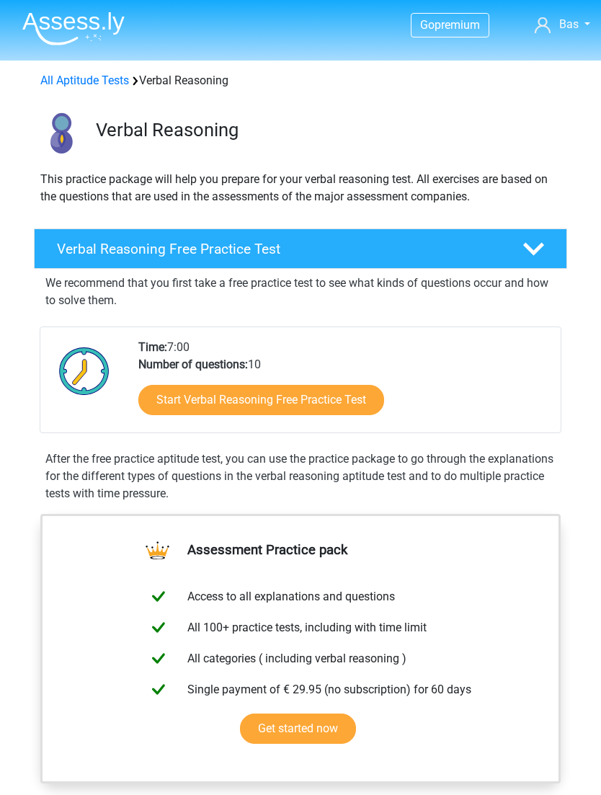
click at [352, 400] on link "Start Verbal Reasoning Free Practice Test" at bounding box center [261, 400] width 246 height 30
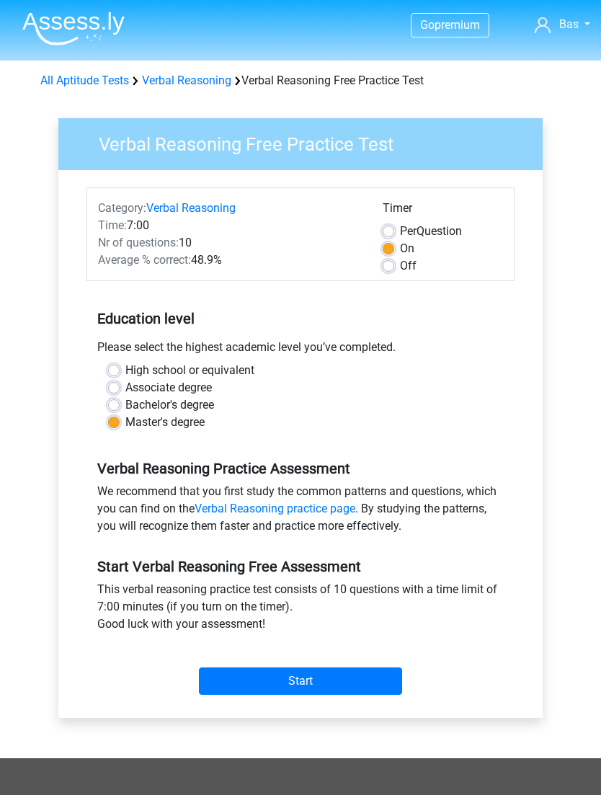
click at [371, 679] on input "Start" at bounding box center [300, 681] width 203 height 27
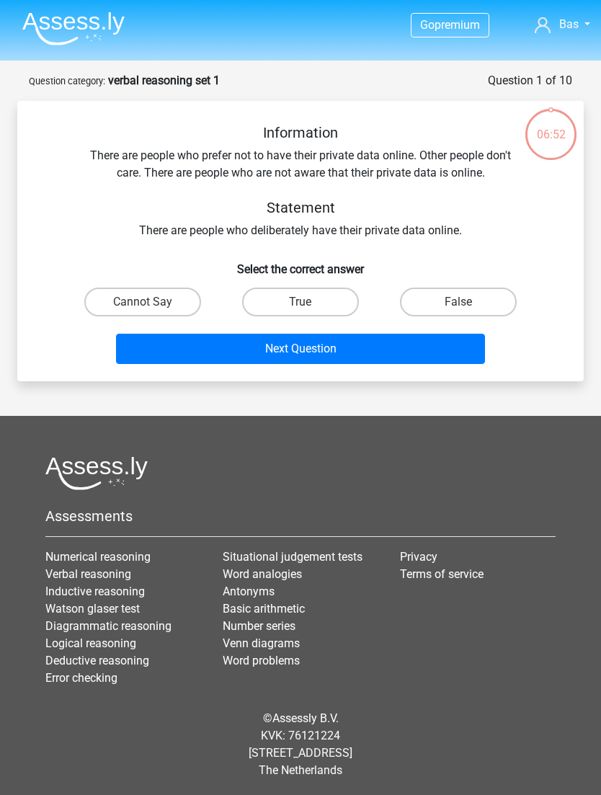
click at [176, 299] on label "Cannot Say" at bounding box center [142, 302] width 117 height 29
click at [152, 302] on input "Cannot Say" at bounding box center [147, 306] width 9 height 9
radio input "true"
click at [312, 349] on button "Next Question" at bounding box center [300, 349] width 369 height 30
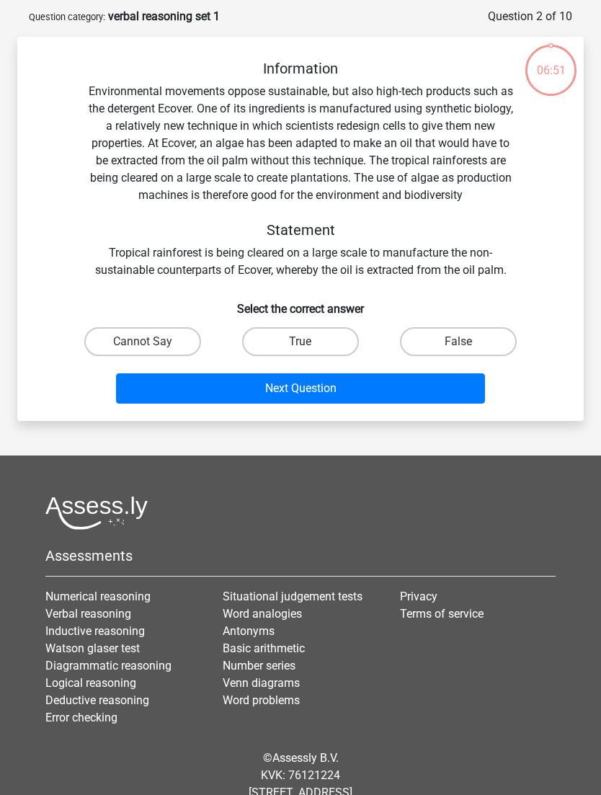
scroll to position [72, 0]
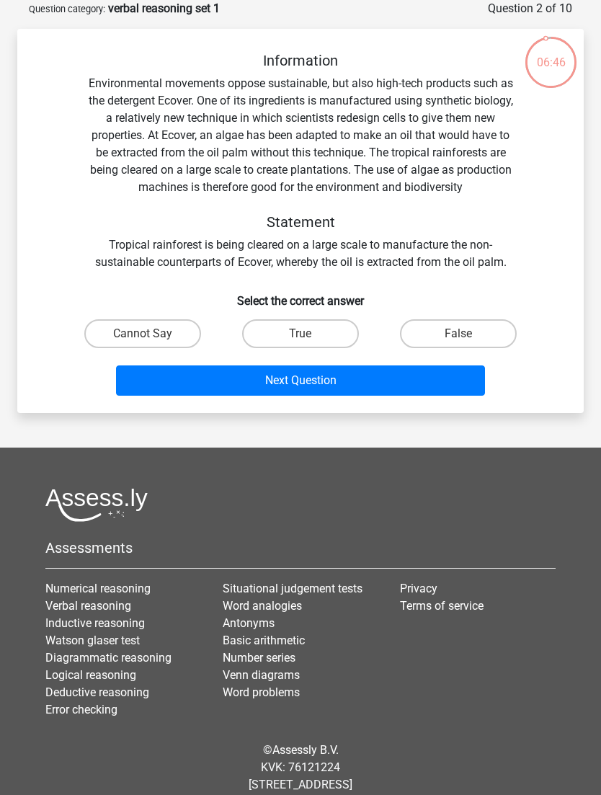
click at [173, 348] on label "Cannot Say" at bounding box center [142, 333] width 117 height 29
click at [152, 343] on input "Cannot Say" at bounding box center [147, 338] width 9 height 9
radio input "true"
click at [335, 396] on button "Next Question" at bounding box center [300, 381] width 369 height 30
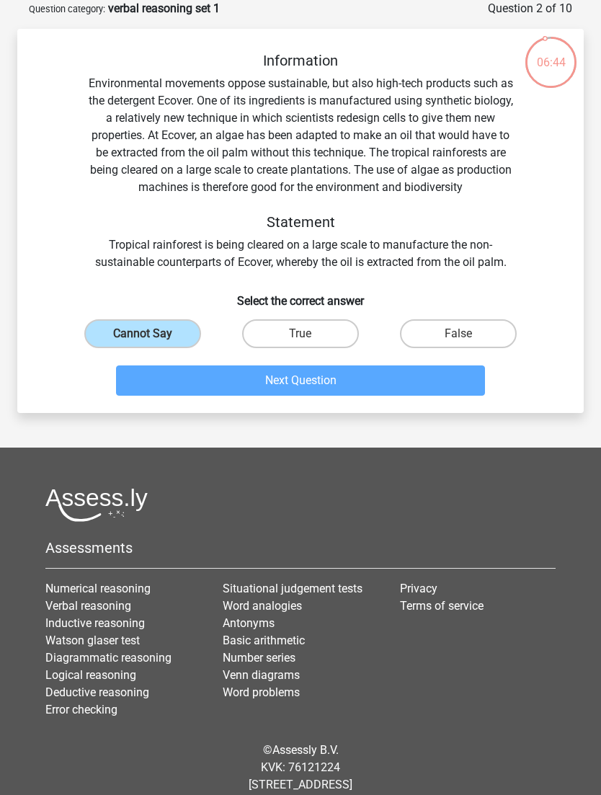
scroll to position [46, 0]
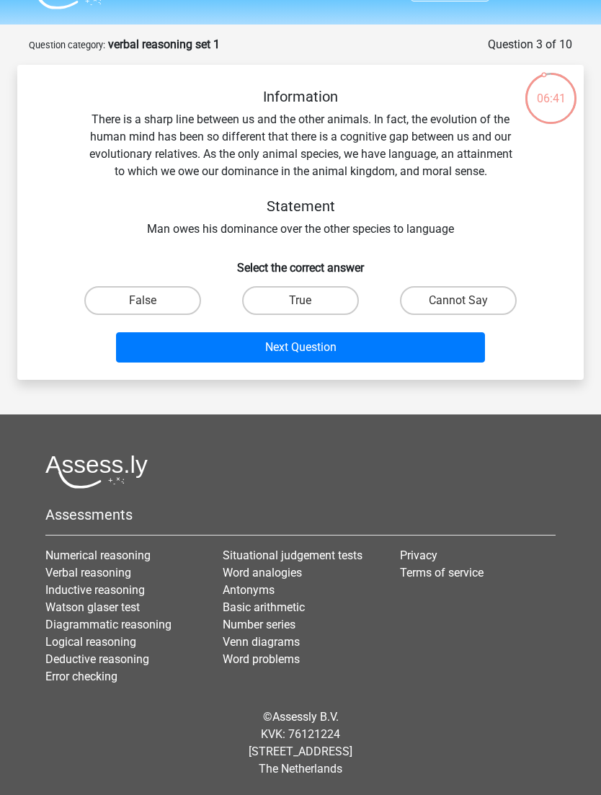
click at [334, 296] on label "True" at bounding box center [300, 300] width 117 height 29
click at [310, 301] on input "True" at bounding box center [305, 305] width 9 height 9
radio input "true"
click at [363, 336] on button "Next Question" at bounding box center [300, 347] width 369 height 30
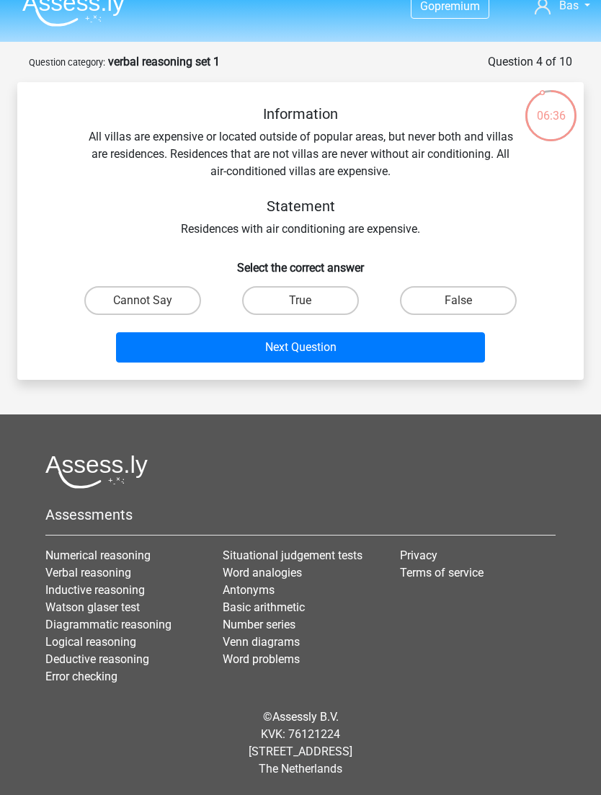
click at [169, 286] on label "Cannot Say" at bounding box center [142, 300] width 117 height 29
click at [152, 301] on input "Cannot Say" at bounding box center [147, 305] width 9 height 9
radio input "true"
click at [361, 332] on button "Next Question" at bounding box center [300, 347] width 369 height 30
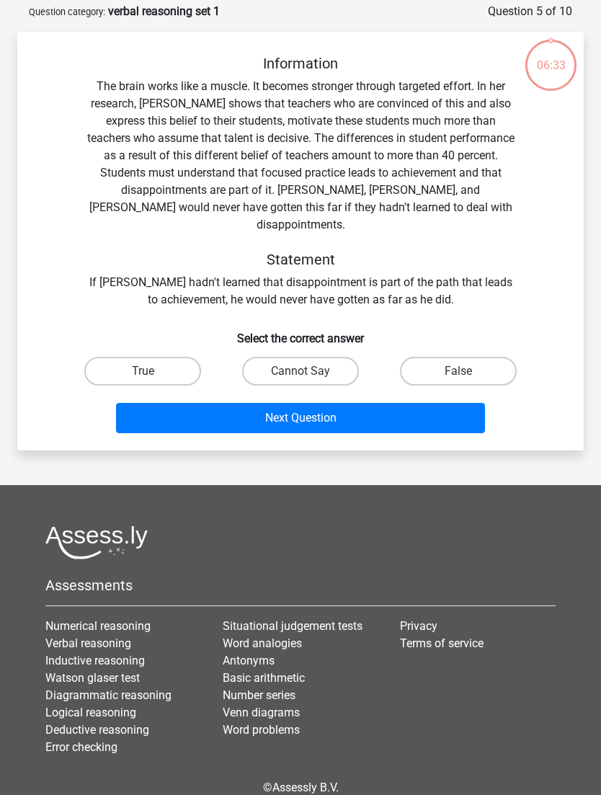
scroll to position [72, 0]
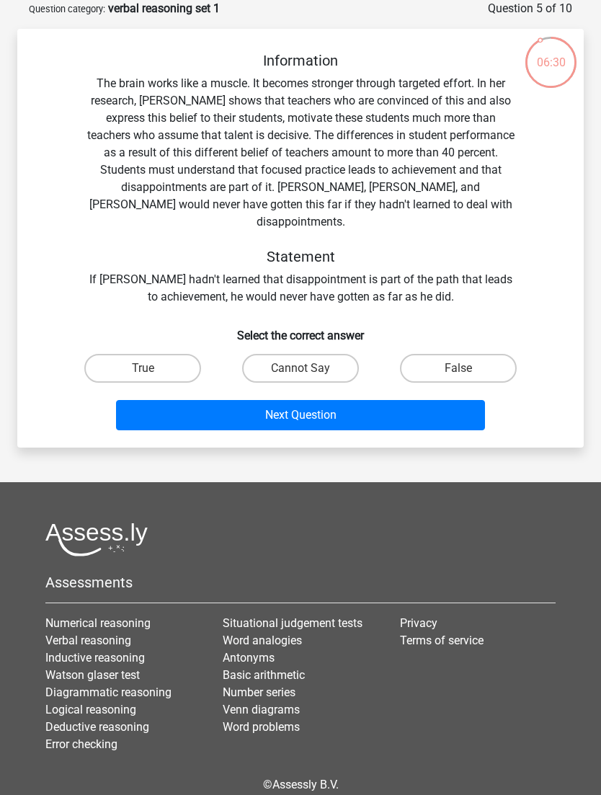
click at [177, 348] on div "True" at bounding box center [143, 368] width 158 height 40
click at [177, 354] on label "True" at bounding box center [142, 368] width 117 height 29
click at [152, 368] on input "True" at bounding box center [147, 372] width 9 height 9
radio input "true"
click at [286, 400] on button "Next Question" at bounding box center [300, 415] width 369 height 30
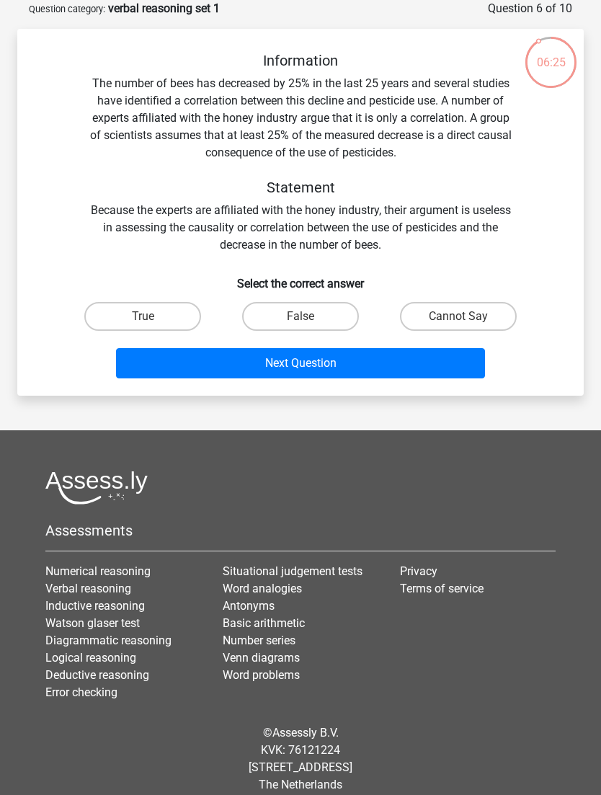
click at [432, 330] on label "Cannot Say" at bounding box center [458, 316] width 117 height 29
click at [459, 326] on input "Cannot Say" at bounding box center [463, 321] width 9 height 9
radio input "true"
click at [377, 371] on button "Next Question" at bounding box center [300, 363] width 369 height 30
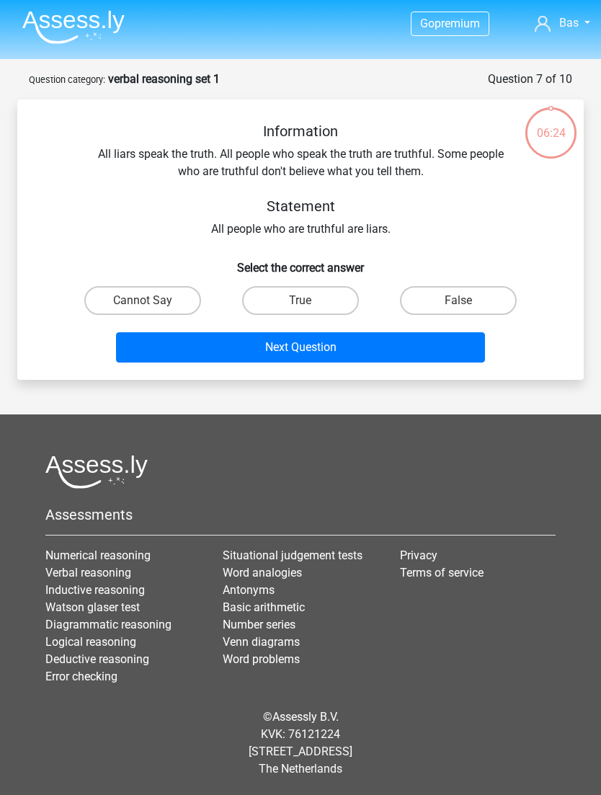
scroll to position [46, 0]
click at [196, 286] on label "Cannot Say" at bounding box center [142, 300] width 117 height 29
click at [152, 301] on input "Cannot Say" at bounding box center [147, 305] width 9 height 9
radio input "true"
click at [350, 332] on button "Next Question" at bounding box center [300, 347] width 369 height 30
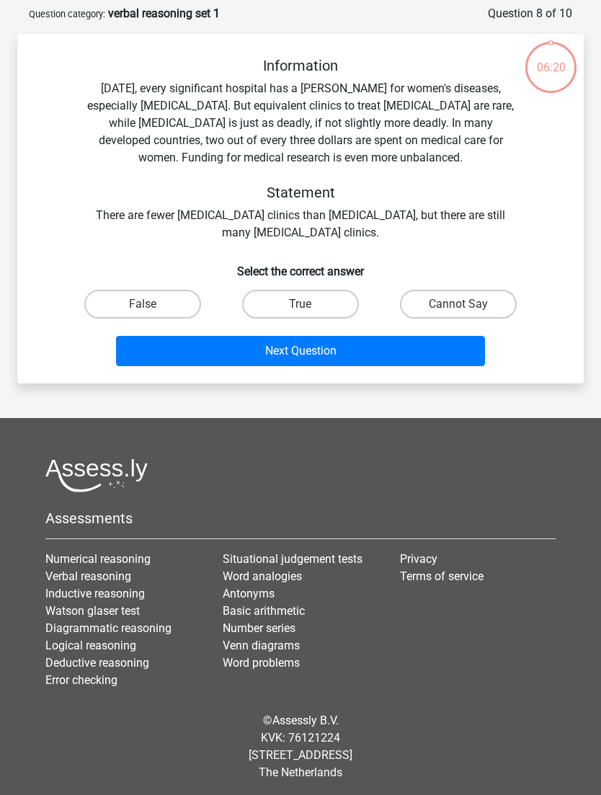
scroll to position [71, 0]
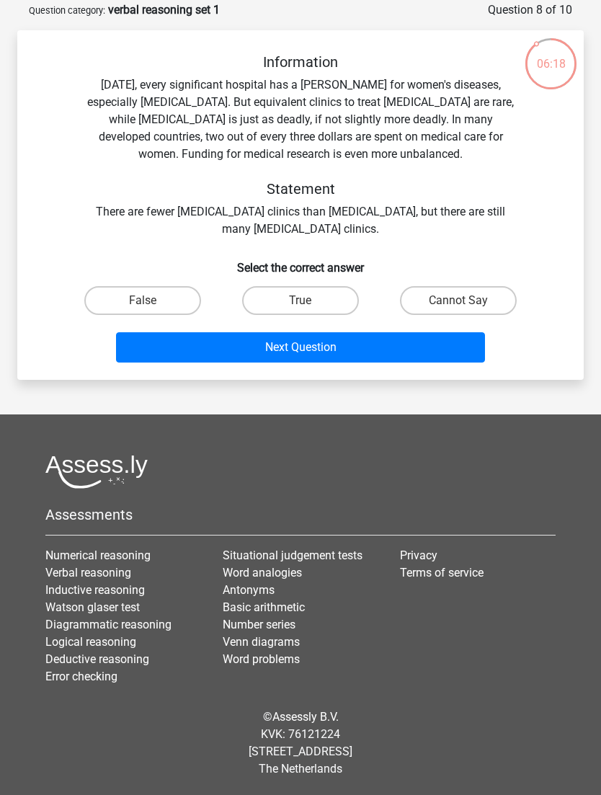
click at [328, 298] on label "True" at bounding box center [300, 300] width 117 height 29
click at [310, 301] on input "True" at bounding box center [305, 305] width 9 height 9
radio input "true"
click at [183, 291] on label "False" at bounding box center [142, 300] width 117 height 29
click at [152, 301] on input "False" at bounding box center [147, 305] width 9 height 9
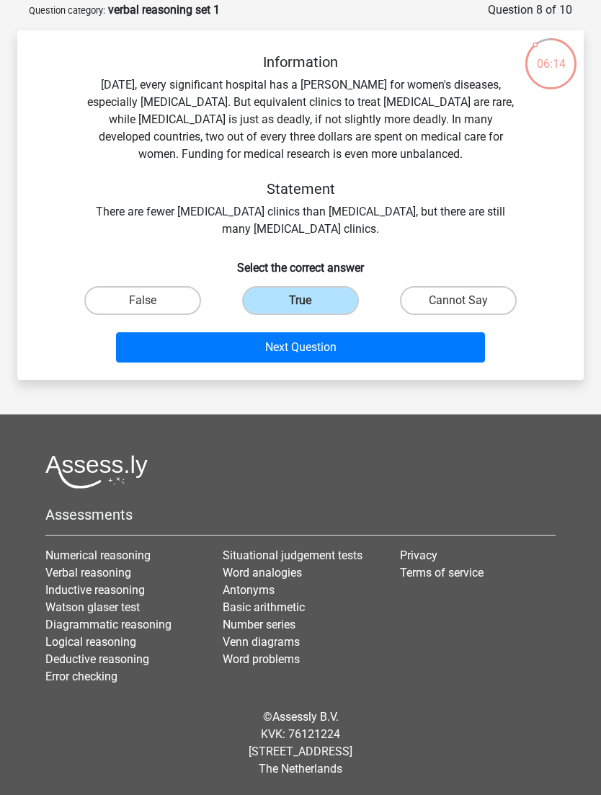
radio input "true"
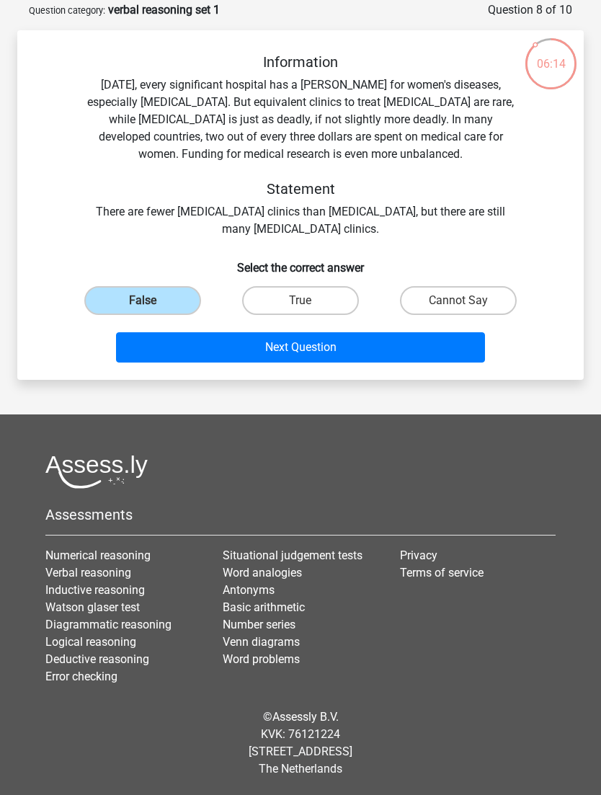
click at [310, 343] on button "Next Question" at bounding box center [300, 347] width 369 height 30
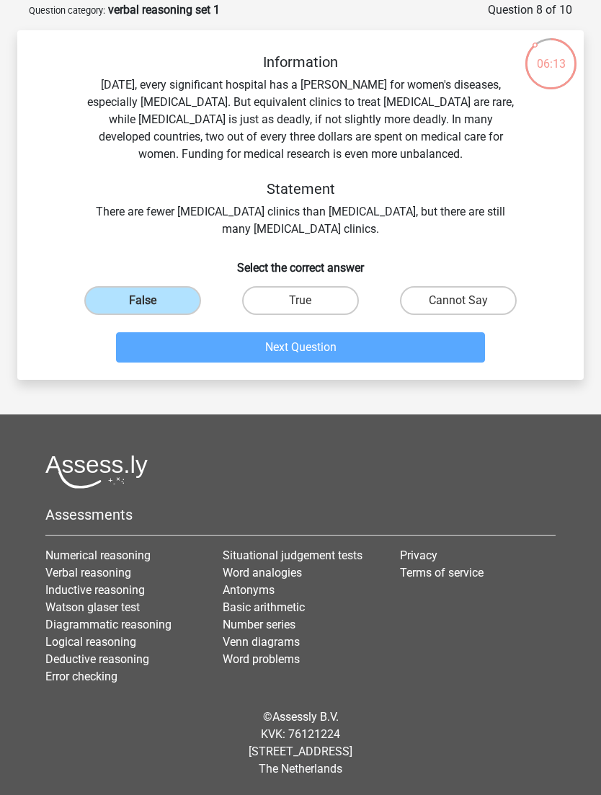
scroll to position [53, 0]
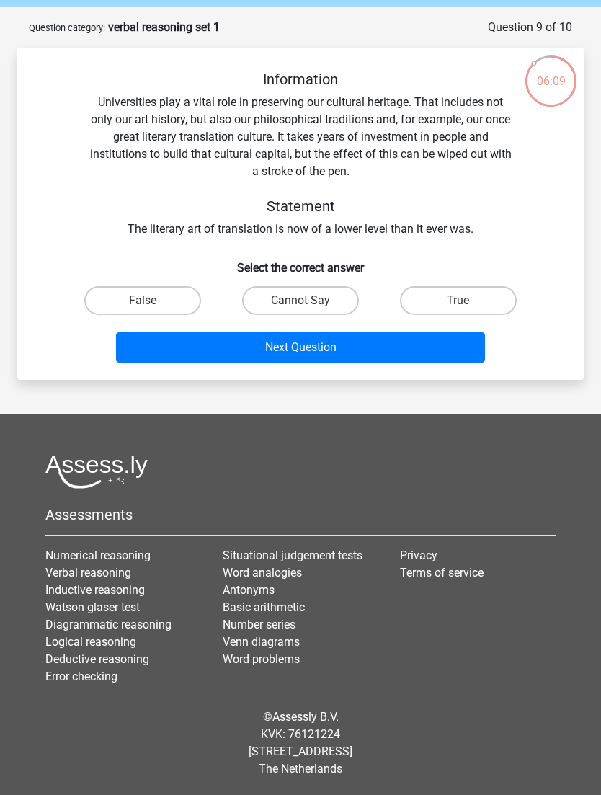
click at [318, 299] on label "Cannot Say" at bounding box center [300, 300] width 117 height 29
click at [310, 301] on input "Cannot Say" at bounding box center [305, 305] width 9 height 9
radio input "true"
click at [348, 347] on button "Next Question" at bounding box center [300, 347] width 369 height 30
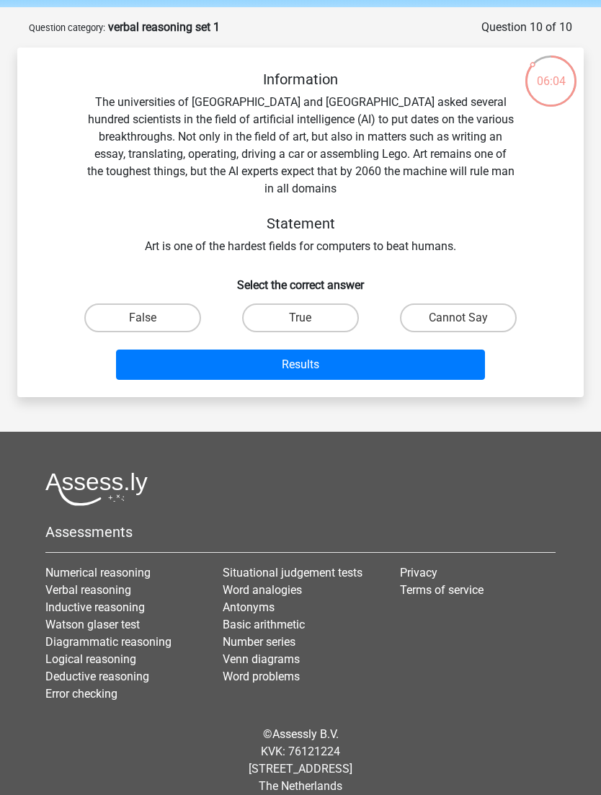
click at [330, 308] on label "True" at bounding box center [300, 318] width 117 height 29
click at [310, 318] on input "True" at bounding box center [305, 322] width 9 height 9
radio input "true"
click at [339, 350] on button "Results" at bounding box center [300, 365] width 369 height 30
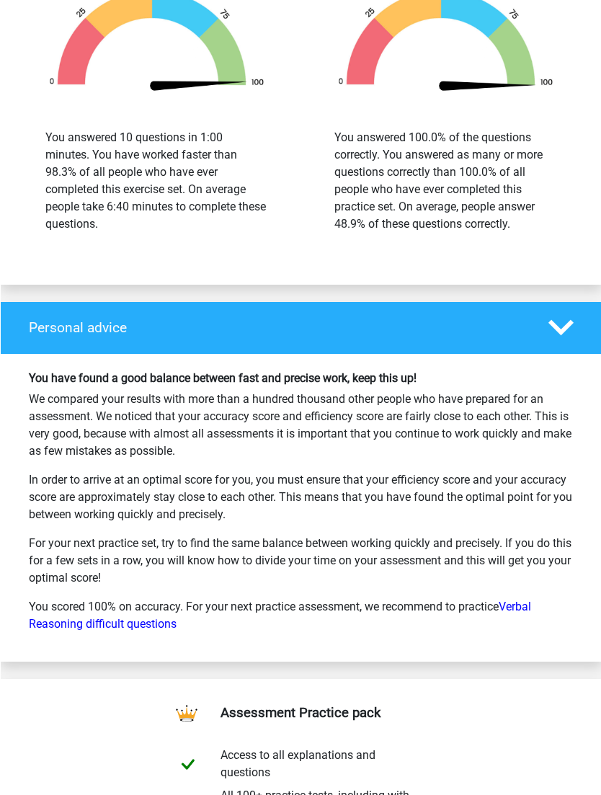
scroll to position [1860, 0]
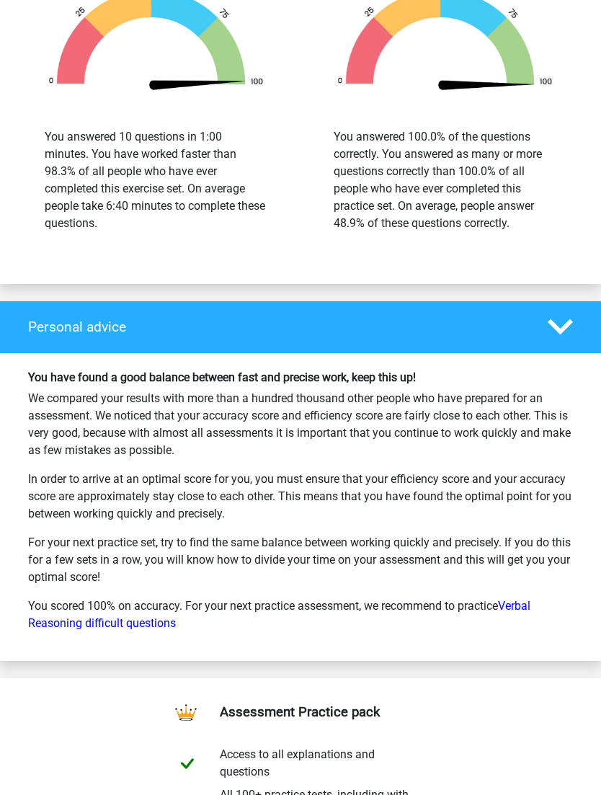
click at [524, 604] on link "Verbal Reasoning difficult questions" at bounding box center [279, 614] width 503 height 31
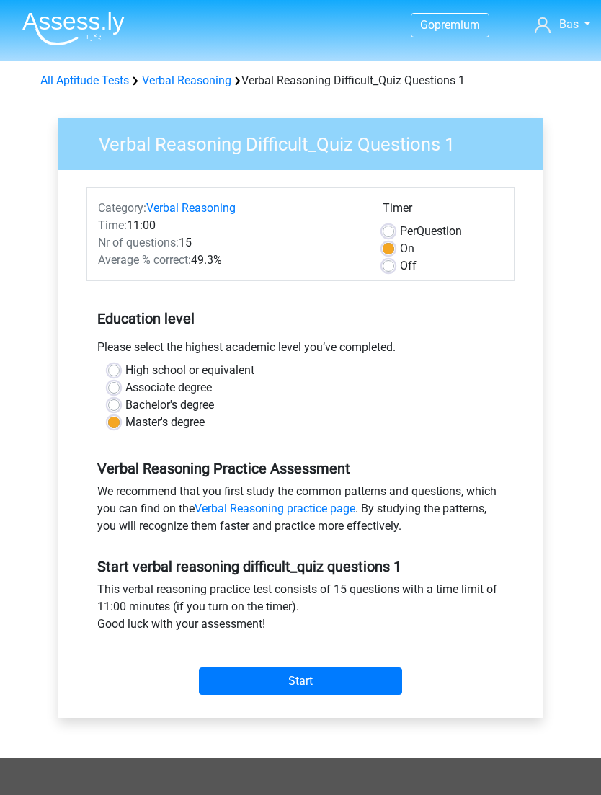
click at [79, 81] on link "All Aptitude Tests" at bounding box center [84, 81] width 89 height 14
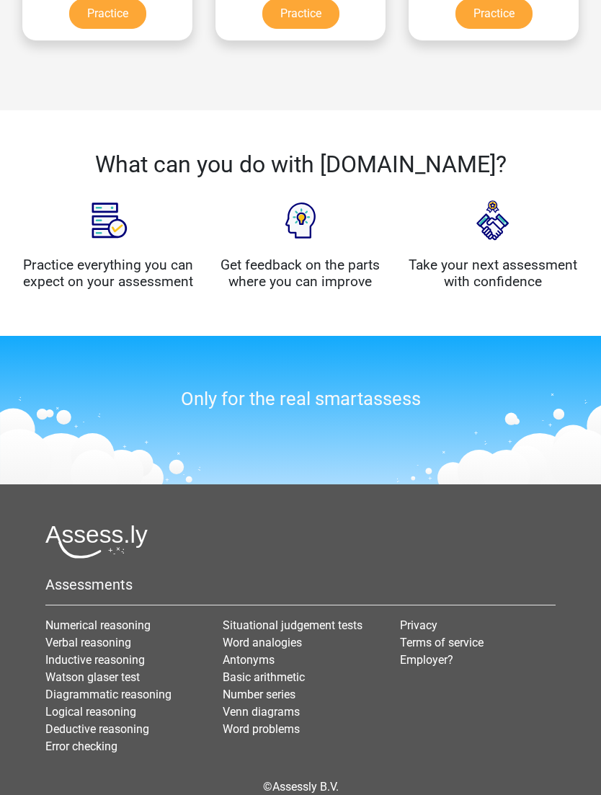
scroll to position [1191, 0]
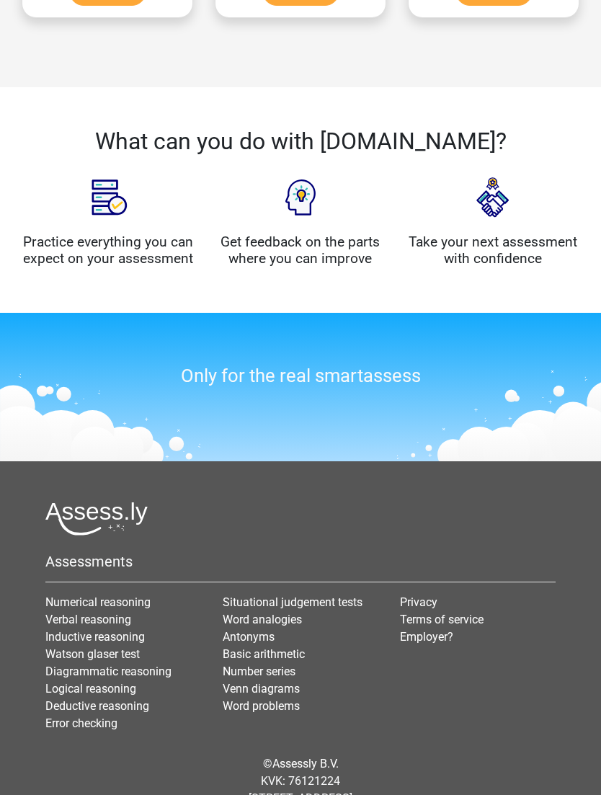
click at [72, 626] on link "Verbal reasoning" at bounding box center [88, 620] width 86 height 14
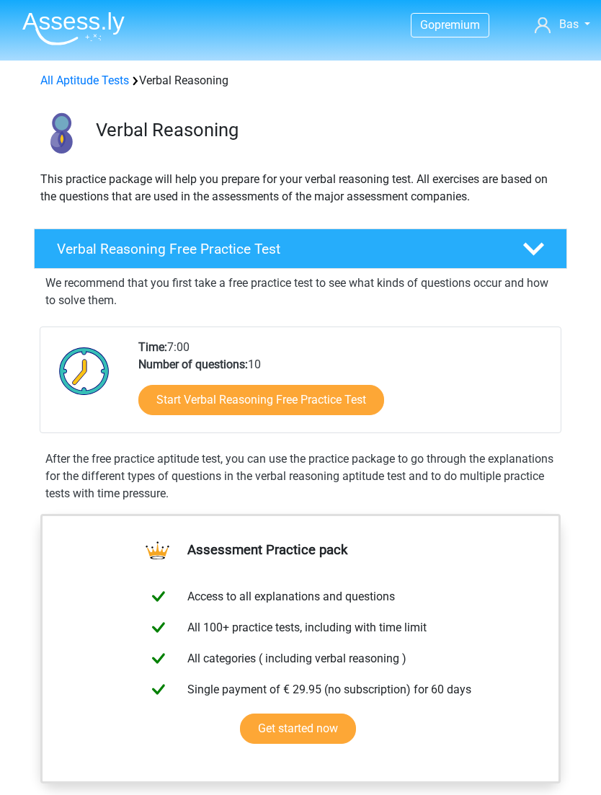
click at [544, 247] on icon at bounding box center [534, 249] width 21 height 21
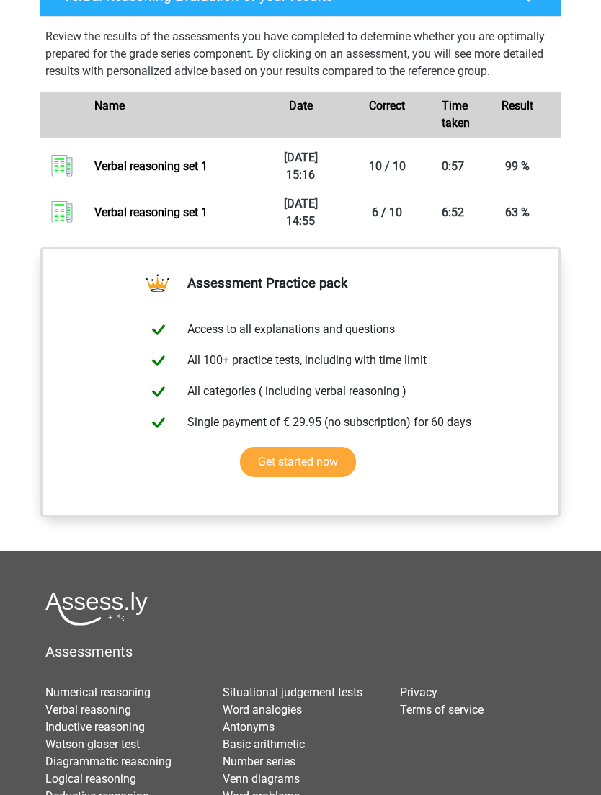
scroll to position [837, 0]
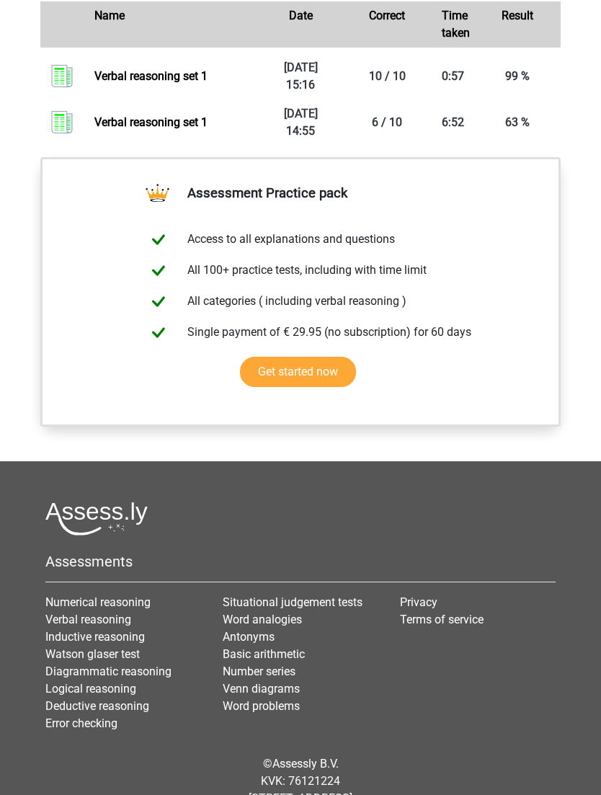
click at [64, 604] on link "Numerical reasoning" at bounding box center [97, 603] width 105 height 14
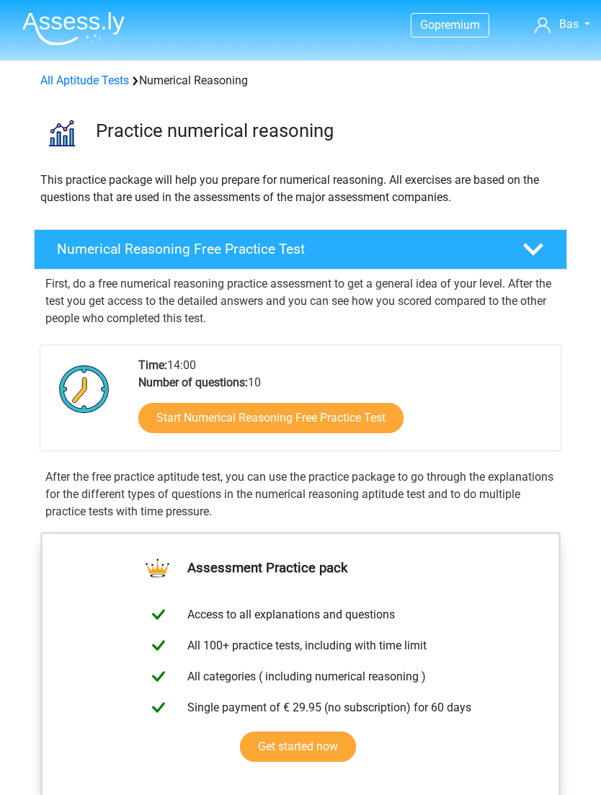
click at [397, 426] on link "Start Numerical Reasoning Free Practice Test" at bounding box center [270, 418] width 265 height 30
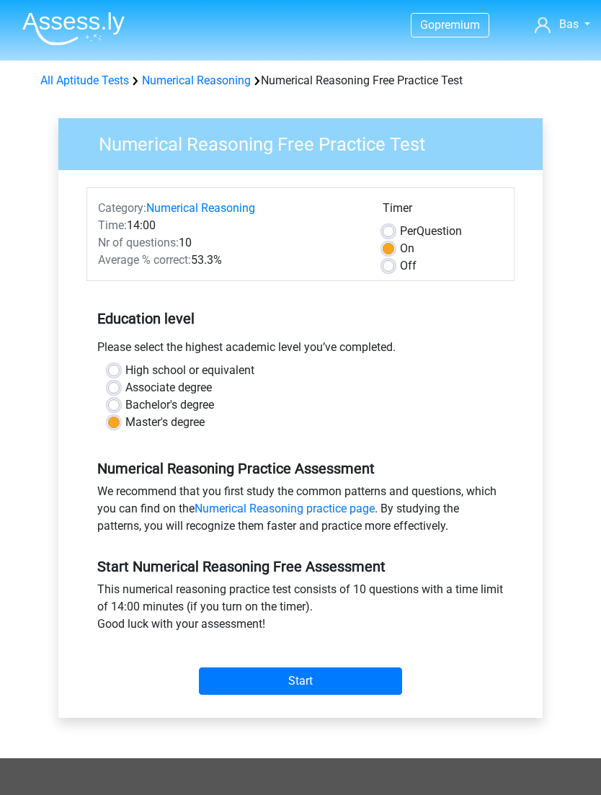
click at [360, 683] on input "Start" at bounding box center [300, 681] width 203 height 27
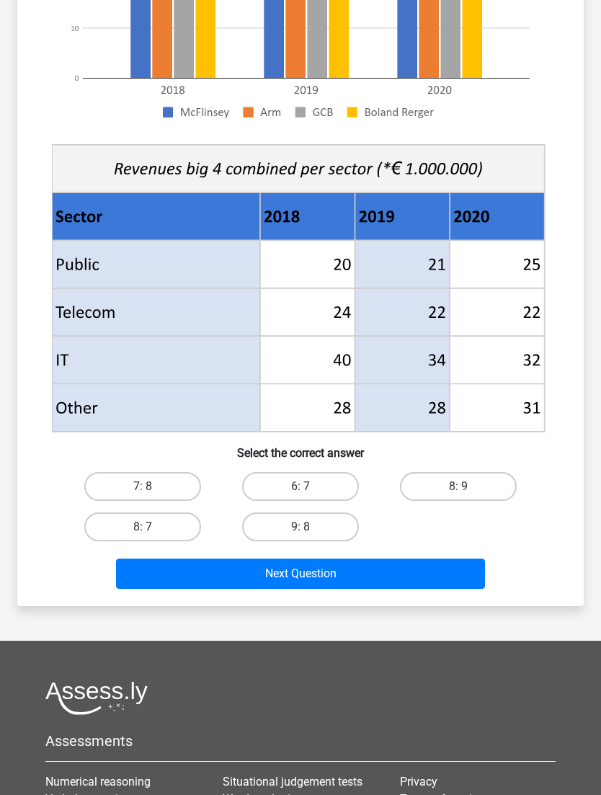
scroll to position [335, 0]
click at [120, 525] on label "8: 7" at bounding box center [142, 527] width 117 height 29
click at [143, 527] on input "8: 7" at bounding box center [147, 531] width 9 height 9
radio input "true"
click at [416, 579] on button "Next Question" at bounding box center [300, 574] width 369 height 30
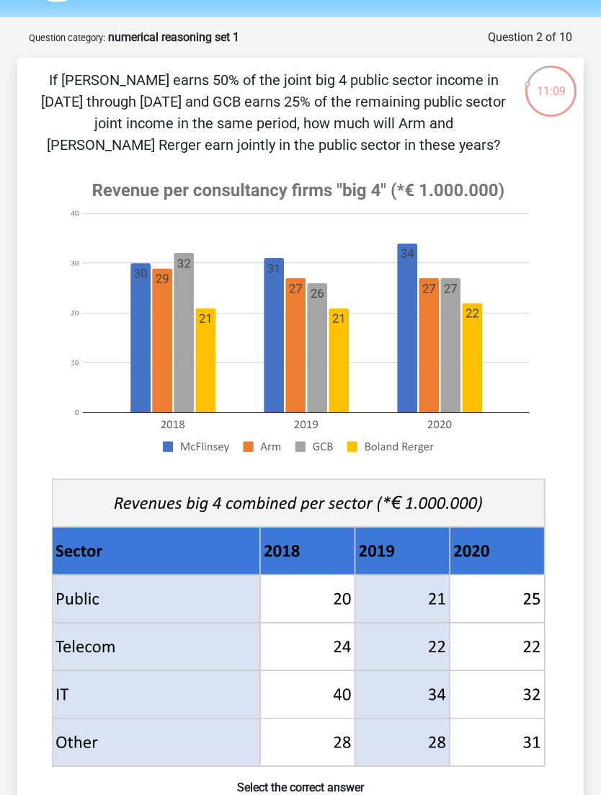
scroll to position [41, 0]
